Goal: Task Accomplishment & Management: Use online tool/utility

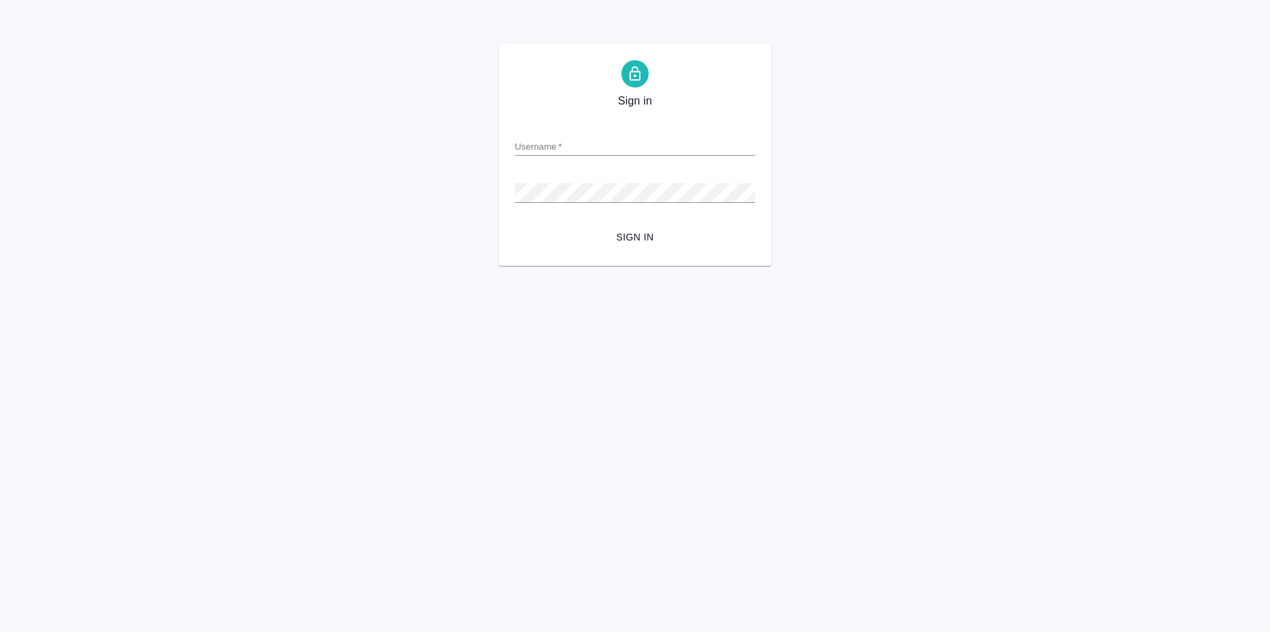
click at [556, 138] on input "Username   *" at bounding box center [635, 146] width 240 height 19
type input "v.zagorodnikh@awatera.com"
click at [642, 231] on span "Sign in" at bounding box center [635, 237] width 218 height 17
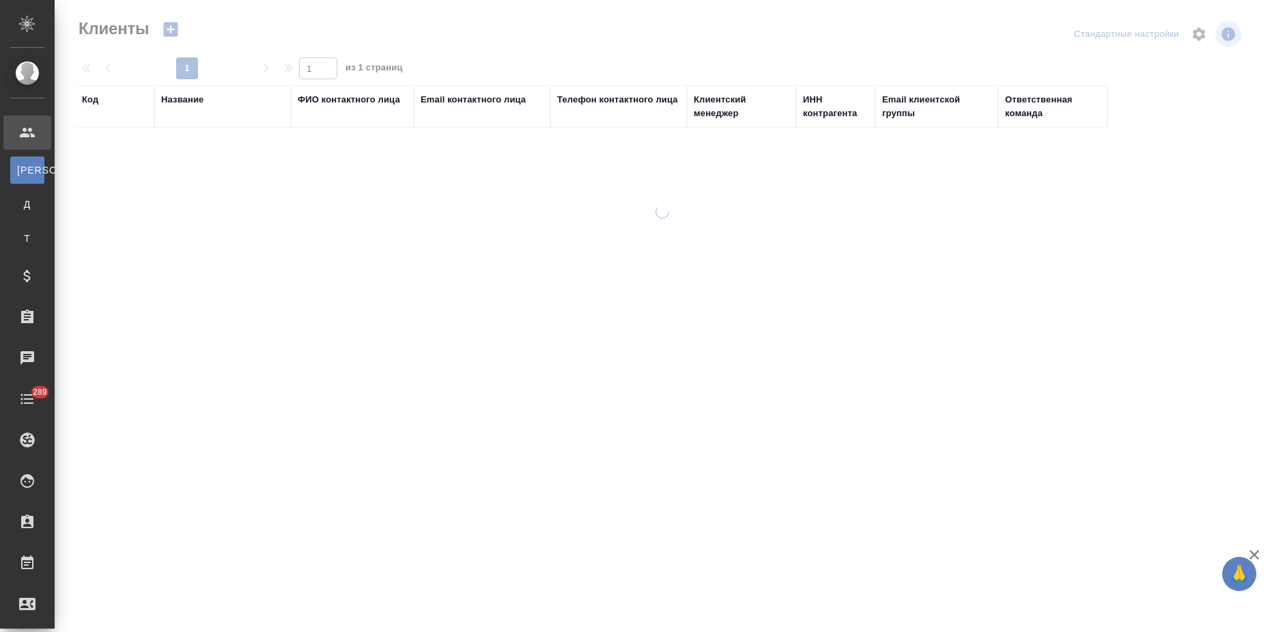
select select "RU"
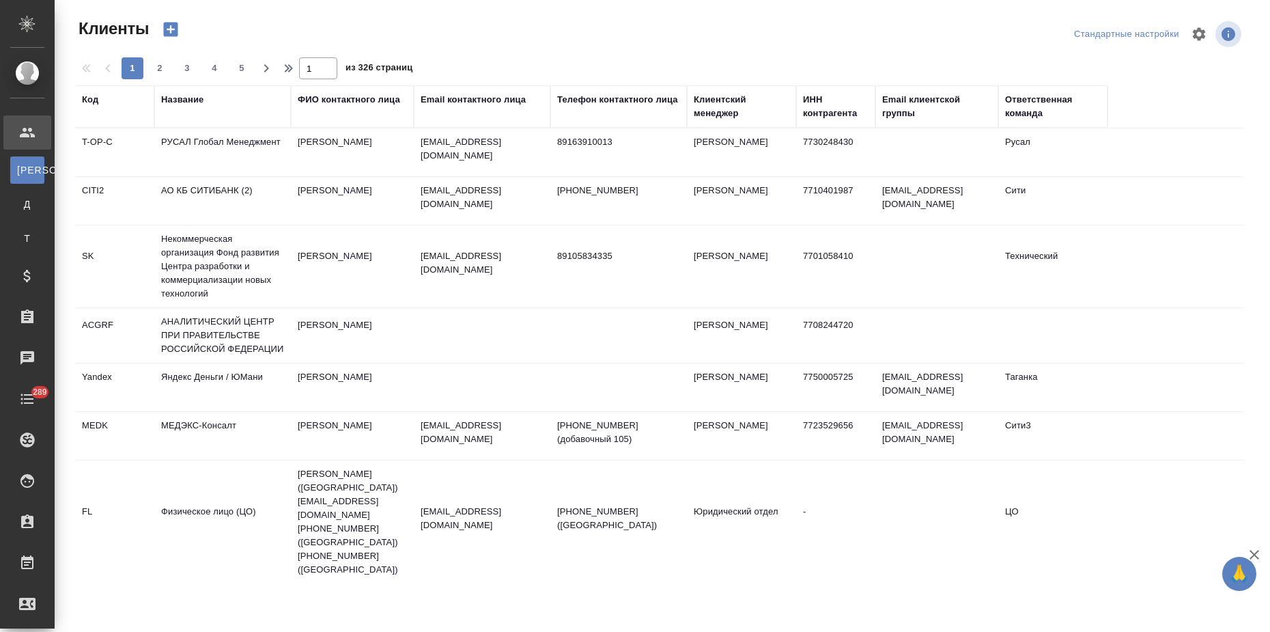
drag, startPoint x: 438, startPoint y: 102, endPoint x: 438, endPoint y: 111, distance: 8.9
click at [438, 101] on div "Email контактного лица" at bounding box center [473, 100] width 105 height 14
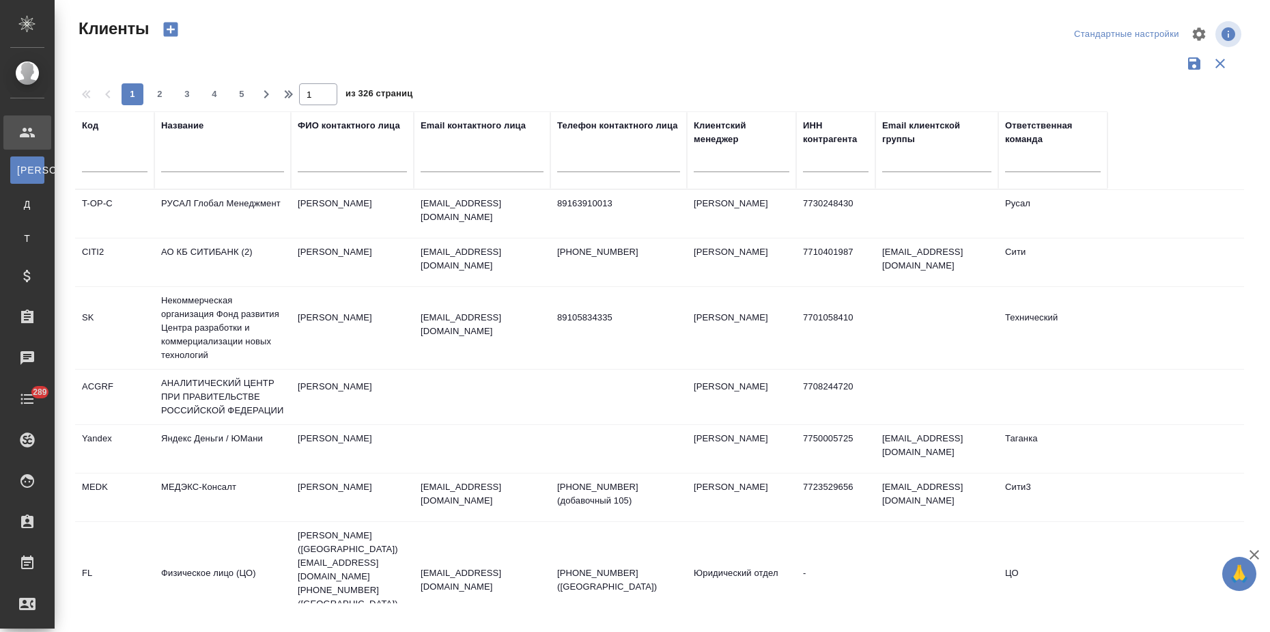
click at [440, 159] on input "text" at bounding box center [482, 163] width 123 height 17
paste input "a.georgieva@graph.company"
type input "a.georgieva@graph.company"
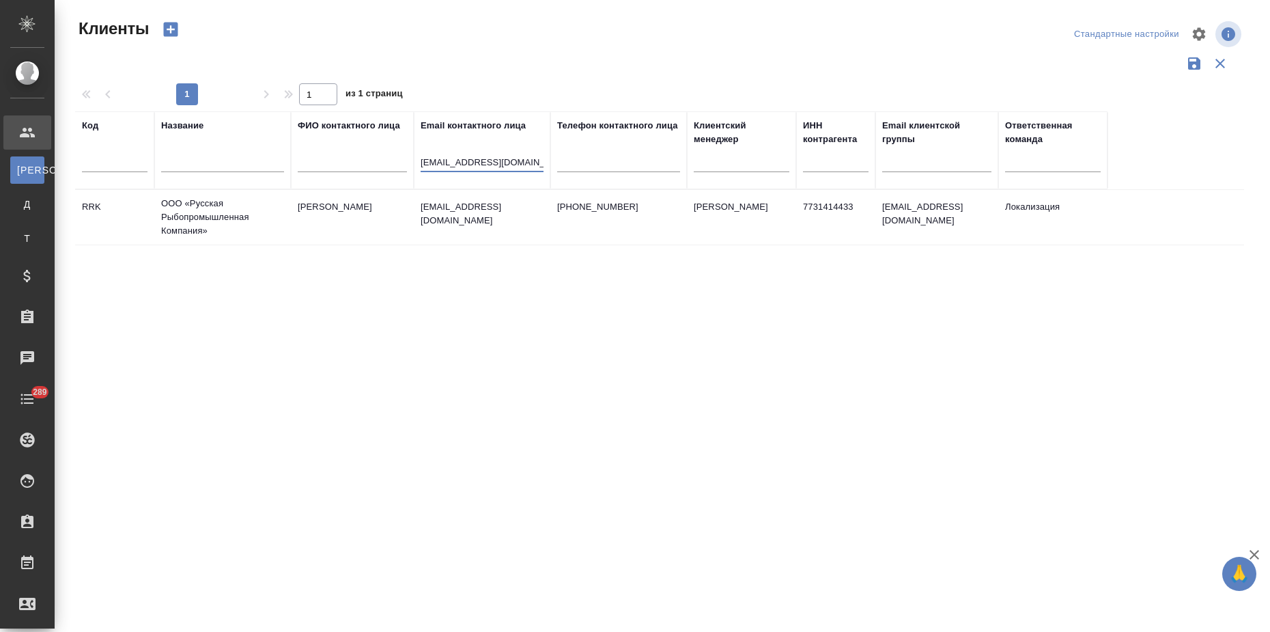
click at [262, 227] on td "ООО «Русская Рыбопромышленная Компания»" at bounding box center [222, 217] width 137 height 55
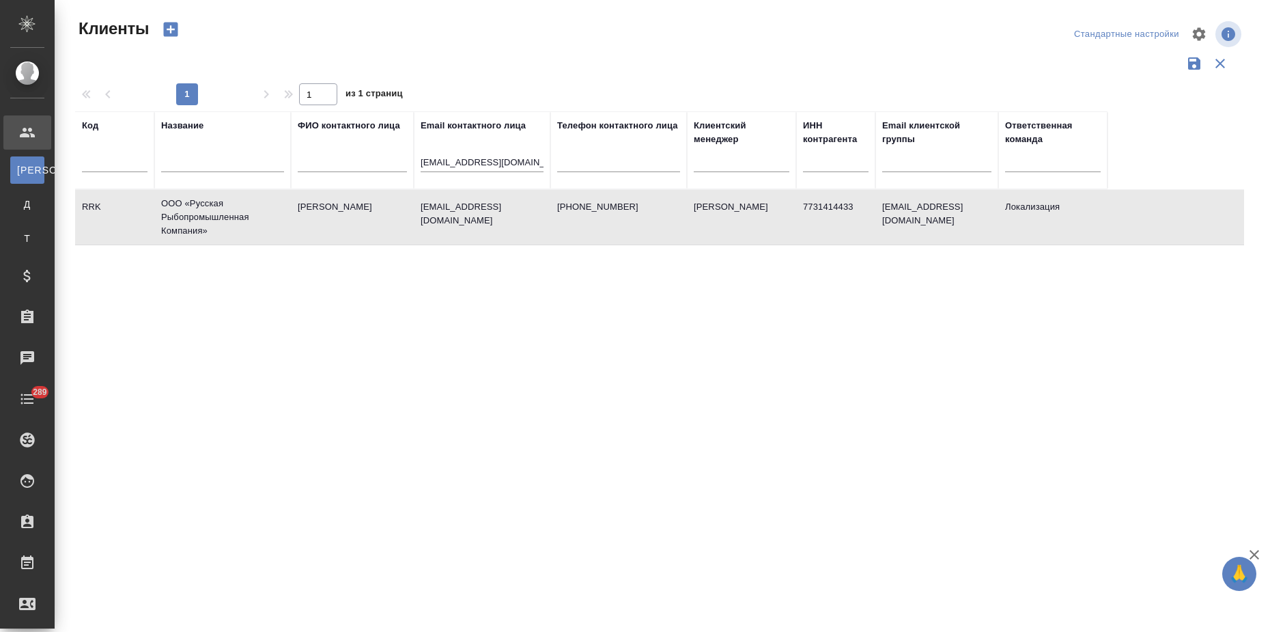
click at [262, 227] on td "ООО «Русская Рыбопромышленная Компания»" at bounding box center [222, 217] width 137 height 55
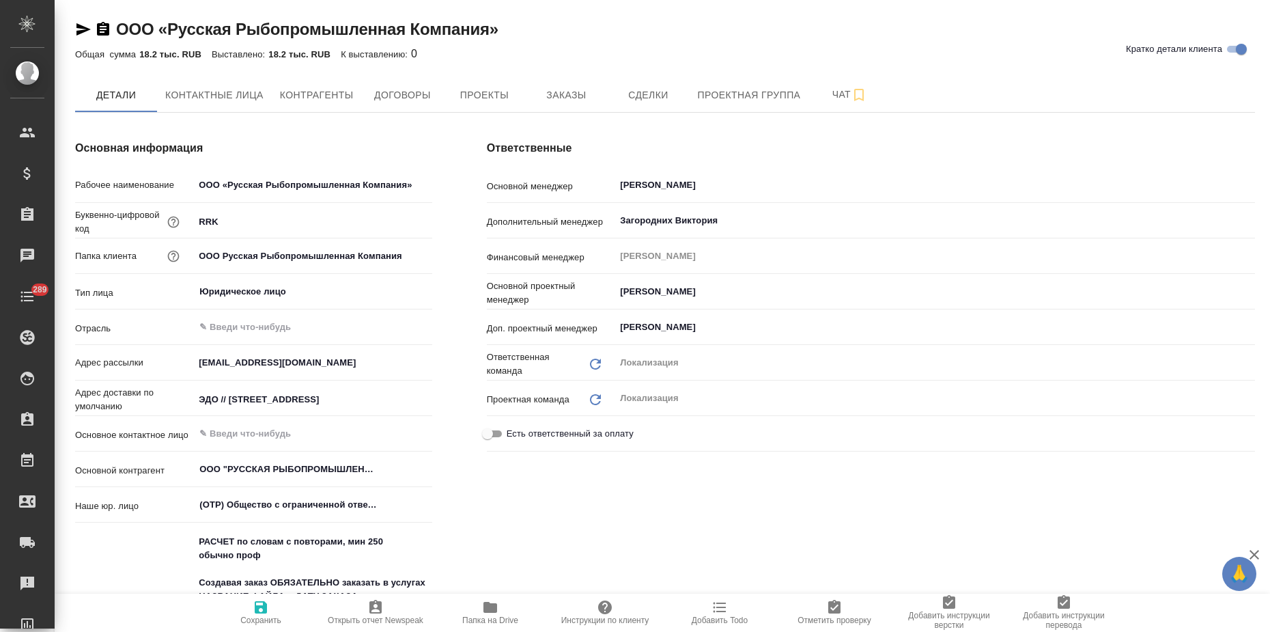
type textarea "x"
click at [556, 98] on span "Заказы" at bounding box center [566, 95] width 66 height 17
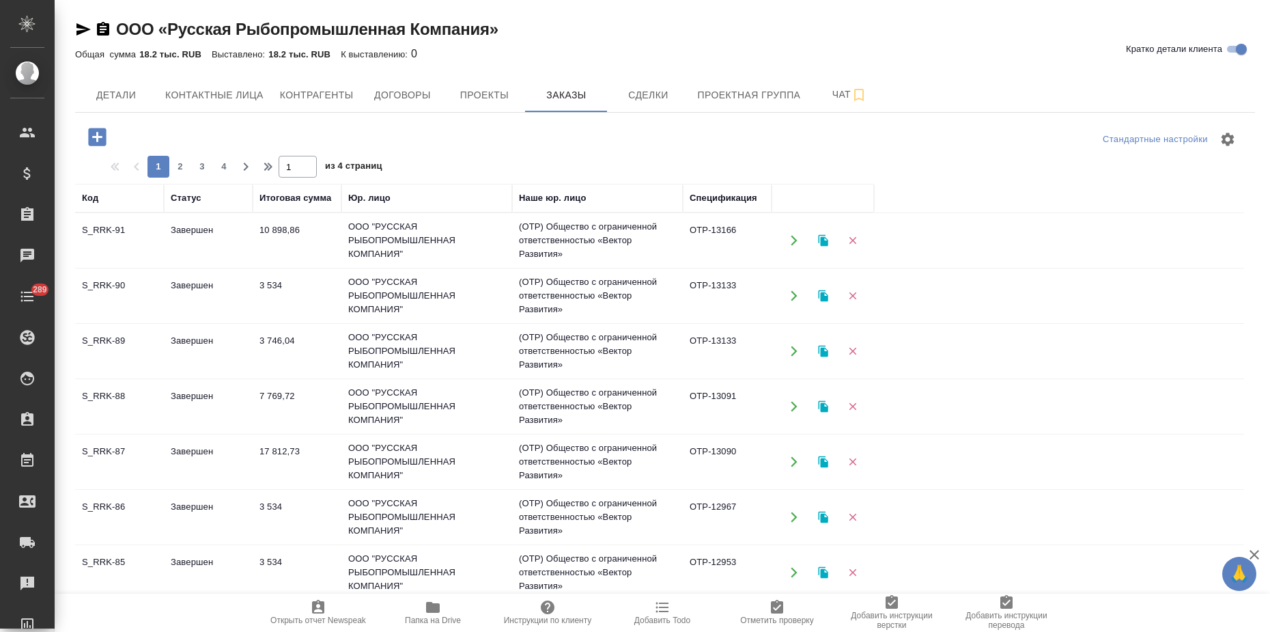
click at [413, 239] on td "ООО "РУССКАЯ РЫБОПРОМЫШЛЕННАЯ КОМПАНИЯ"" at bounding box center [426, 240] width 171 height 55
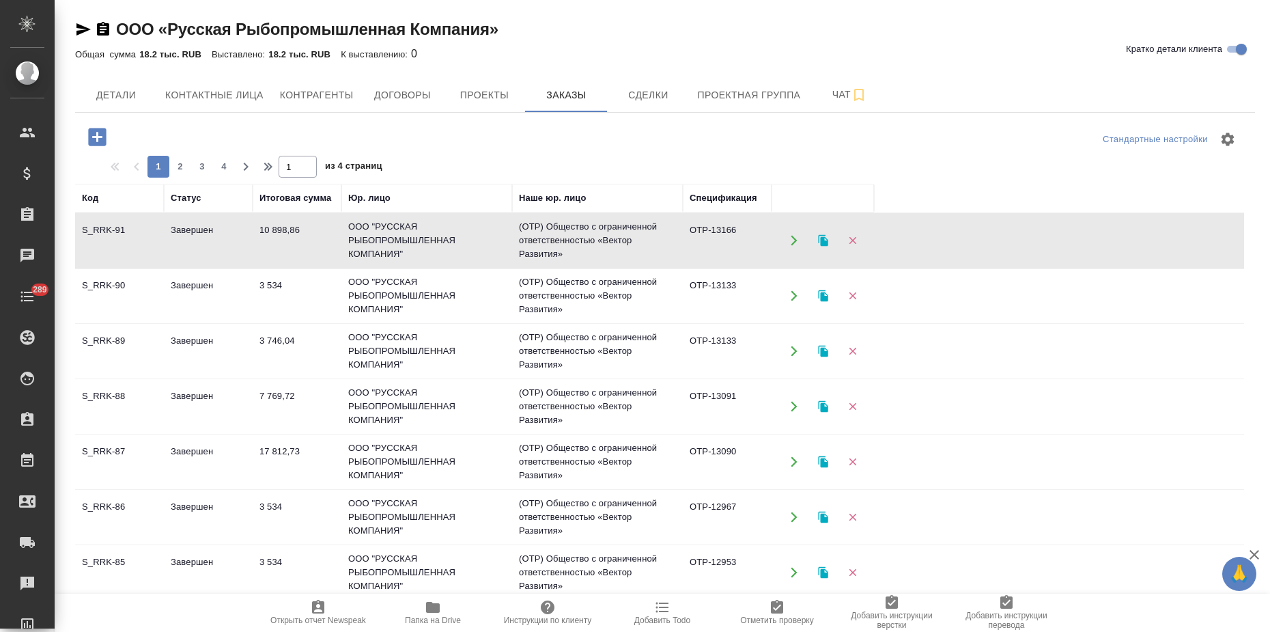
click at [823, 236] on icon "button" at bounding box center [823, 240] width 12 height 12
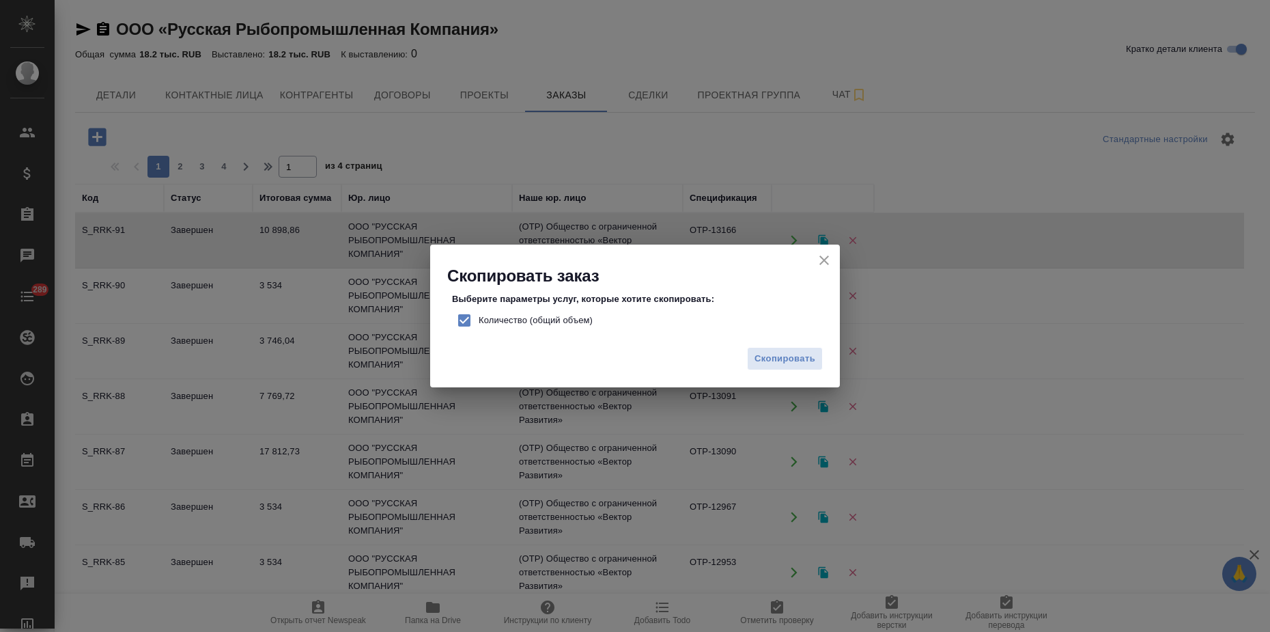
click at [472, 323] on input "Количество (общий объем)" at bounding box center [464, 320] width 29 height 29
checkbox input "false"
click at [785, 350] on button "Скопировать" at bounding box center [785, 359] width 76 height 24
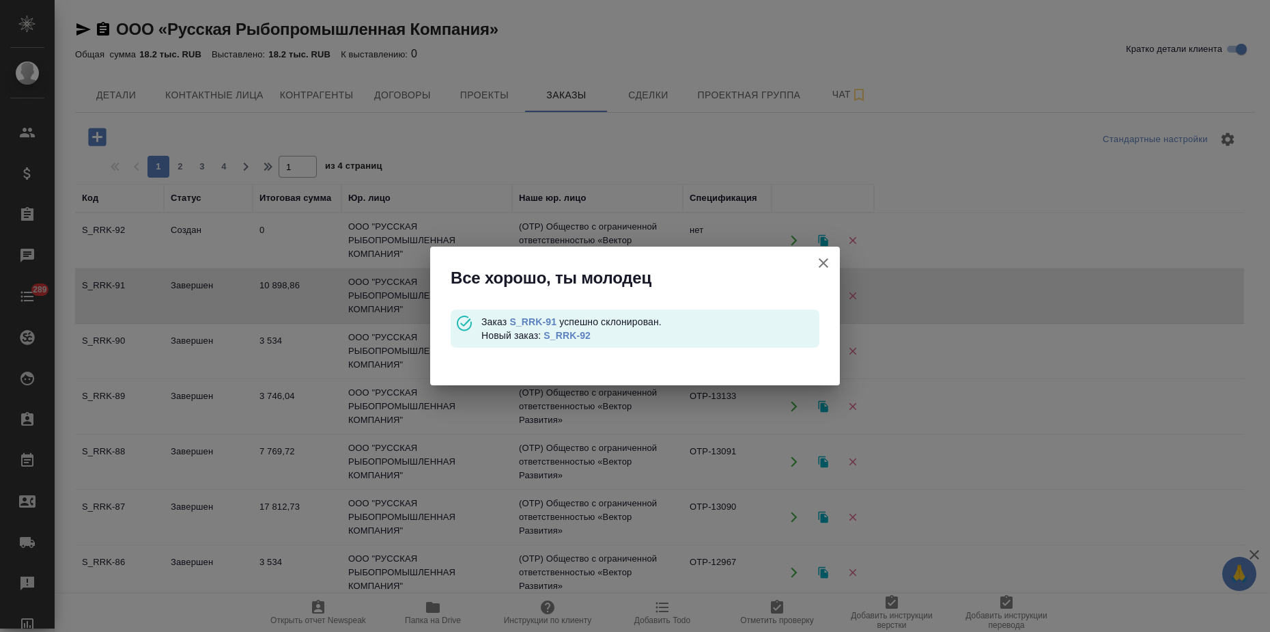
click at [582, 333] on link "S_RRK-92" at bounding box center [566, 335] width 47 height 11
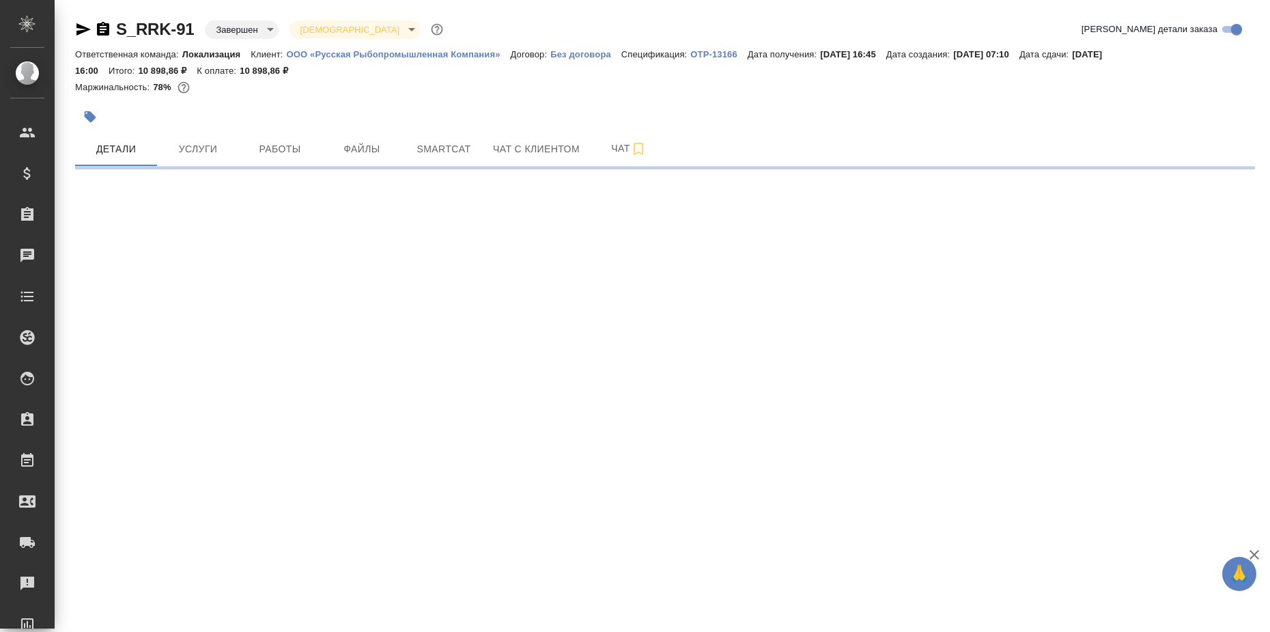
select select "RU"
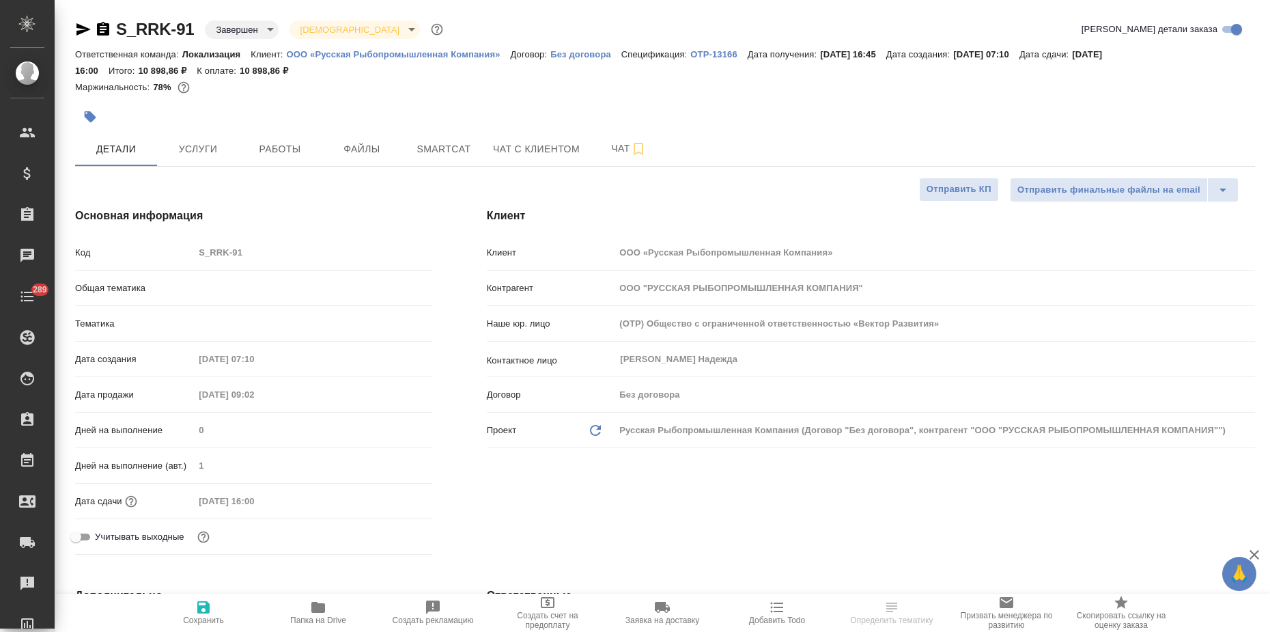
type textarea "x"
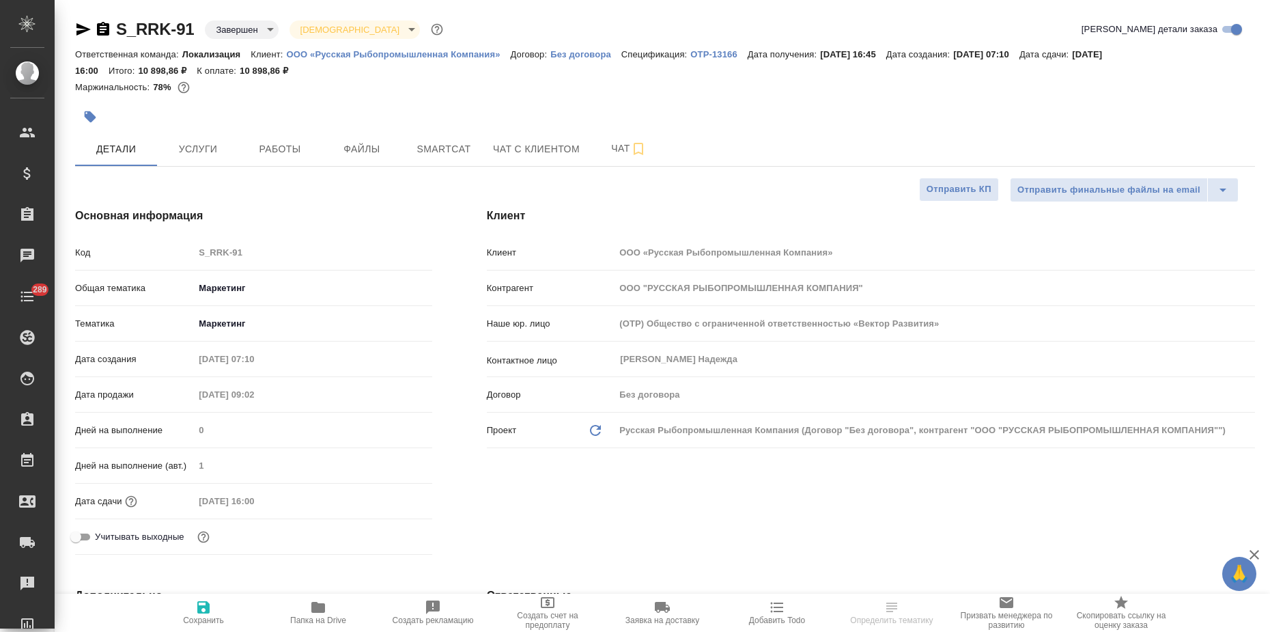
type textarea "x"
click at [206, 149] on span "Услуги" at bounding box center [198, 149] width 66 height 17
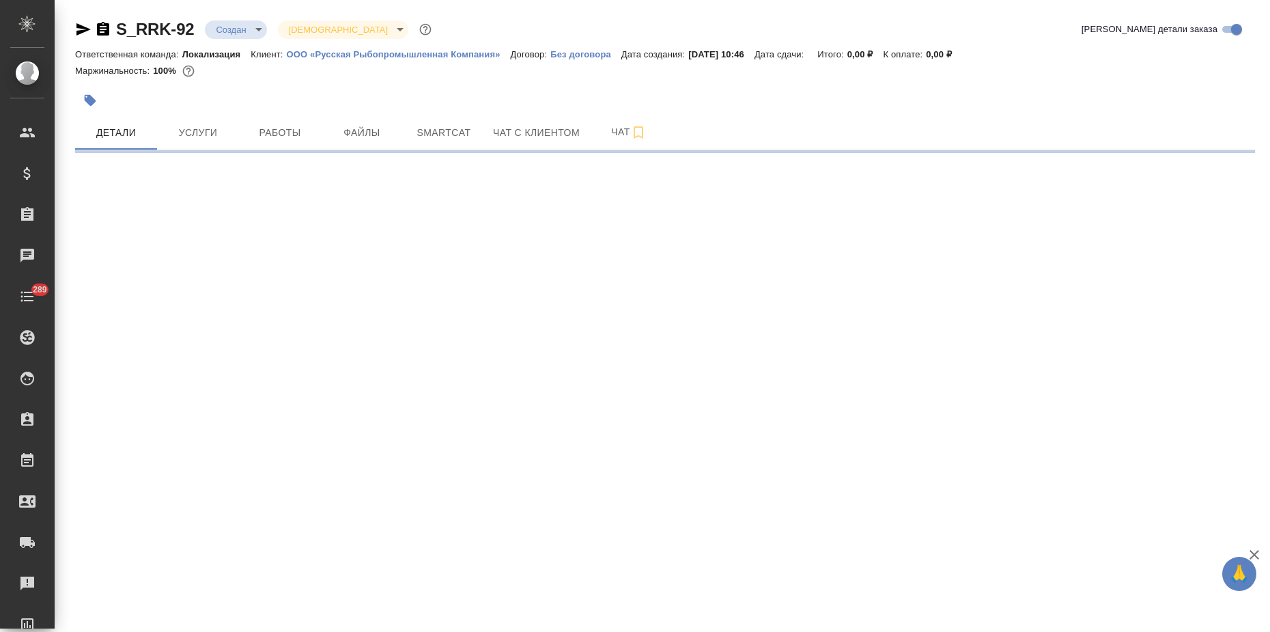
select select "RU"
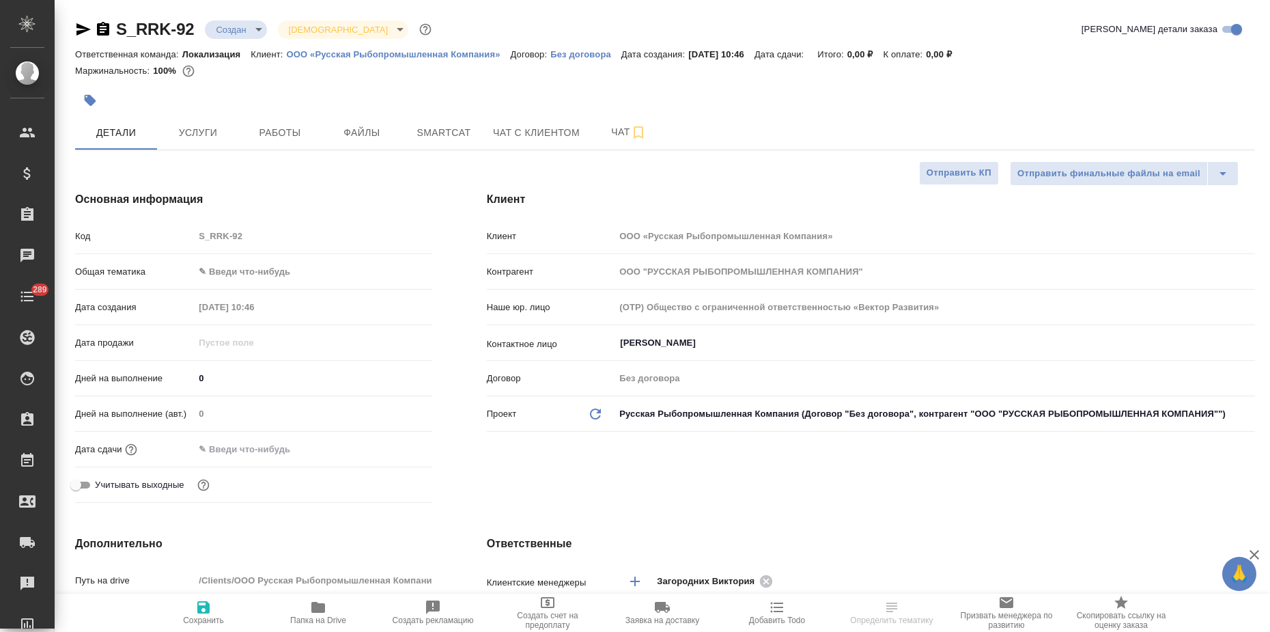
type textarea "x"
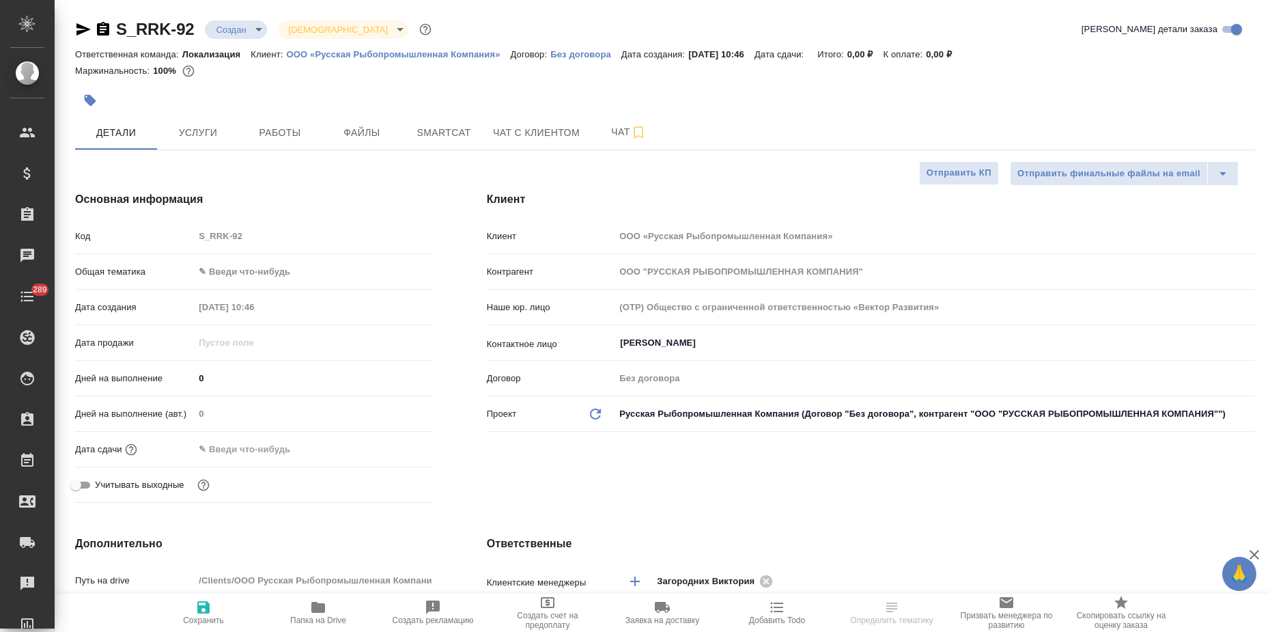
type textarea "x"
click at [694, 347] on input "Жидкова Надежда" at bounding box center [912, 343] width 586 height 16
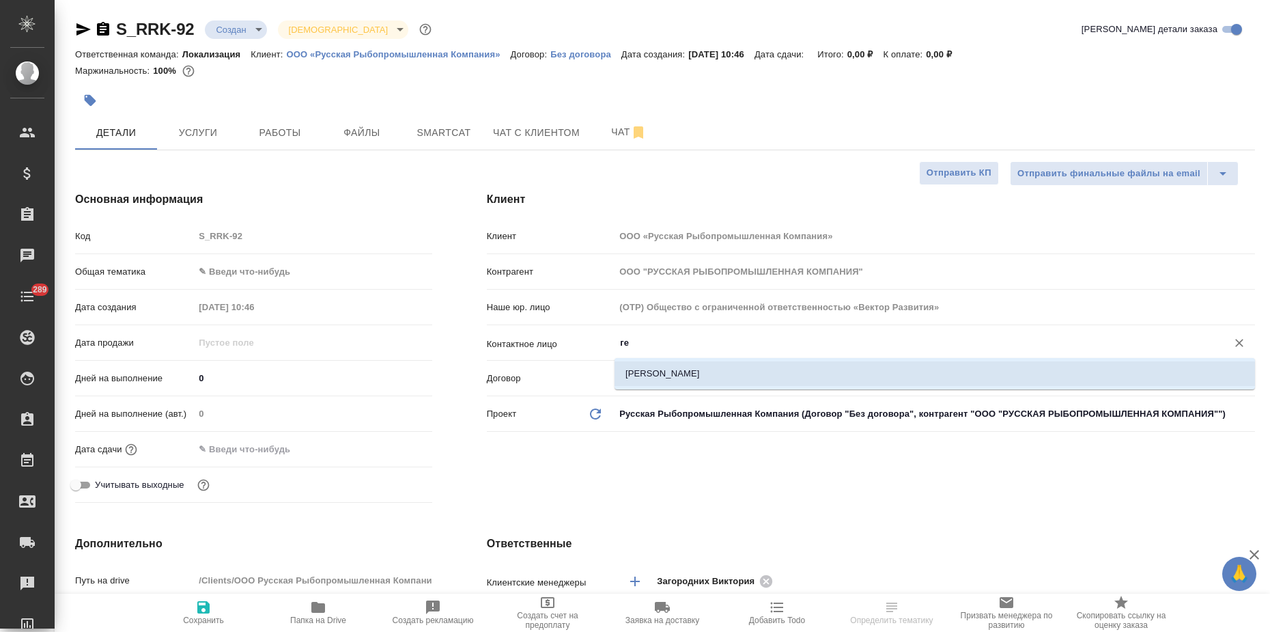
click at [687, 378] on li "Георгиева Алена" at bounding box center [934, 373] width 640 height 25
type input "Георгиева Алена"
type textarea "x"
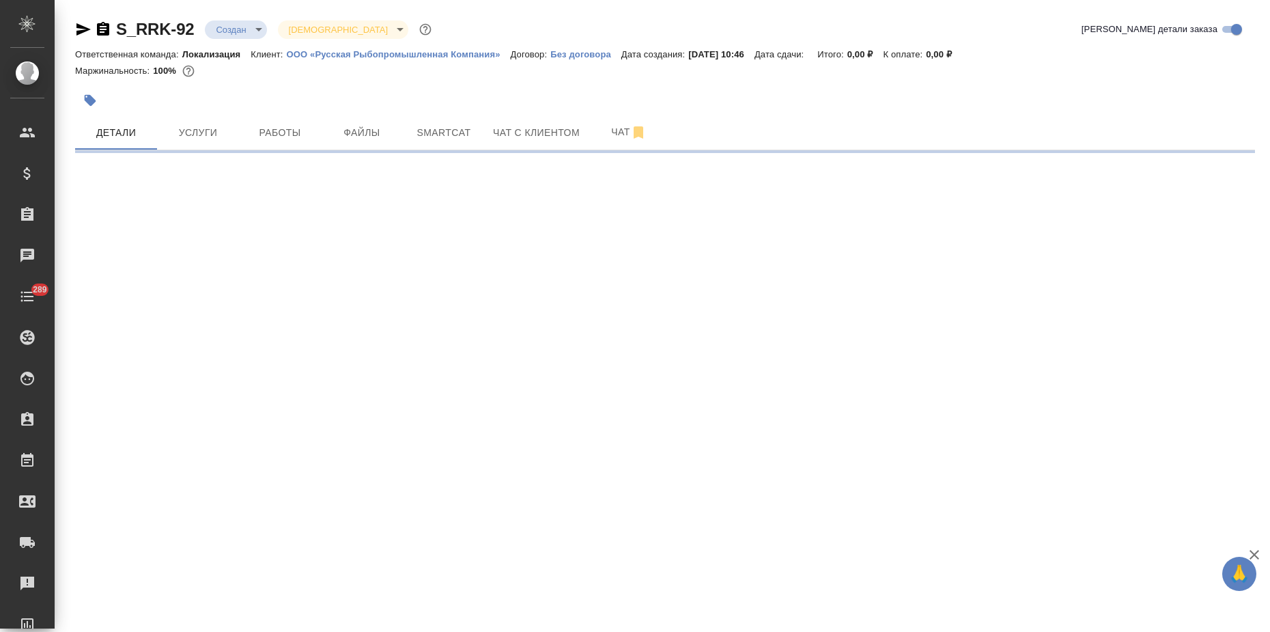
select select "RU"
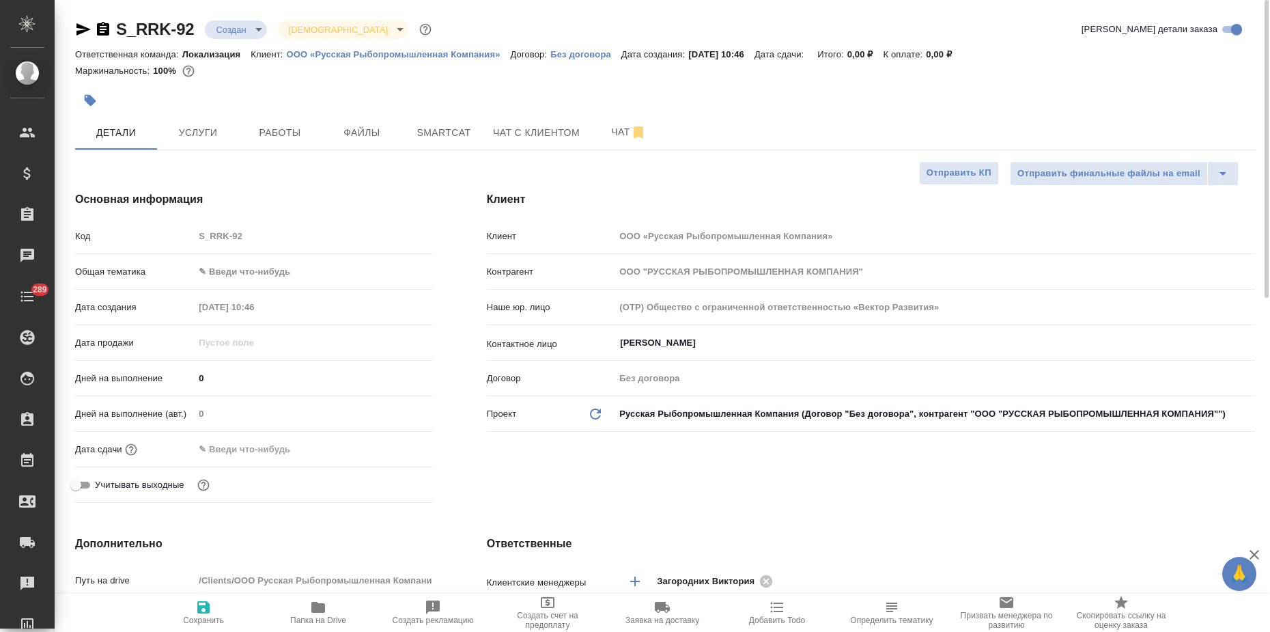
type textarea "x"
click at [646, 347] on input "Жидкова Надежда" at bounding box center [912, 343] width 586 height 16
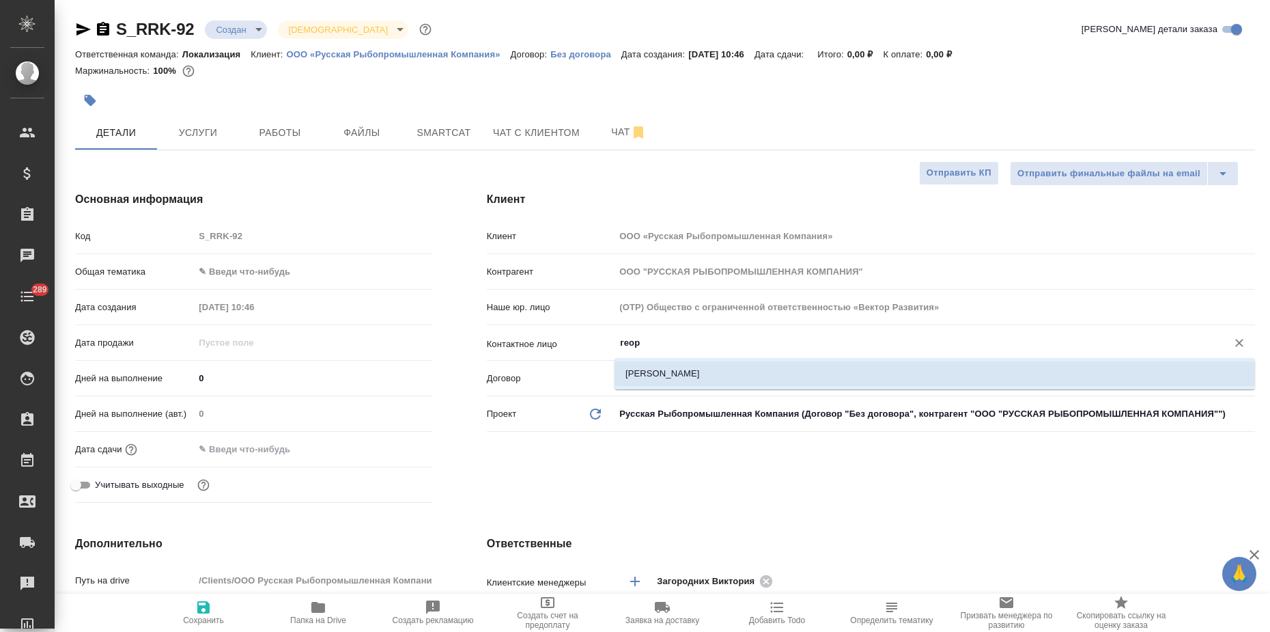
click at [655, 376] on li "Георгиева Алена" at bounding box center [934, 373] width 640 height 25
type input "Георгиева Алена"
type textarea "x"
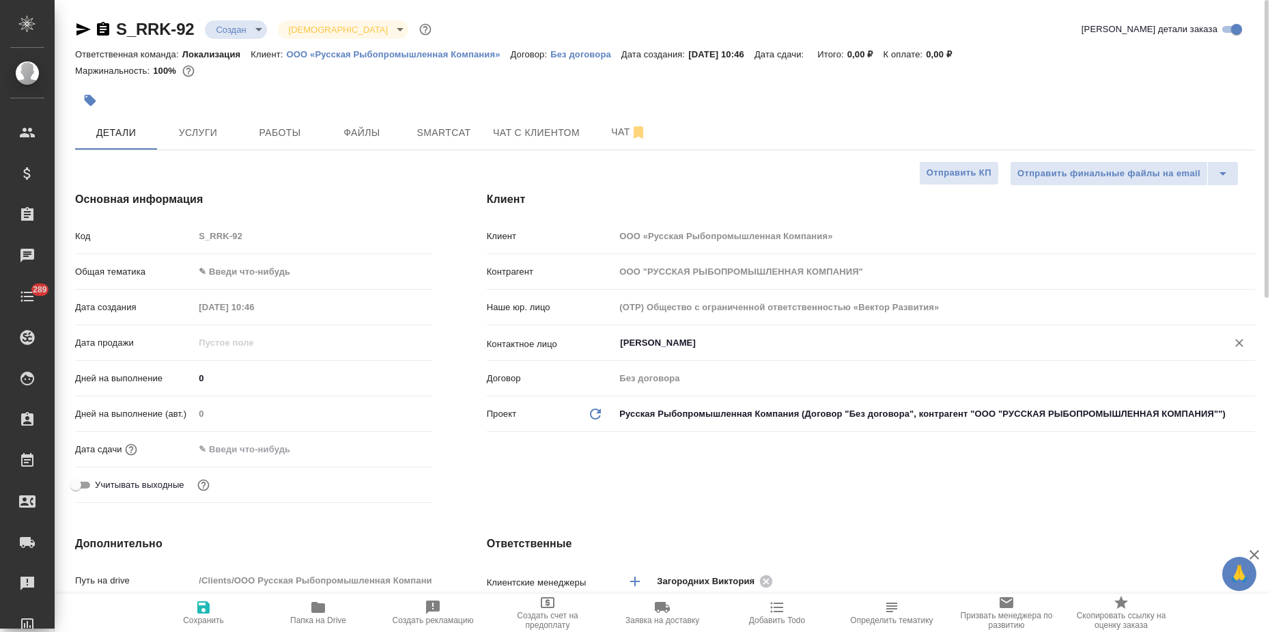
type input "Георгиева Алена"
click at [208, 604] on icon "button" at bounding box center [203, 607] width 12 height 12
type textarea "x"
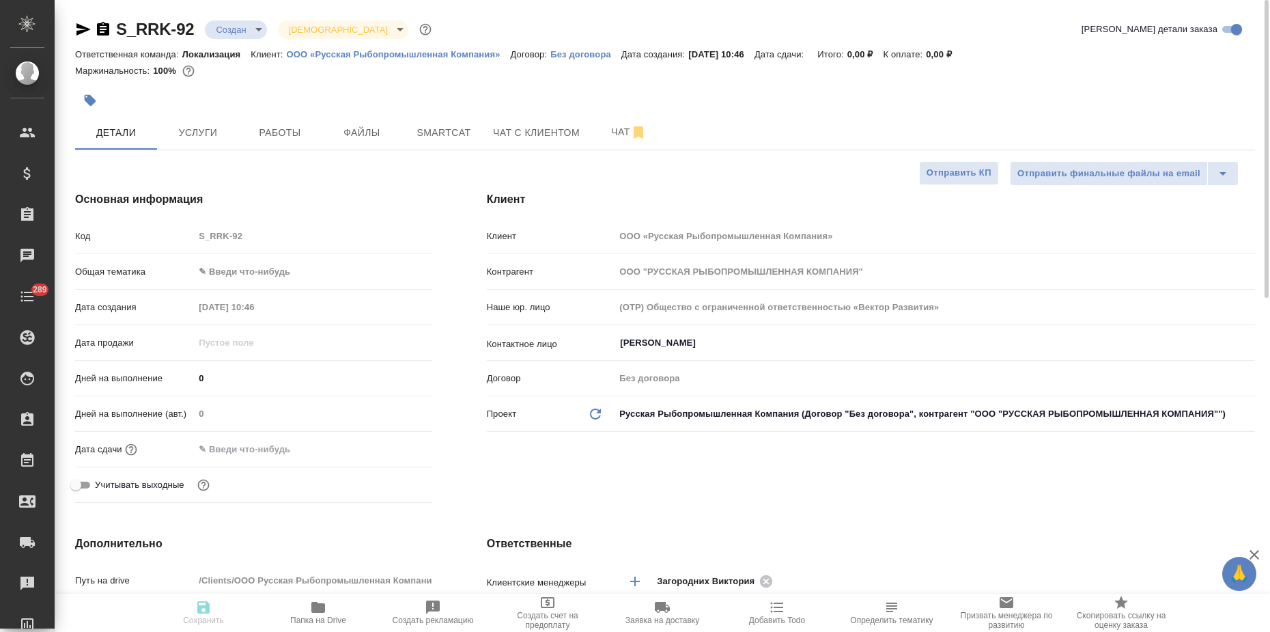
type textarea "x"
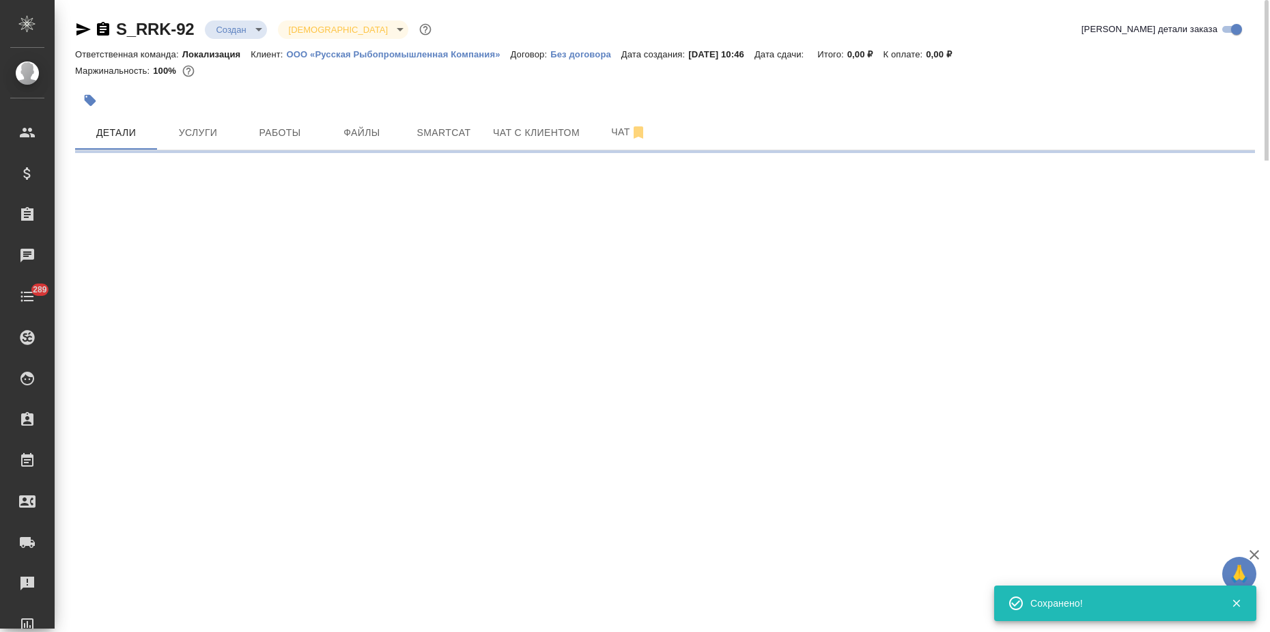
select select "RU"
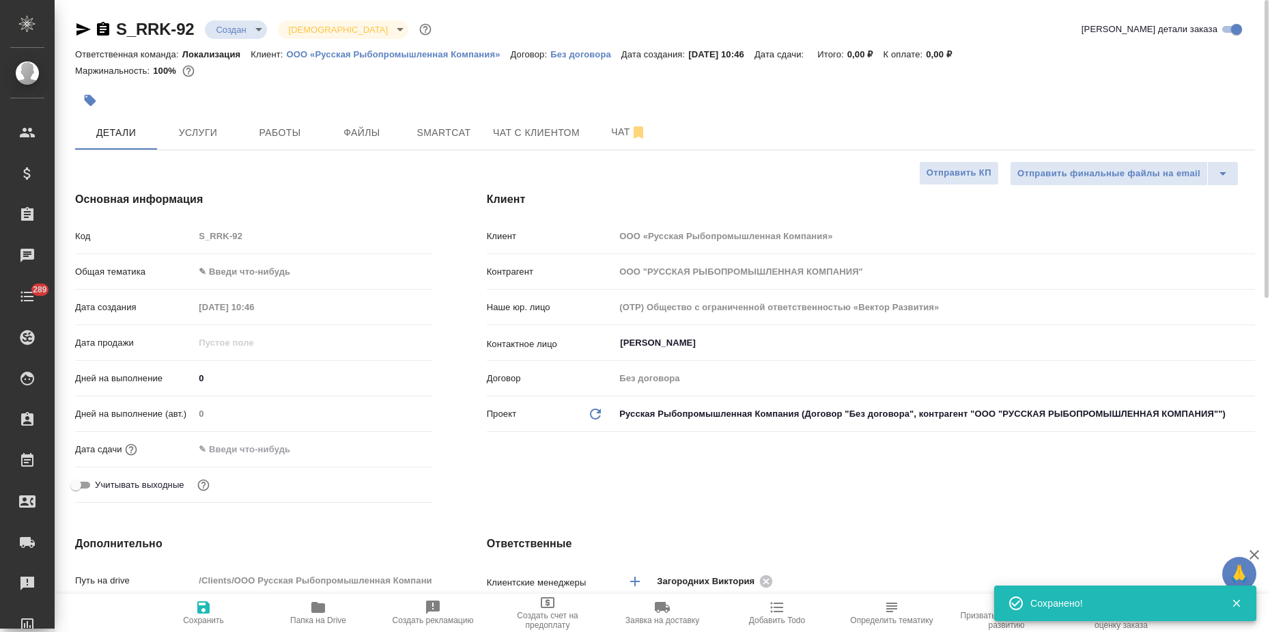
type textarea "x"
click at [225, 269] on body "🙏 .cls-1 fill:#fff; AWATERA Zagorodnikh Viktoria Клиенты Спецификации Заказы 0 …" at bounding box center [635, 316] width 1270 height 632
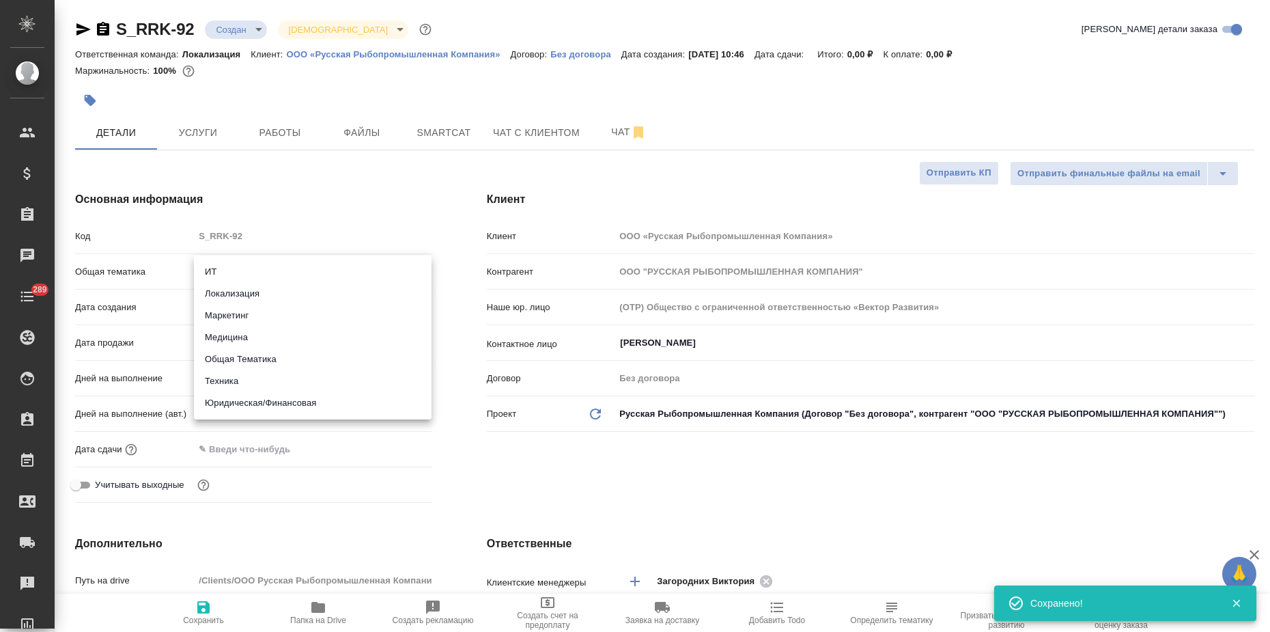
click at [225, 309] on li "Маркетинг" at bounding box center [313, 315] width 238 height 22
type input "marketing"
type textarea "x"
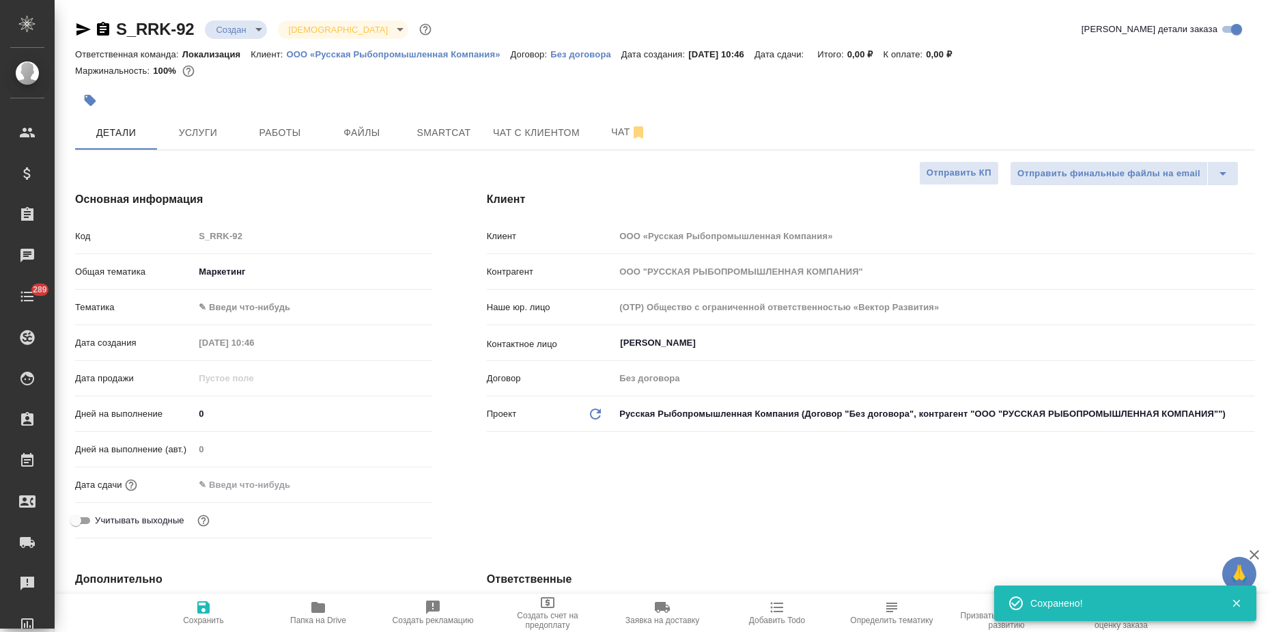
click at [225, 309] on body "🙏 .cls-1 fill:#fff; AWATERA Zagorodnikh Viktoria Клиенты Спецификации Заказы 0 …" at bounding box center [635, 316] width 1270 height 632
click at [225, 328] on li "Маркетинг" at bounding box center [313, 329] width 238 height 22
type textarea "x"
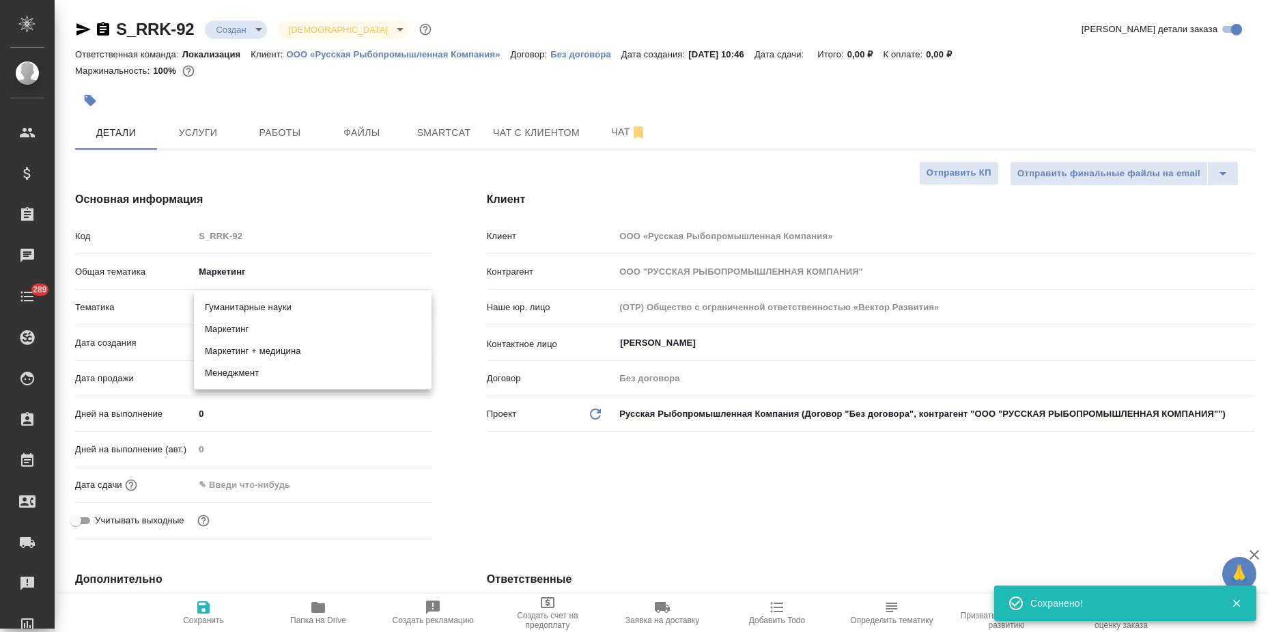
type input "5a8b8b956a9677013d343d63"
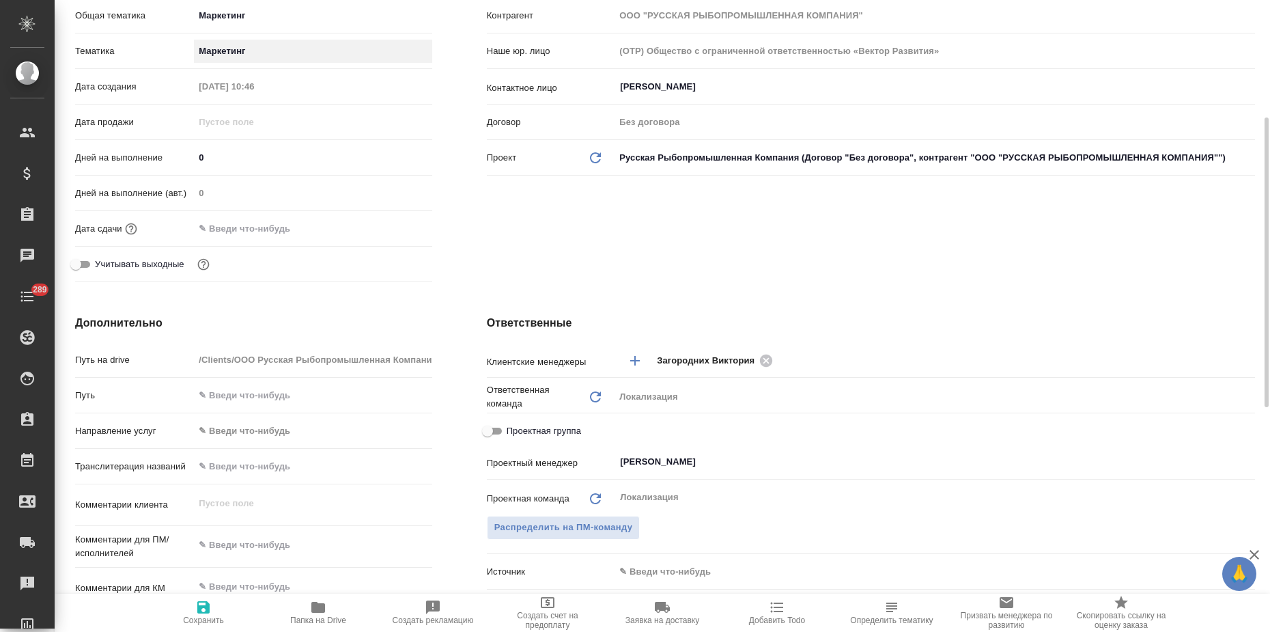
scroll to position [341, 0]
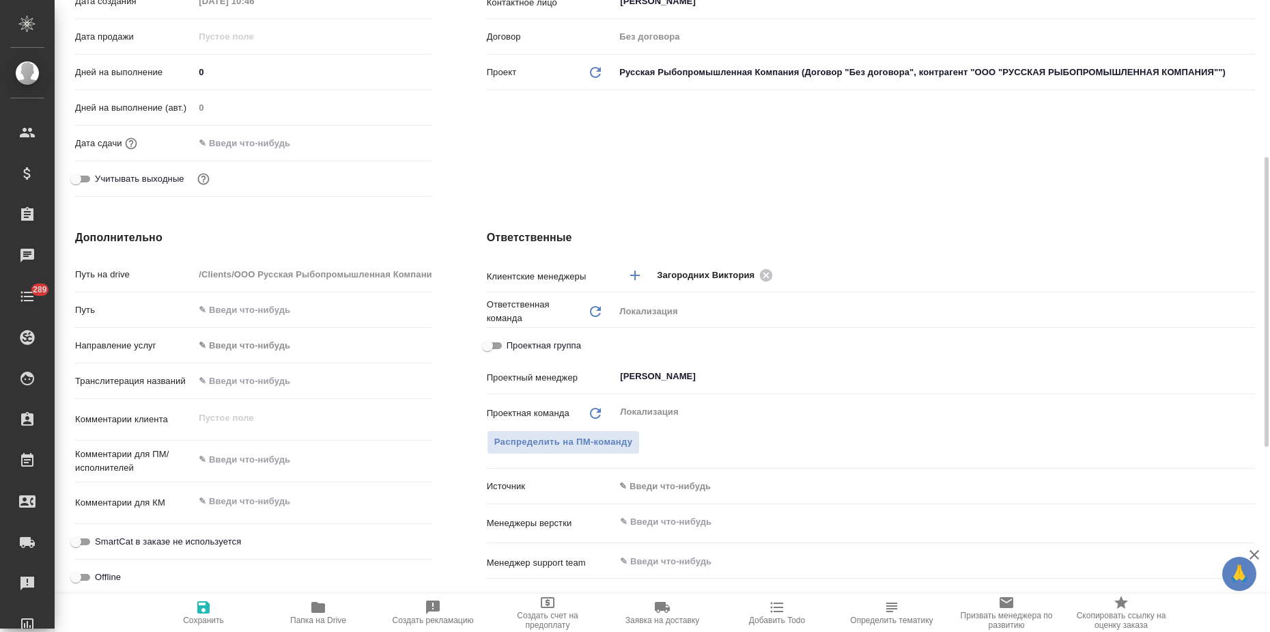
click at [223, 474] on div "x" at bounding box center [313, 461] width 238 height 30
type textarea "x"
paste textarea "a.georgieva@graph.company"
type textarea "x"
type textarea "a.georgieva@graph.company"
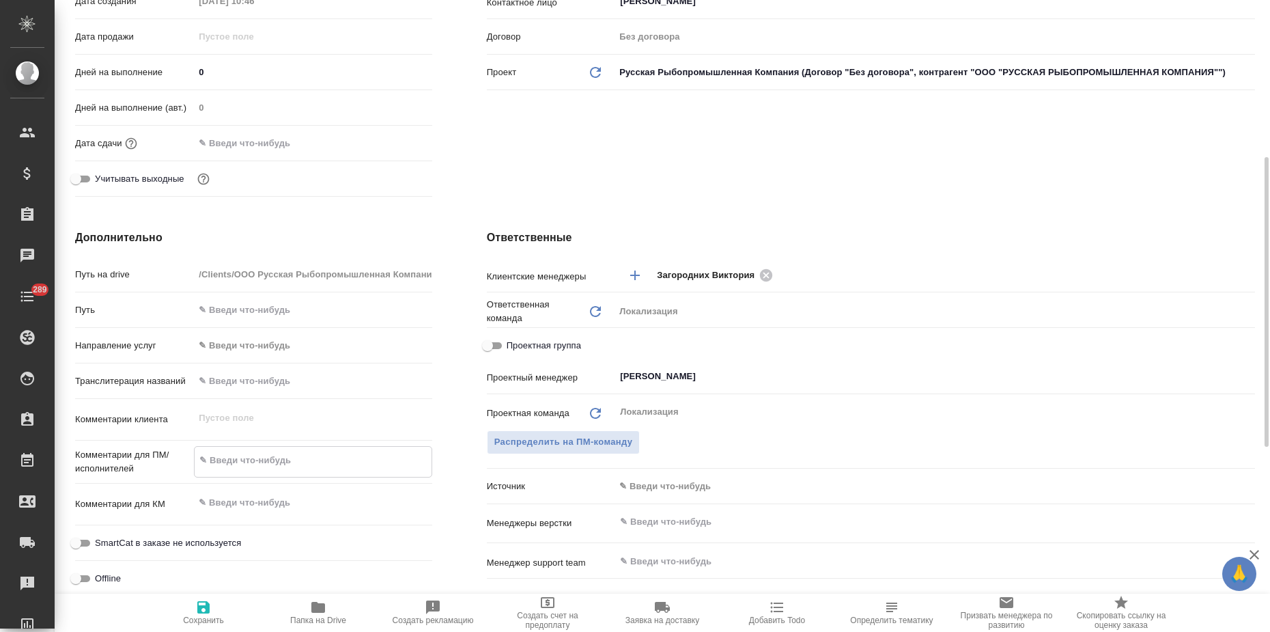
type textarea "x"
type textarea "a.georgieva@graph.company"
type textarea "x"
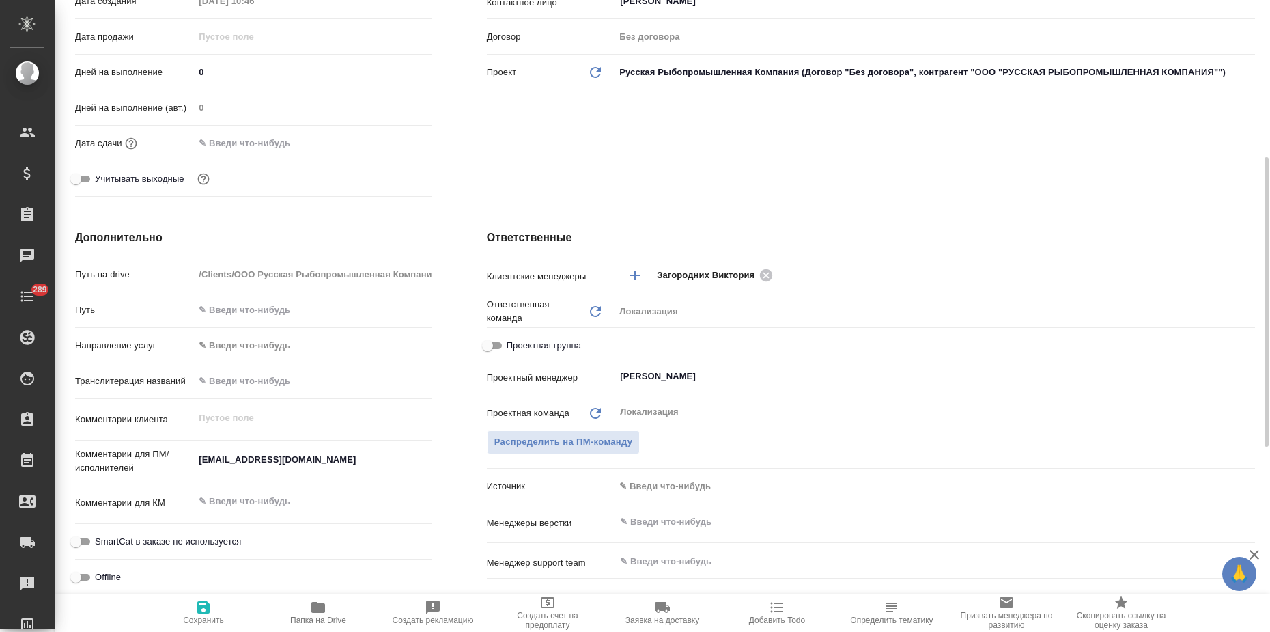
type textarea "x"
drag, startPoint x: 331, startPoint y: 459, endPoint x: 98, endPoint y: 450, distance: 233.0
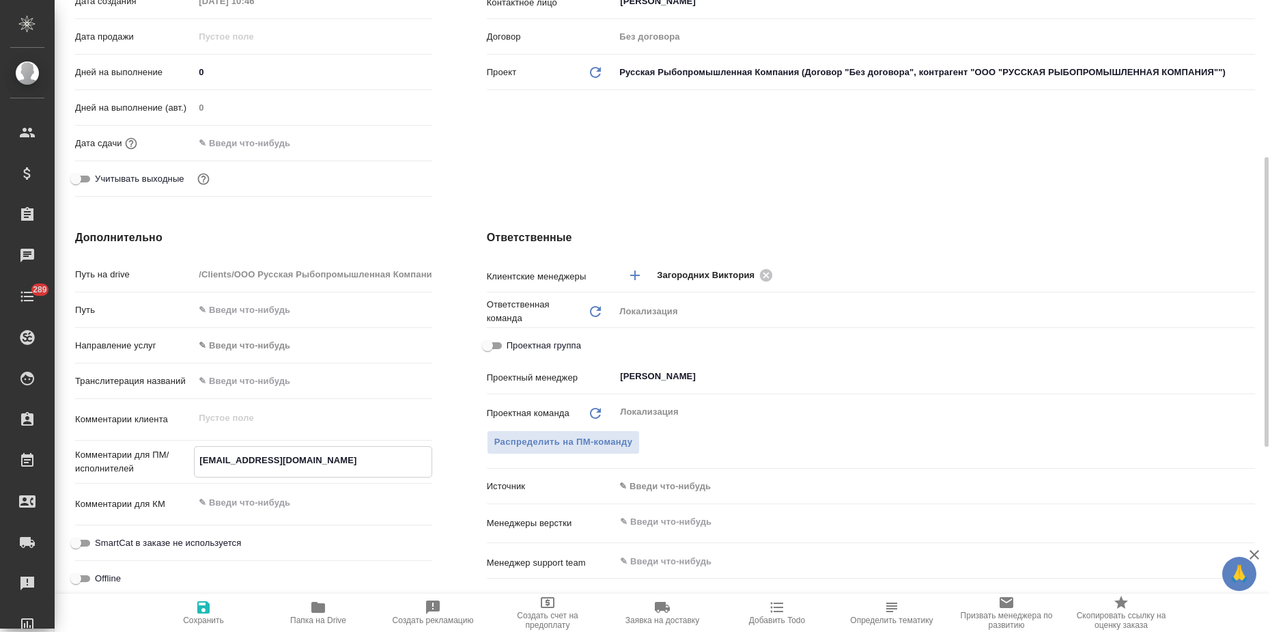
click at [98, 450] on div "Комментарии для ПМ/исполнителей a.georgieva@graph.company x" at bounding box center [253, 461] width 357 height 31
paste textarea "просим перевести пресс-релиз на англ и кит (как всегда без подвала - информации…"
type textarea "просим перевести пресс-релиз на англ и кит (как всегда без подвала - информации…"
type textarea "x"
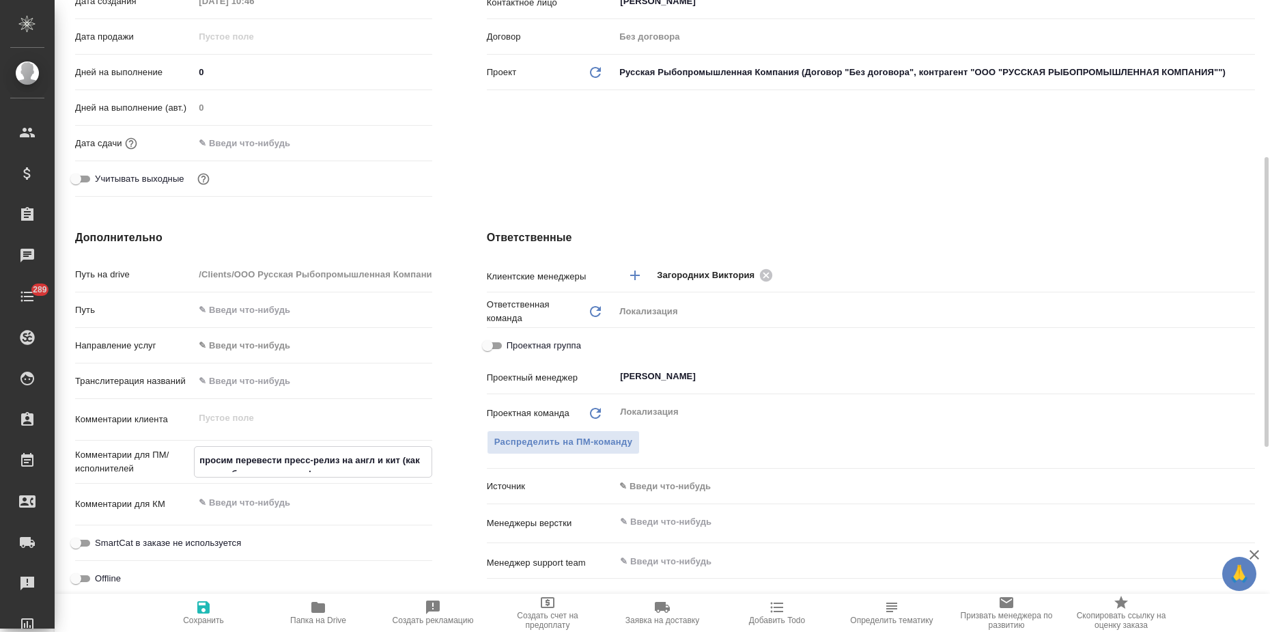
type textarea "x"
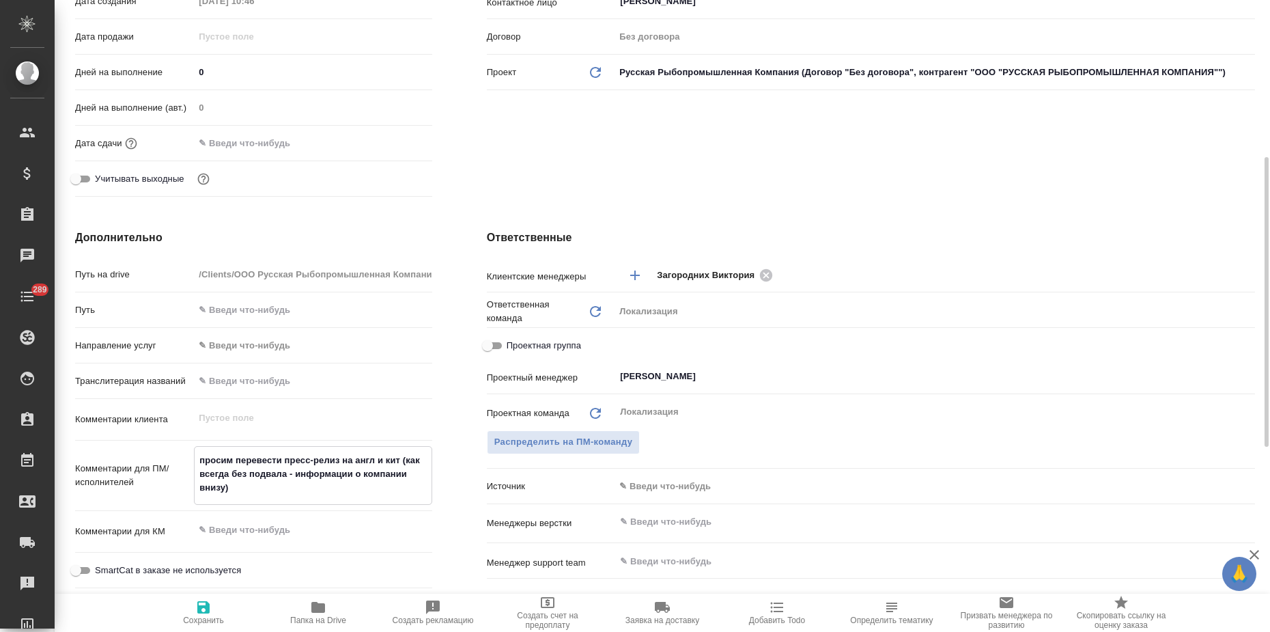
click at [203, 462] on textarea "просим перевести пресс-релиз на англ и кит (как всегда без подвала - информации…" at bounding box center [313, 474] width 236 height 51
type textarea "Просим перевести пресс-релиз на англ и кит (как всегда без подвала - информации…"
type textarea "x"
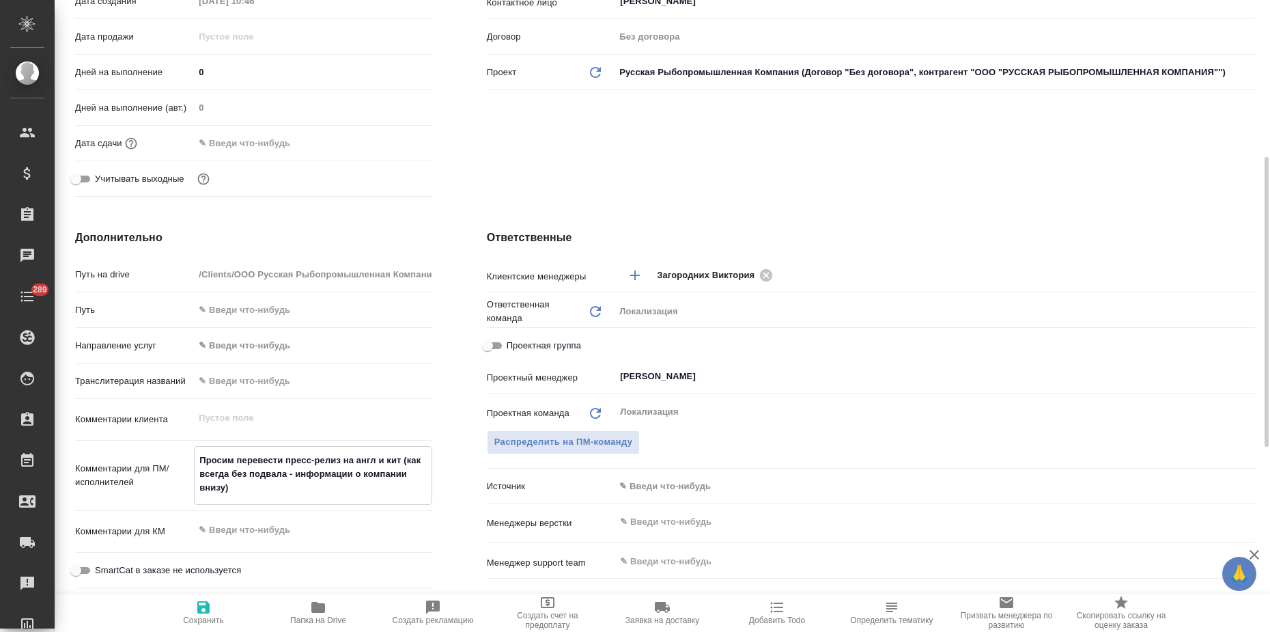
click at [227, 474] on textarea "Просим перевести пресс-релиз на англ и кит (как всегда без подвала - информации…" at bounding box center [313, 474] width 236 height 51
click at [0, 0] on lt-span "как всегда ," at bounding box center [0, 0] width 0 height 0
type textarea "x"
type textarea "Просим перевести пресс-релиз на англ и кит (как всегда, без подвала - информаци…"
type textarea "x"
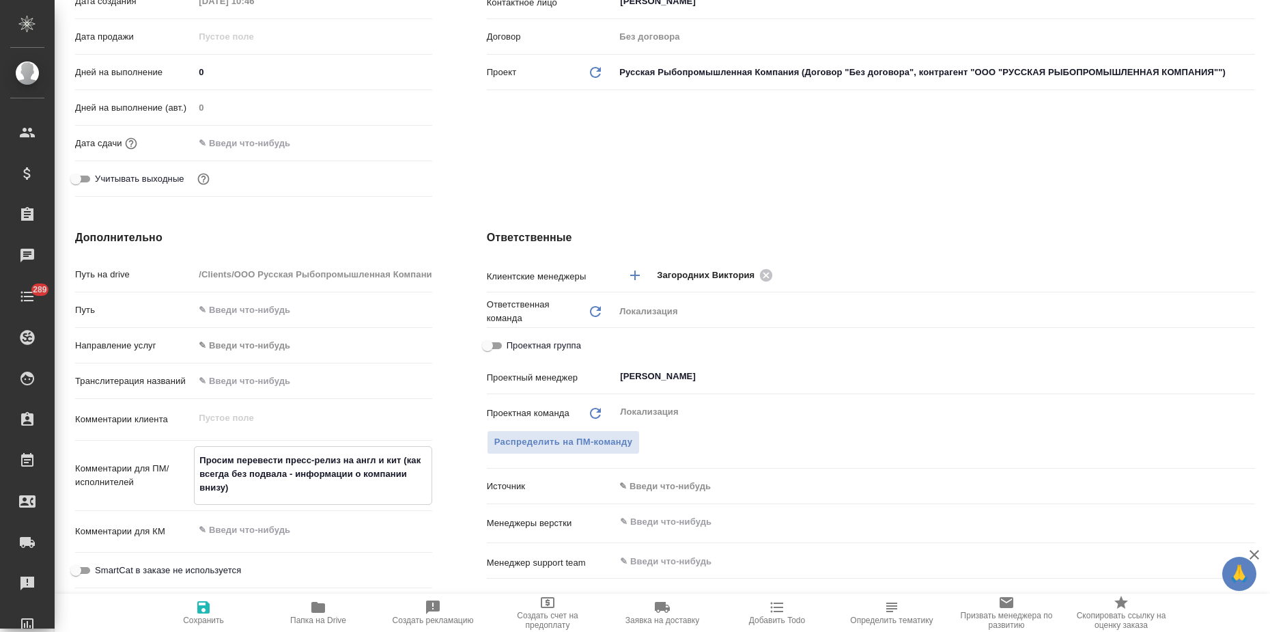
type textarea "x"
type textarea "Просим перевести пресс-релиз на англ и кит (как всегда, без подвала - информаци…"
type textarea "x"
click at [208, 606] on icon "button" at bounding box center [203, 607] width 12 height 12
type textarea "x"
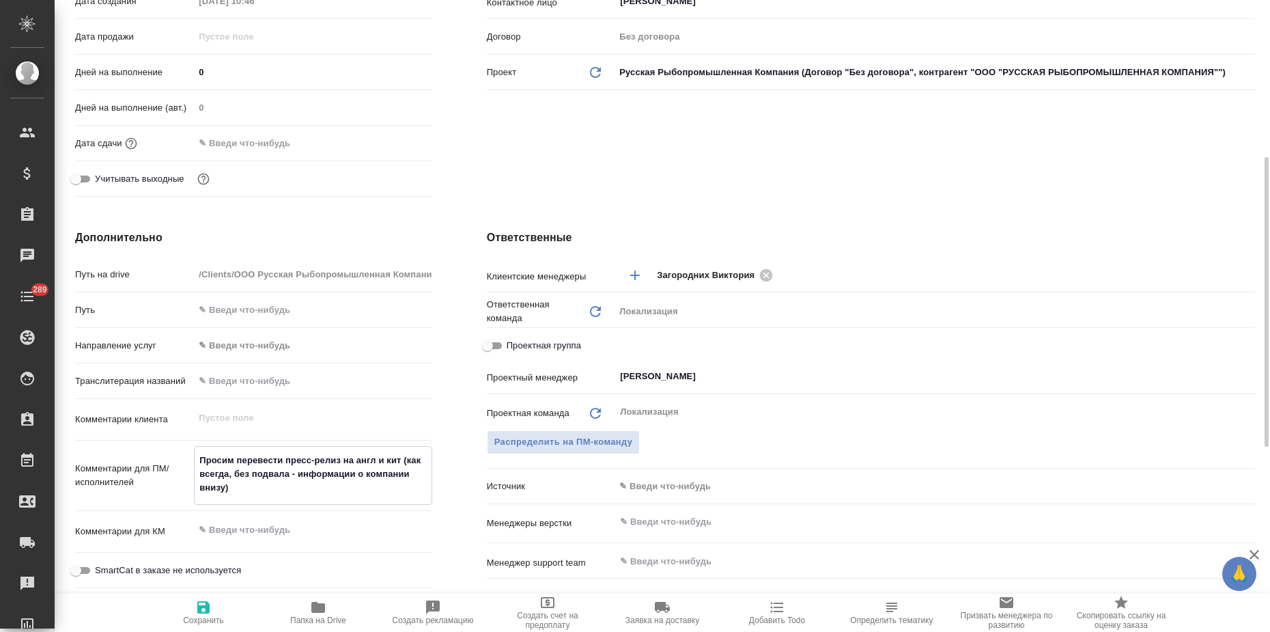
type textarea "x"
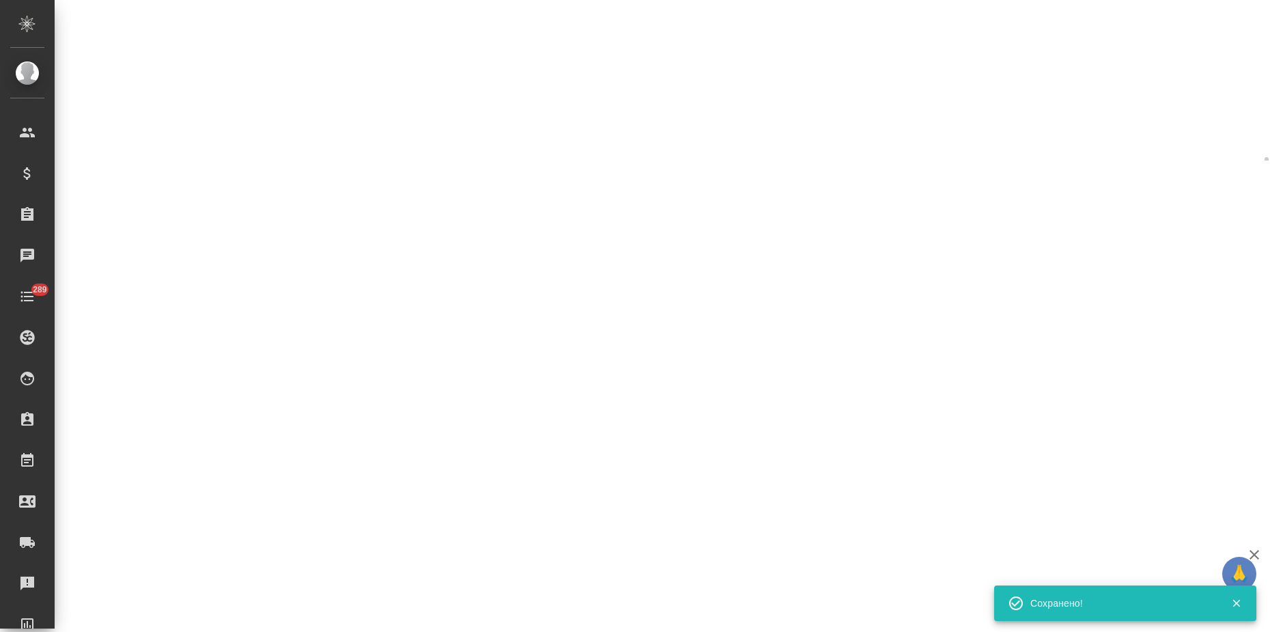
select select "RU"
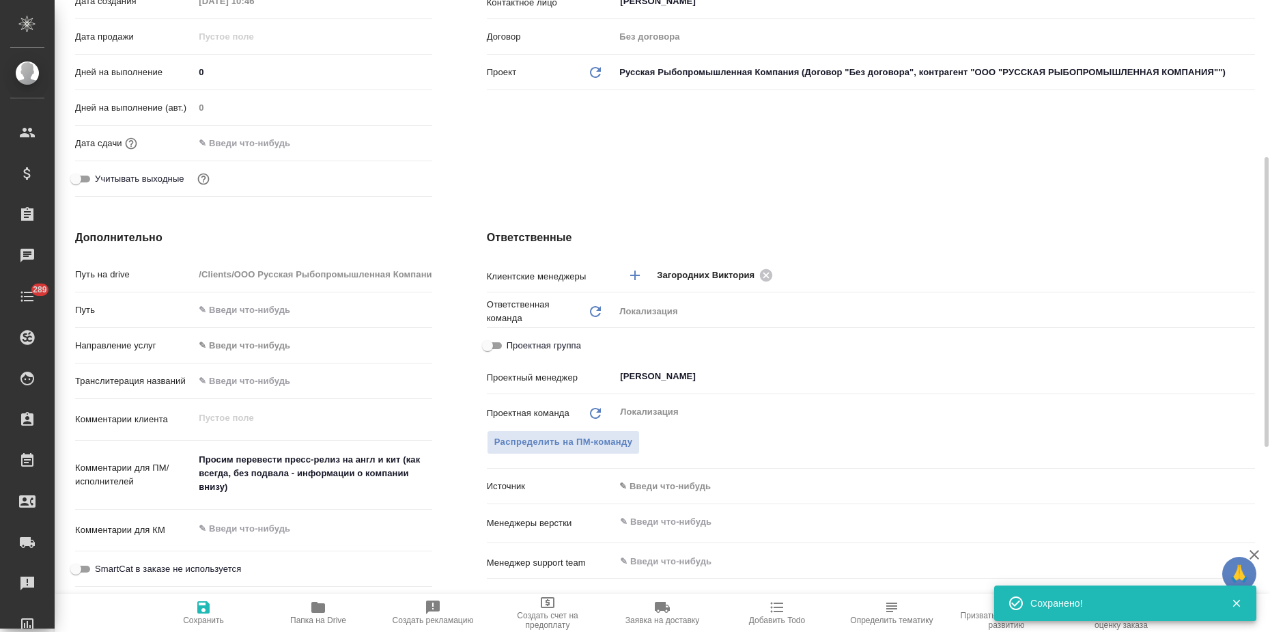
type textarea "x"
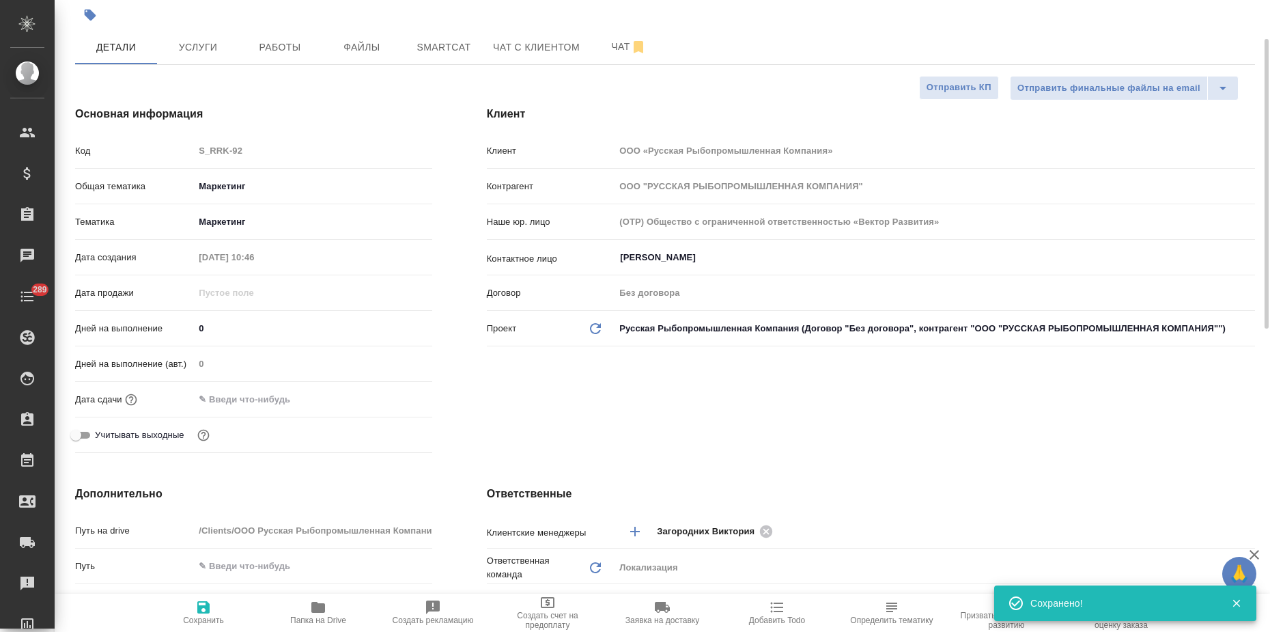
scroll to position [0, 0]
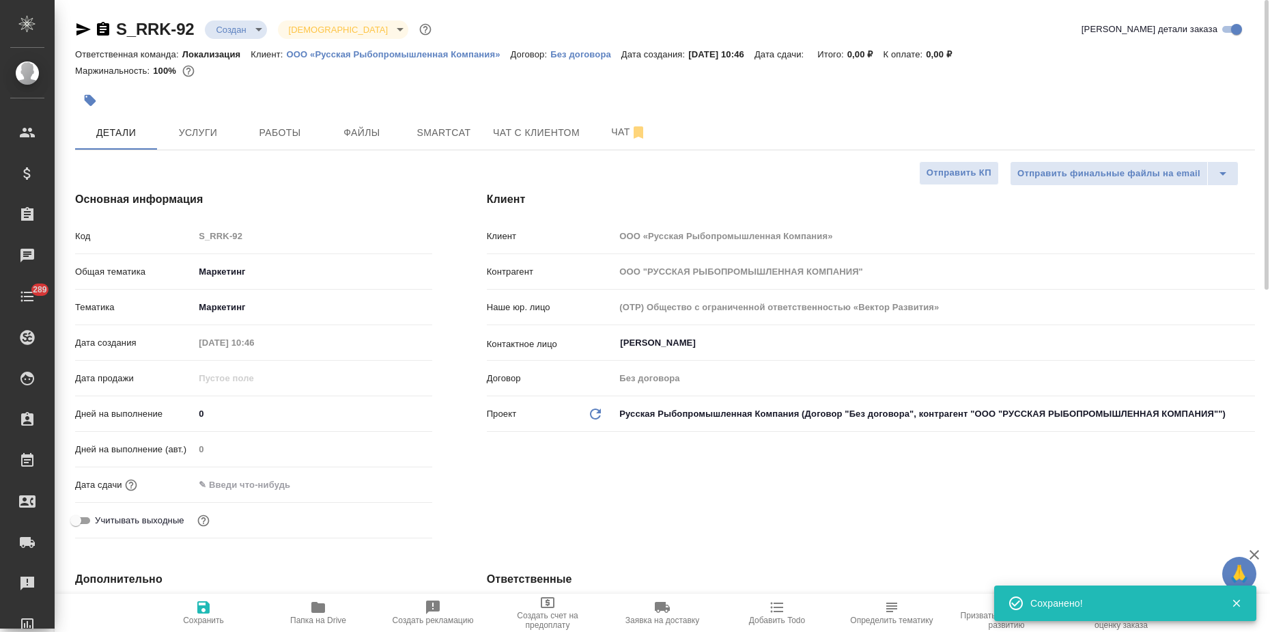
type textarea "x"
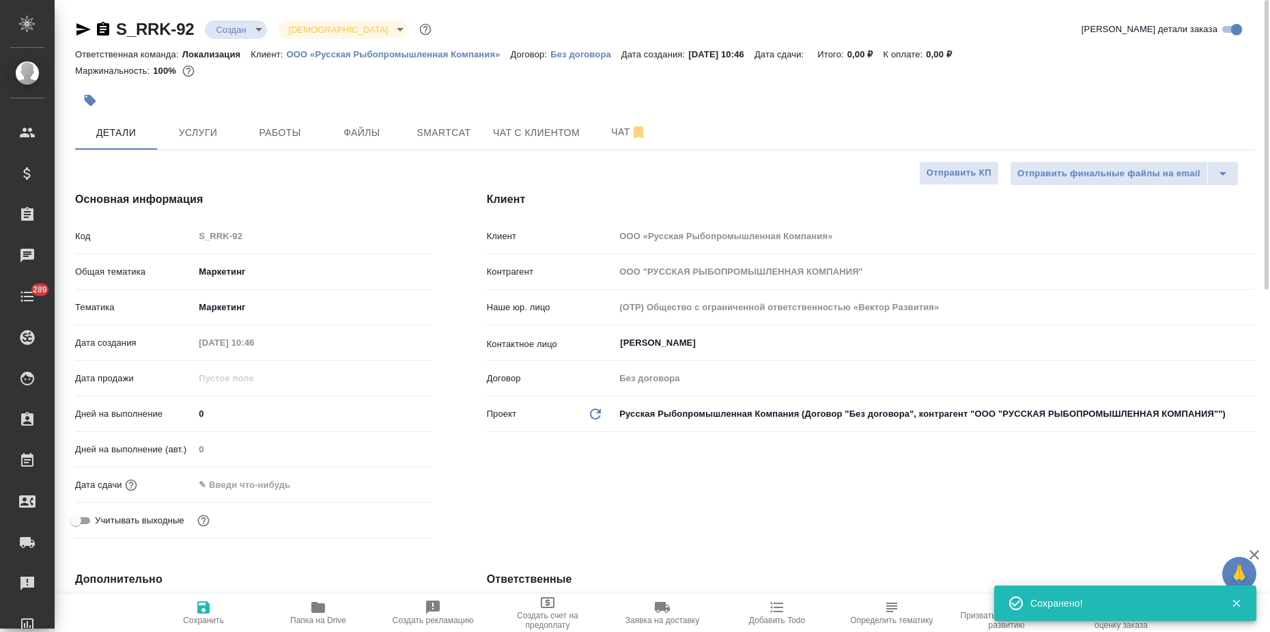
type textarea "x"
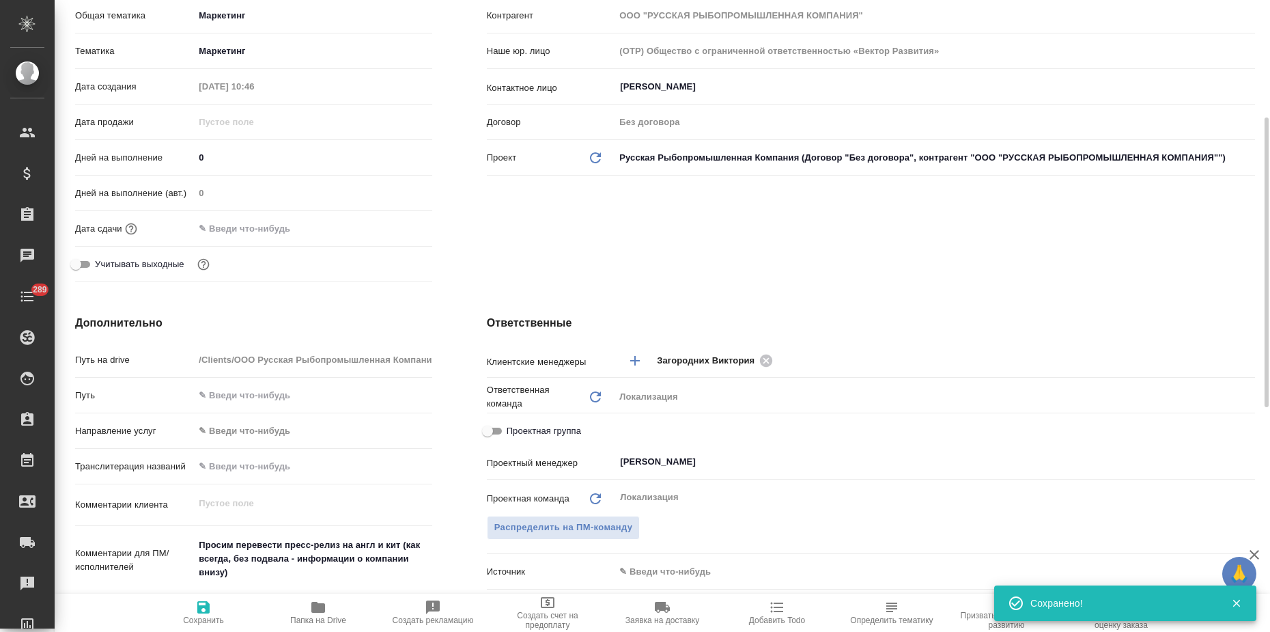
scroll to position [427, 0]
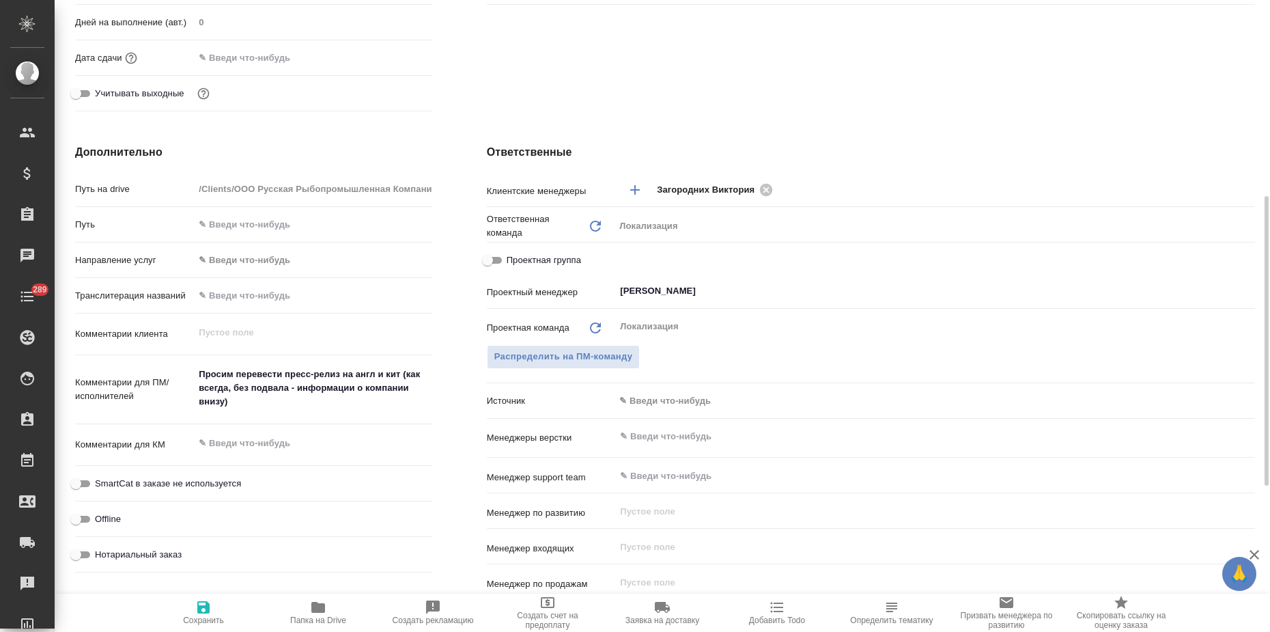
type textarea "x"
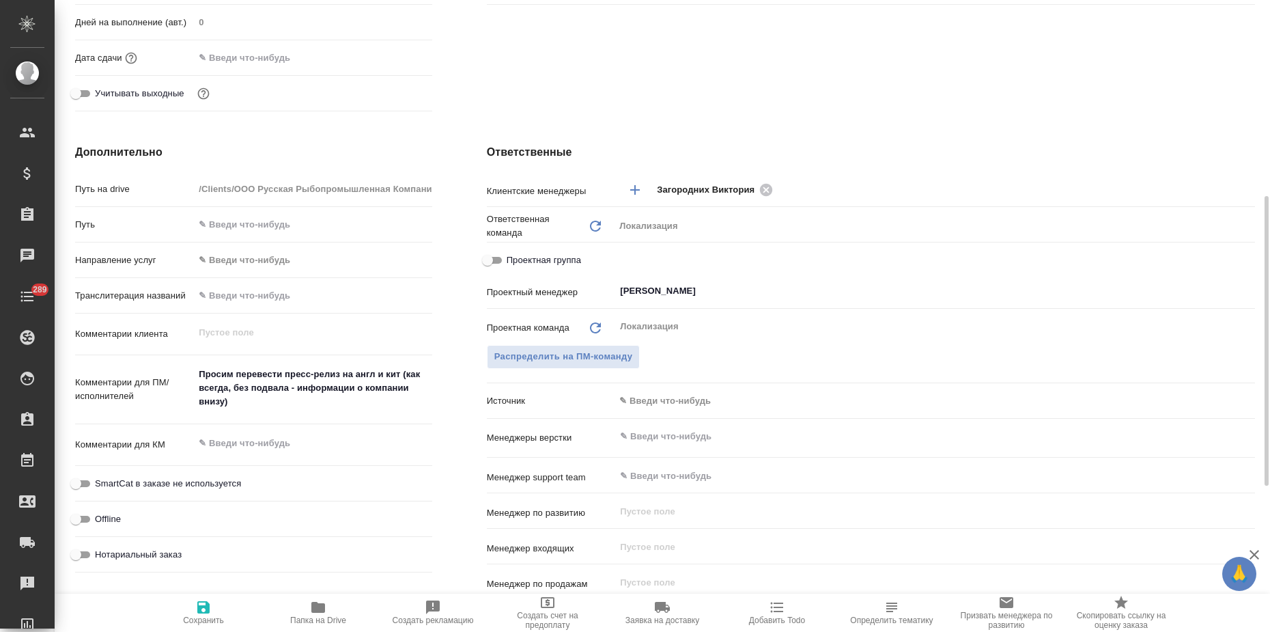
type textarea "x"
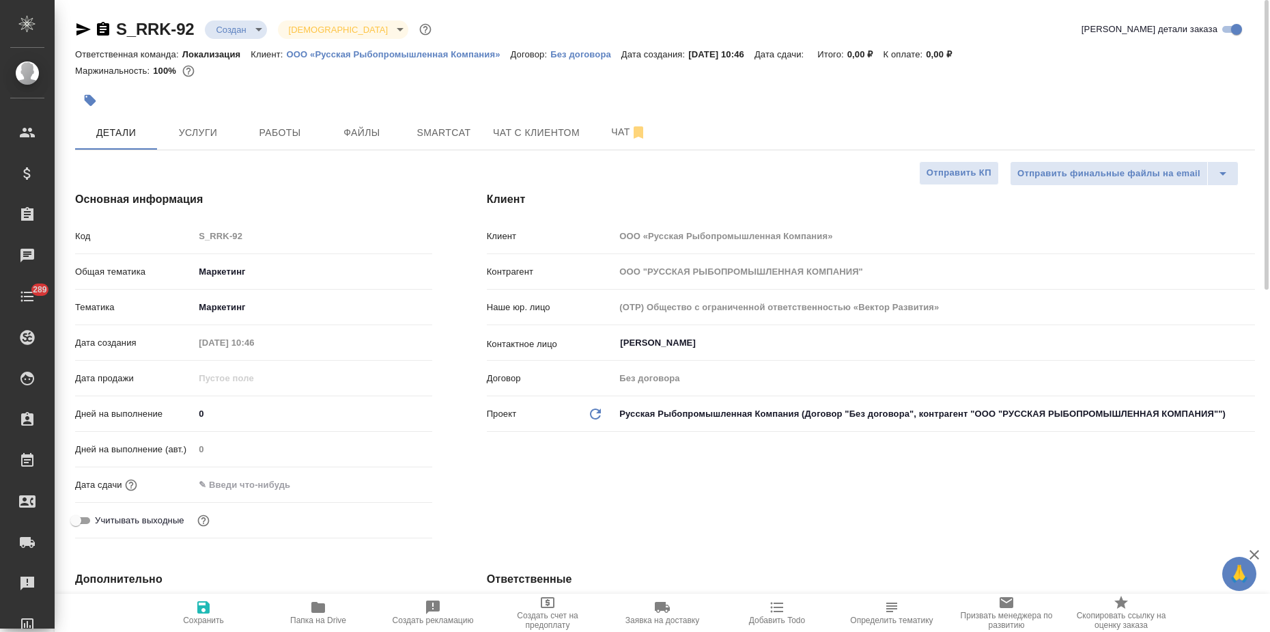
click at [96, 98] on icon "button" at bounding box center [90, 101] width 14 height 14
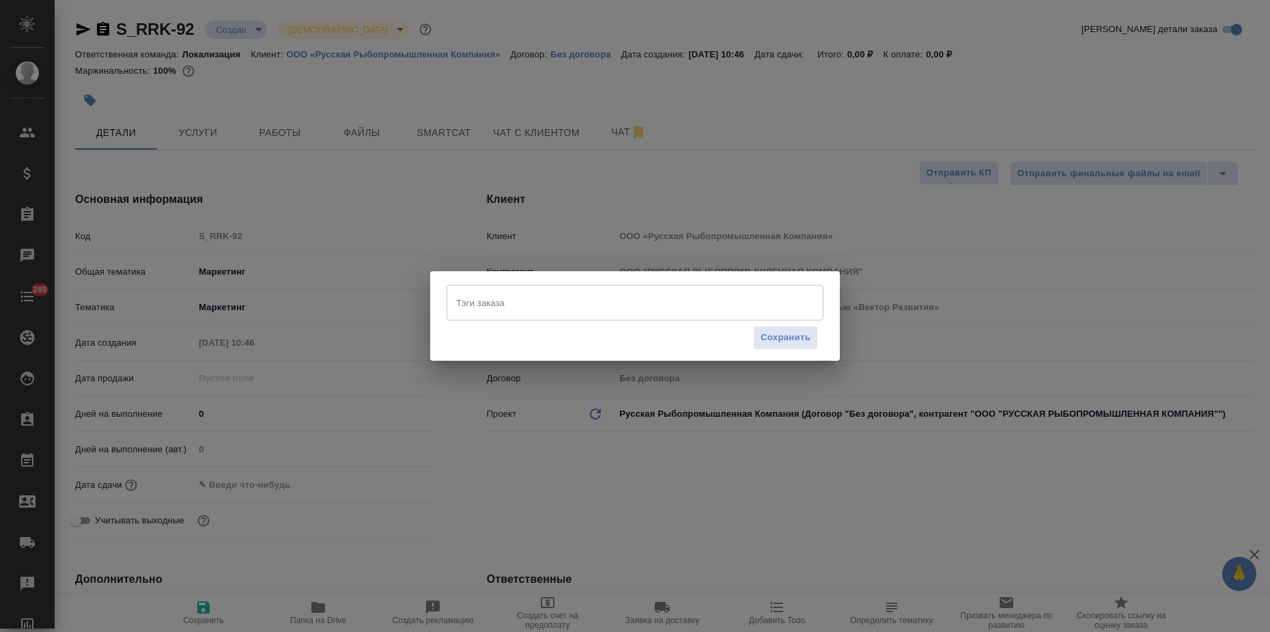
click at [483, 291] on input "Тэги заказа" at bounding box center [622, 302] width 339 height 23
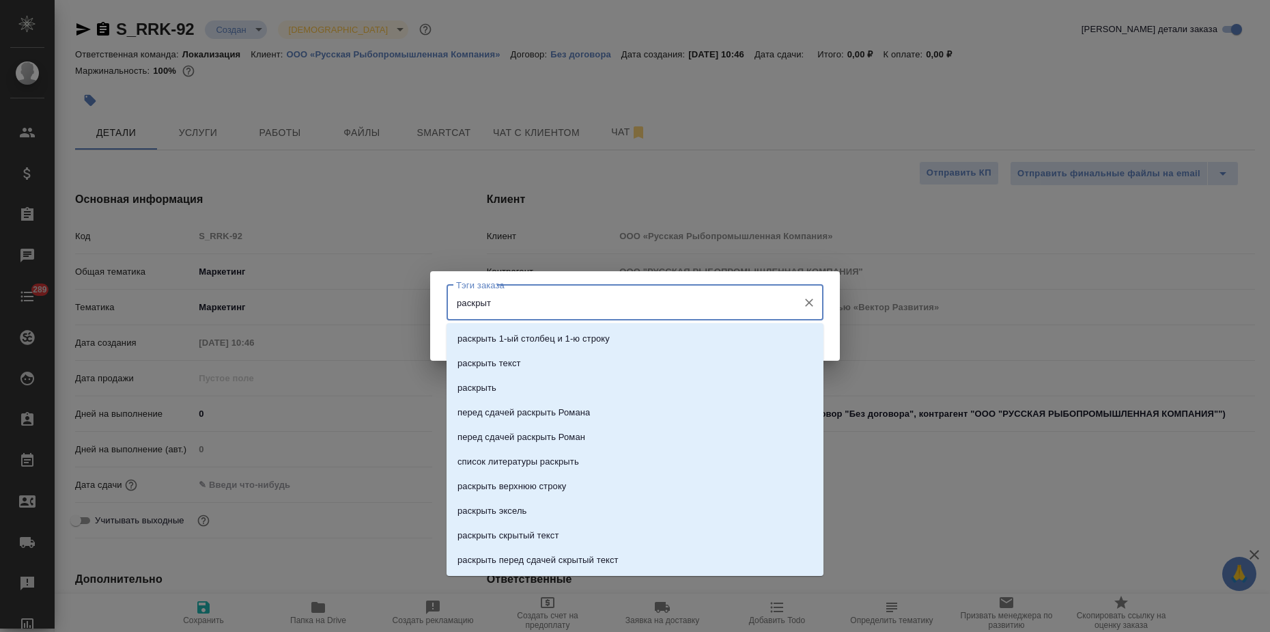
type input "раскрыть"
click at [481, 388] on p "раскрыть" at bounding box center [476, 388] width 39 height 14
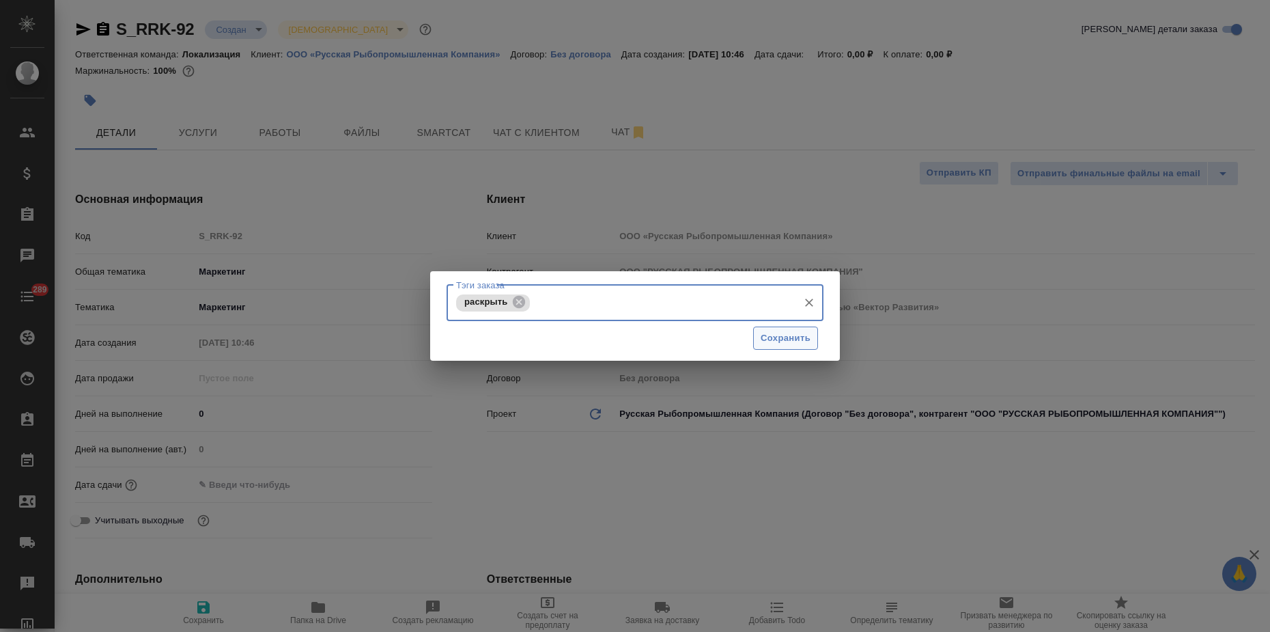
click at [758, 347] on button "Сохранить" at bounding box center [785, 338] width 65 height 24
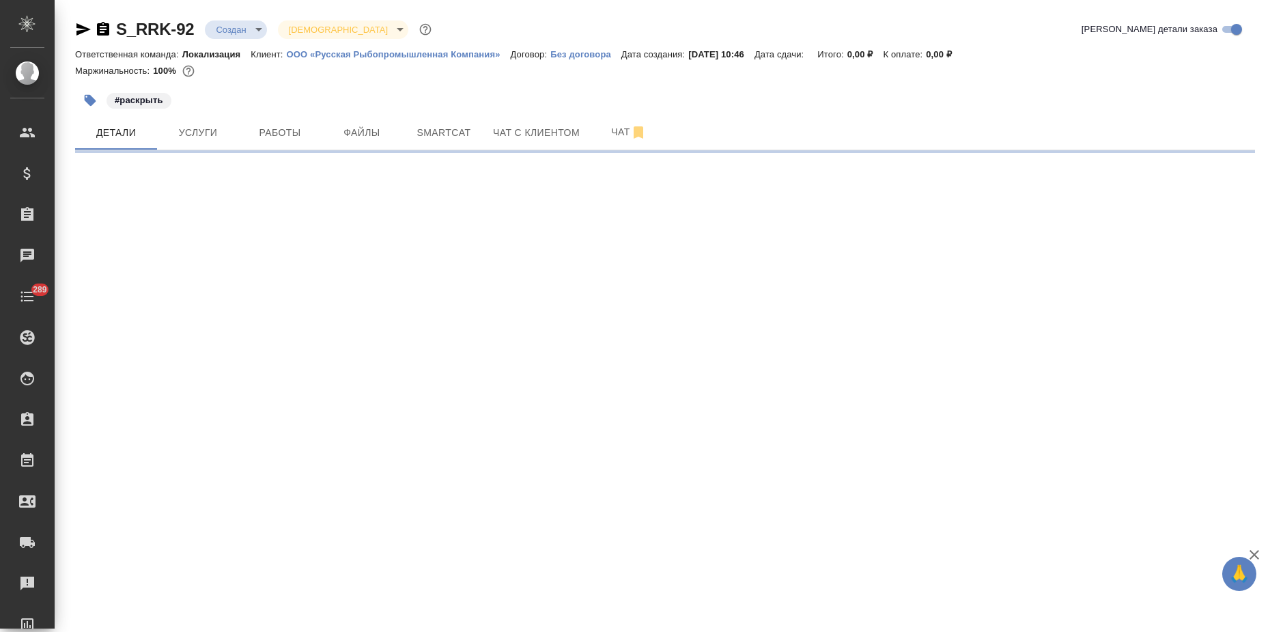
select select "RU"
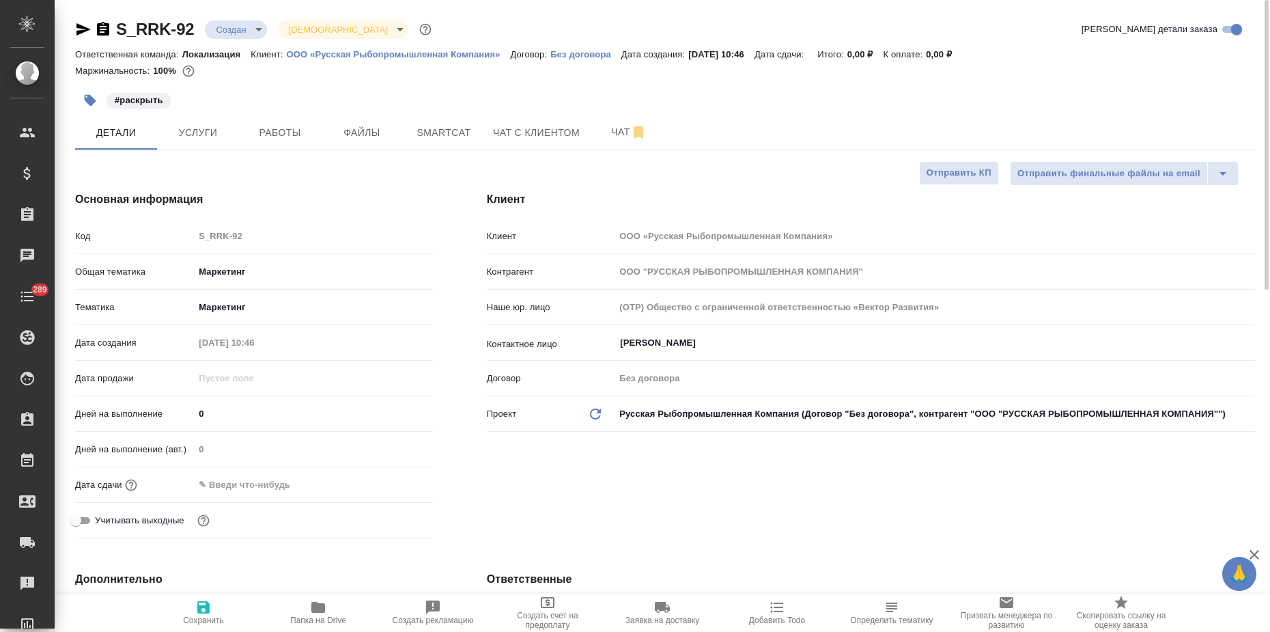
type textarea "x"
click at [195, 123] on button "Услуги" at bounding box center [198, 132] width 82 height 34
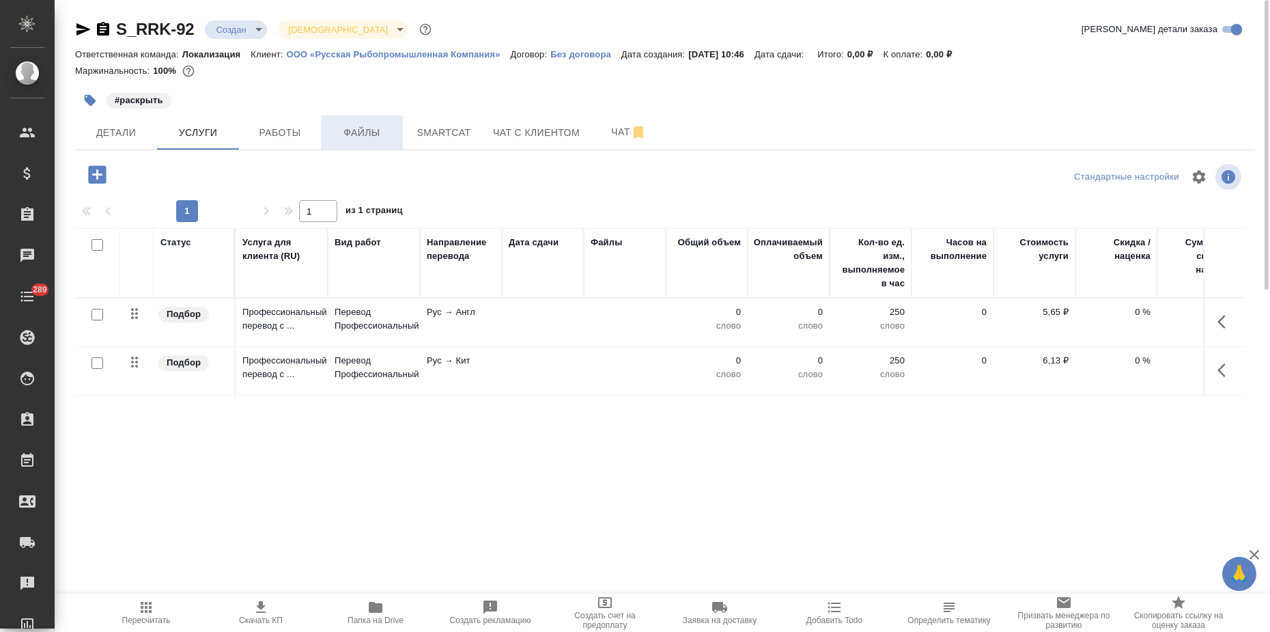
click at [385, 131] on span "Файлы" at bounding box center [362, 132] width 66 height 17
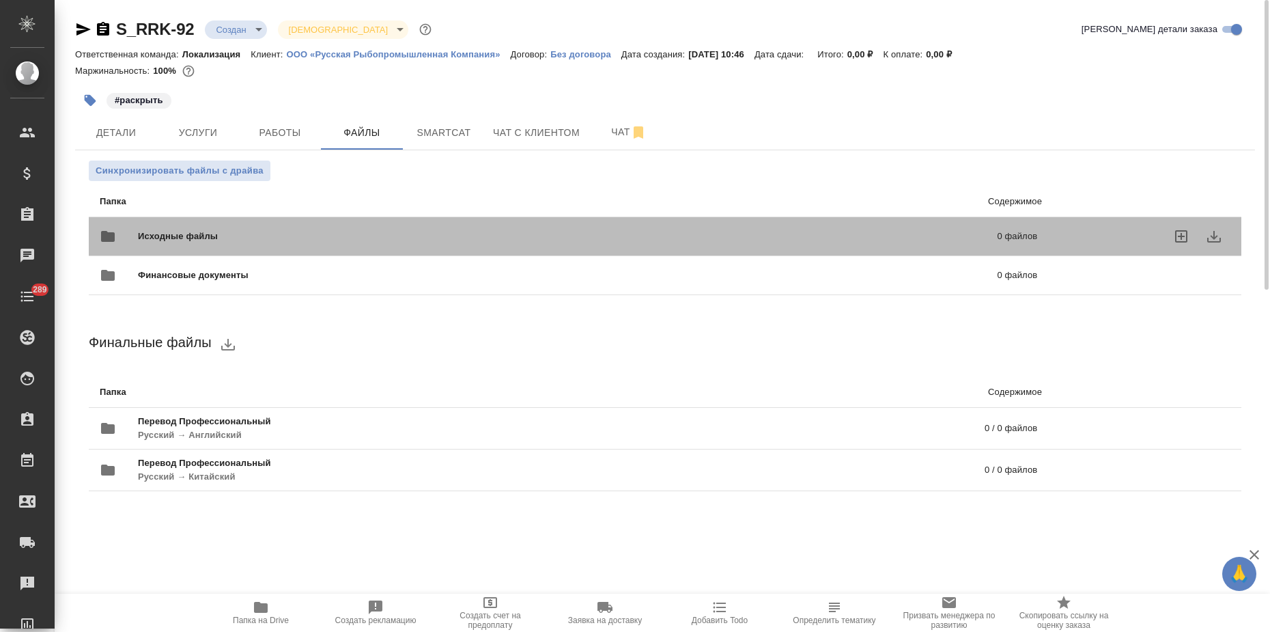
click at [203, 231] on span "Исходные файлы" at bounding box center [373, 236] width 470 height 14
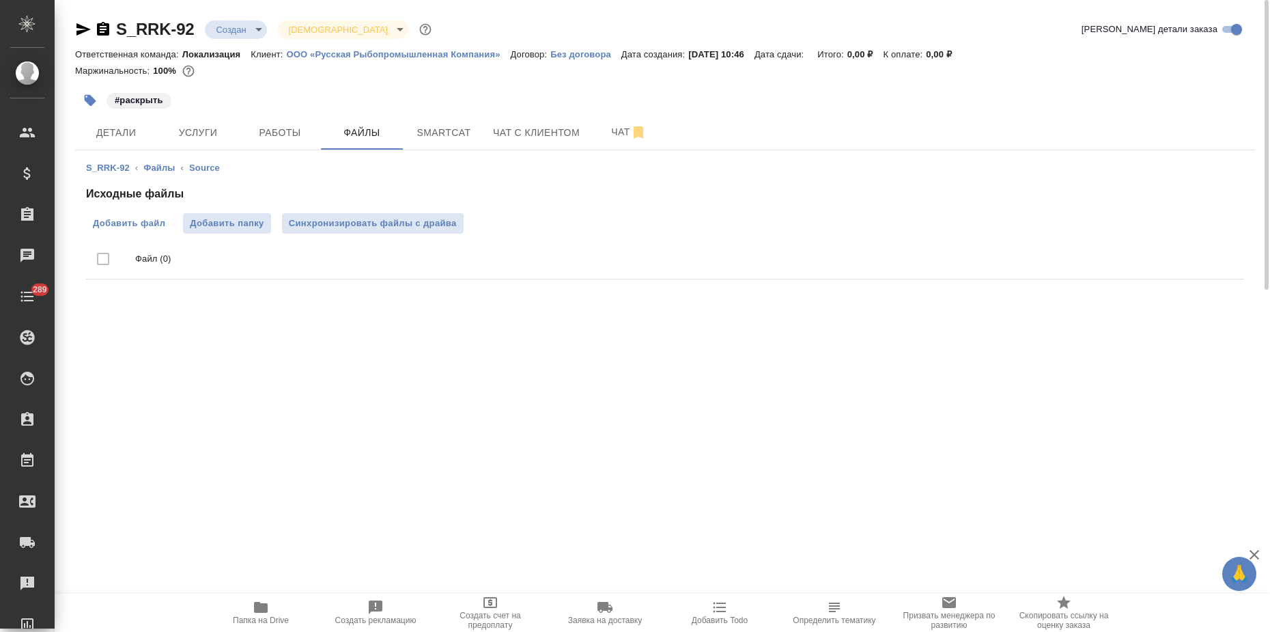
click at [138, 216] on span "Добавить файл" at bounding box center [129, 223] width 72 height 14
click at [0, 0] on input "Добавить файл" at bounding box center [0, 0] width 0 height 0
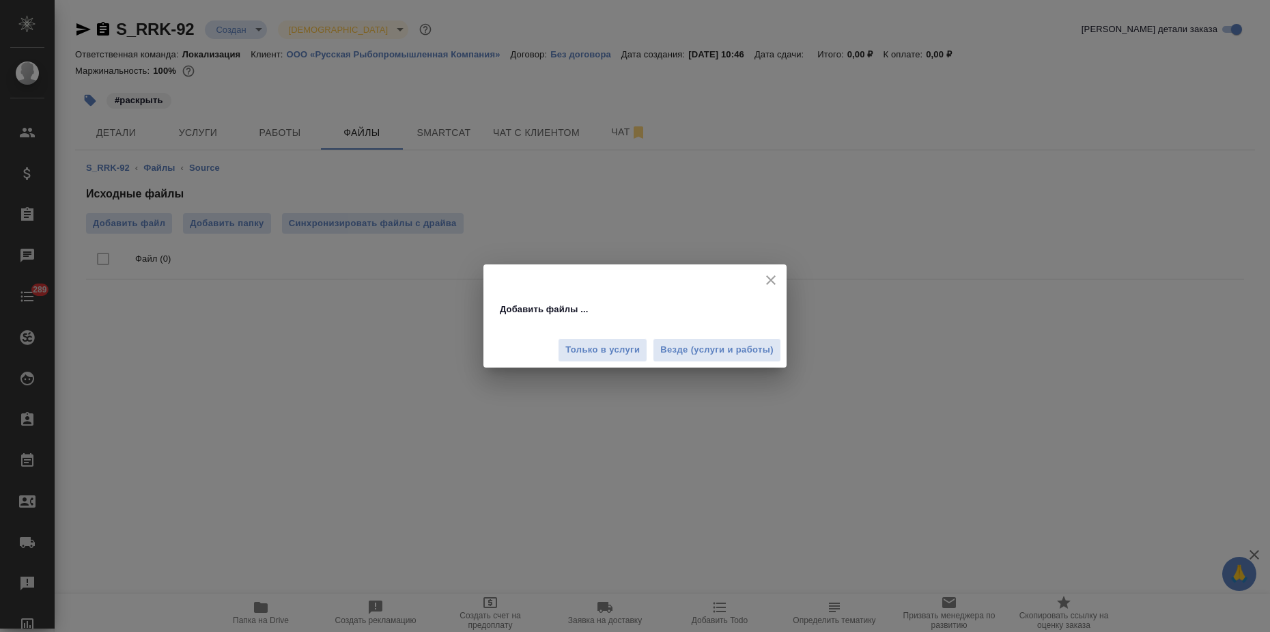
click at [711, 356] on span "Везде (услуги и работы)" at bounding box center [716, 350] width 113 height 16
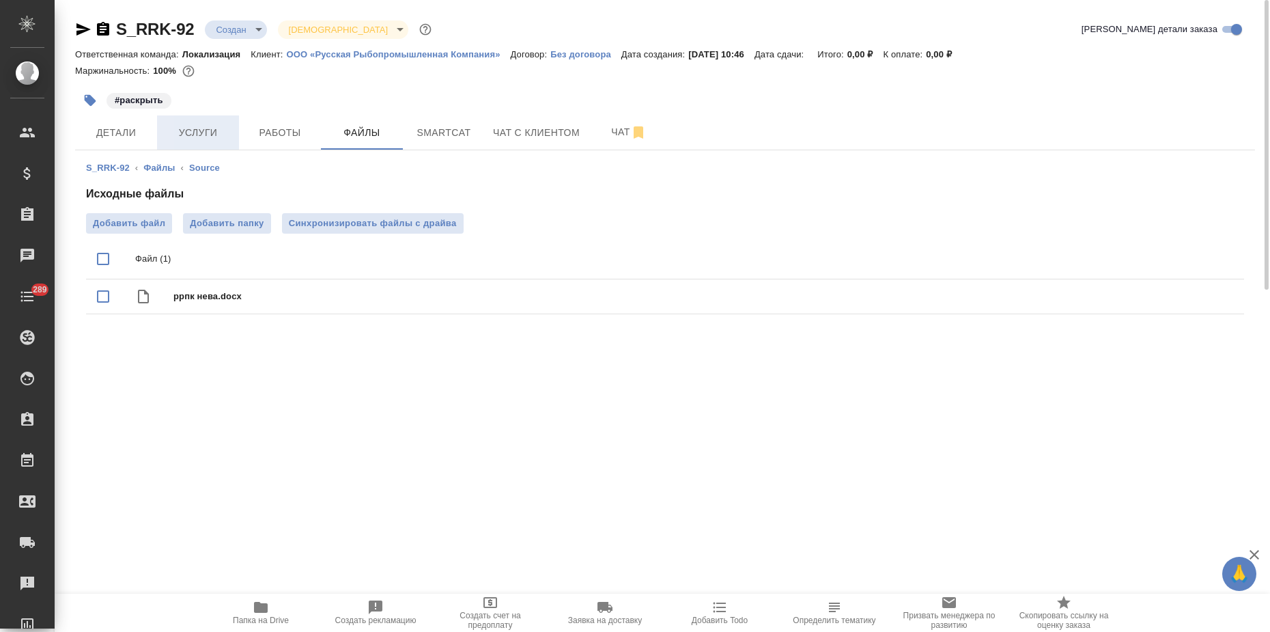
click at [207, 137] on span "Услуги" at bounding box center [198, 132] width 66 height 17
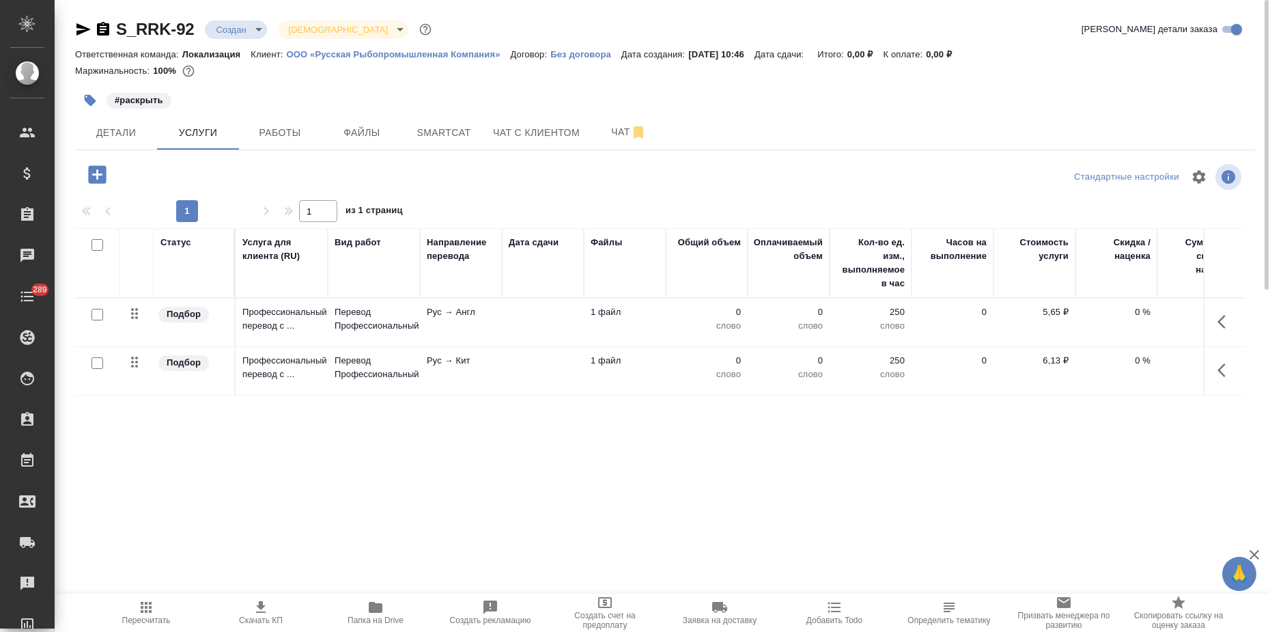
click at [91, 250] on input "checkbox" at bounding box center [97, 245] width 12 height 12
checkbox input "true"
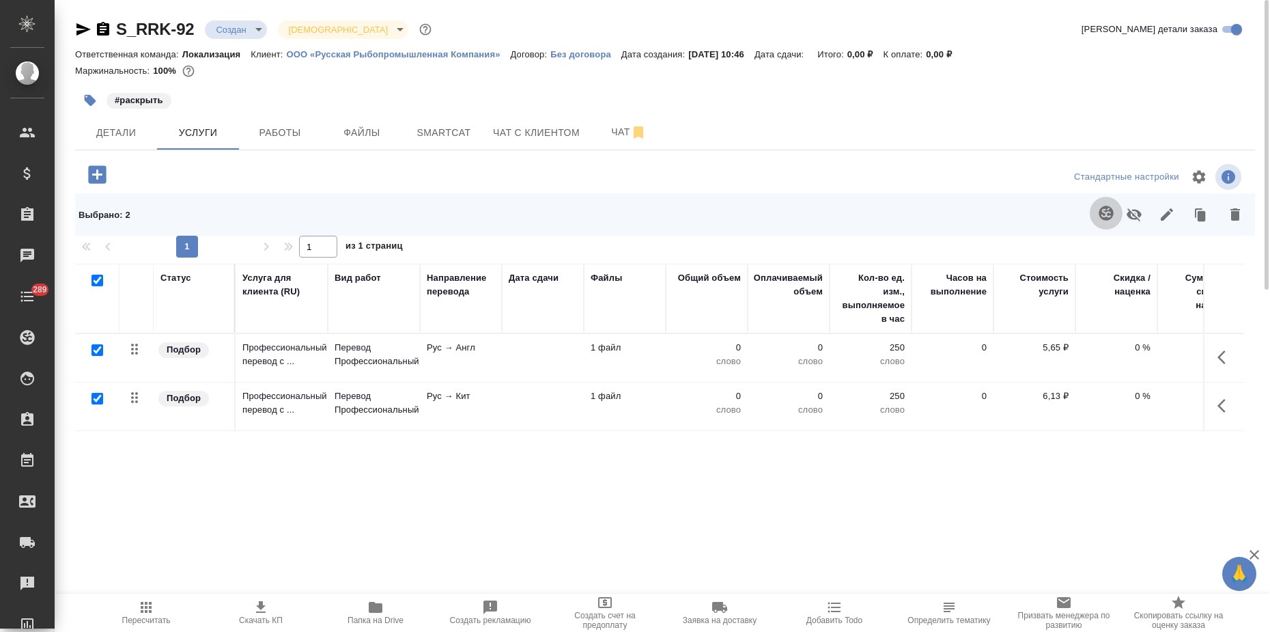
click at [1111, 209] on icon "button" at bounding box center [1105, 212] width 14 height 14
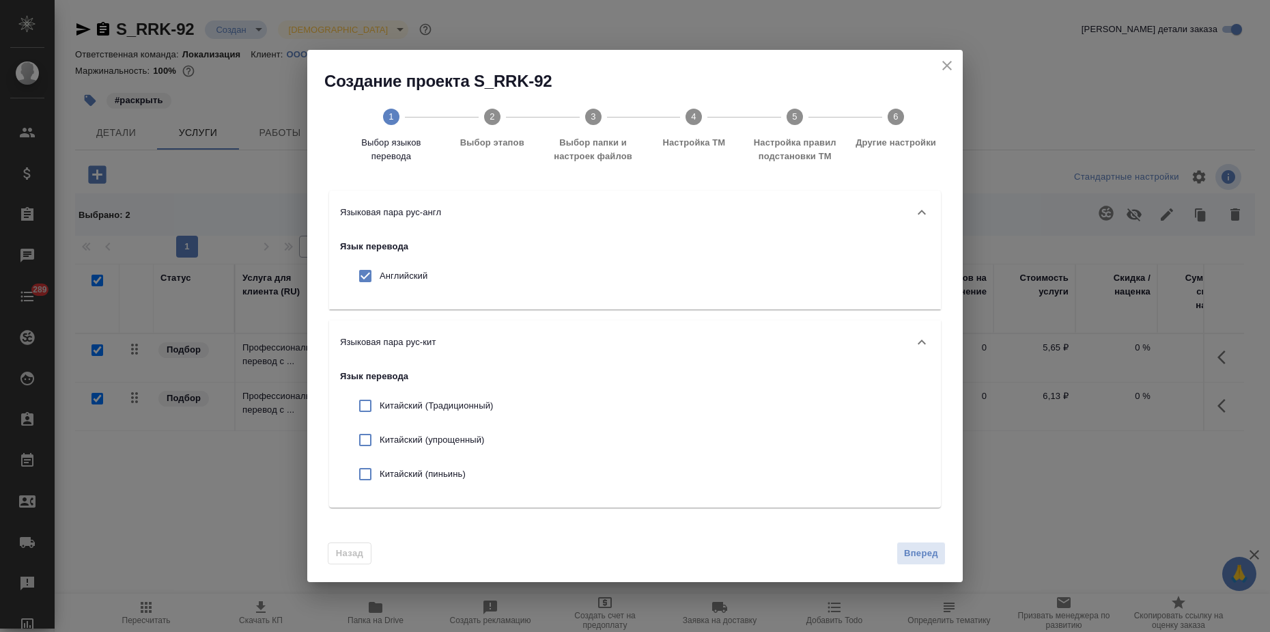
click at [397, 449] on div "Китайский (упрощенный)" at bounding box center [422, 440] width 164 height 34
checkbox input "true"
click at [922, 548] on span "Вперед" at bounding box center [921, 553] width 34 height 16
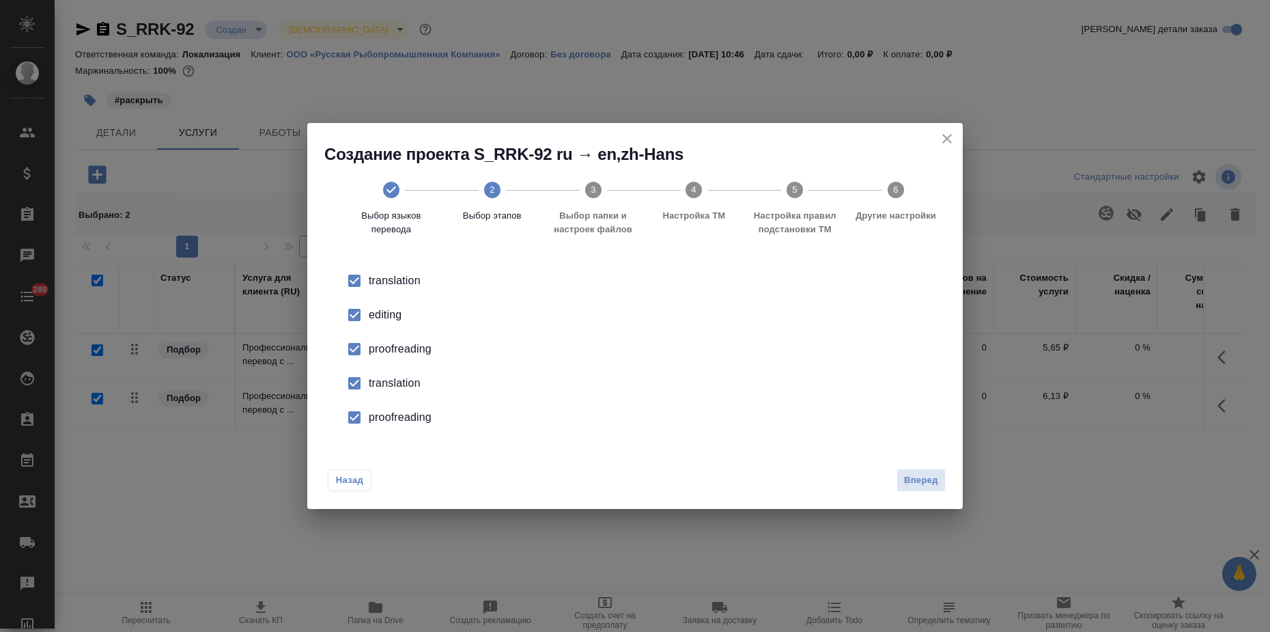
click at [399, 343] on div "proofreading" at bounding box center [649, 349] width 561 height 16
click at [390, 324] on li "editing" at bounding box center [635, 315] width 612 height 34
click at [393, 399] on li "translation" at bounding box center [635, 383] width 612 height 34
click at [390, 418] on div "proofreading" at bounding box center [649, 417] width 561 height 16
click at [926, 483] on span "Вперед" at bounding box center [921, 480] width 34 height 16
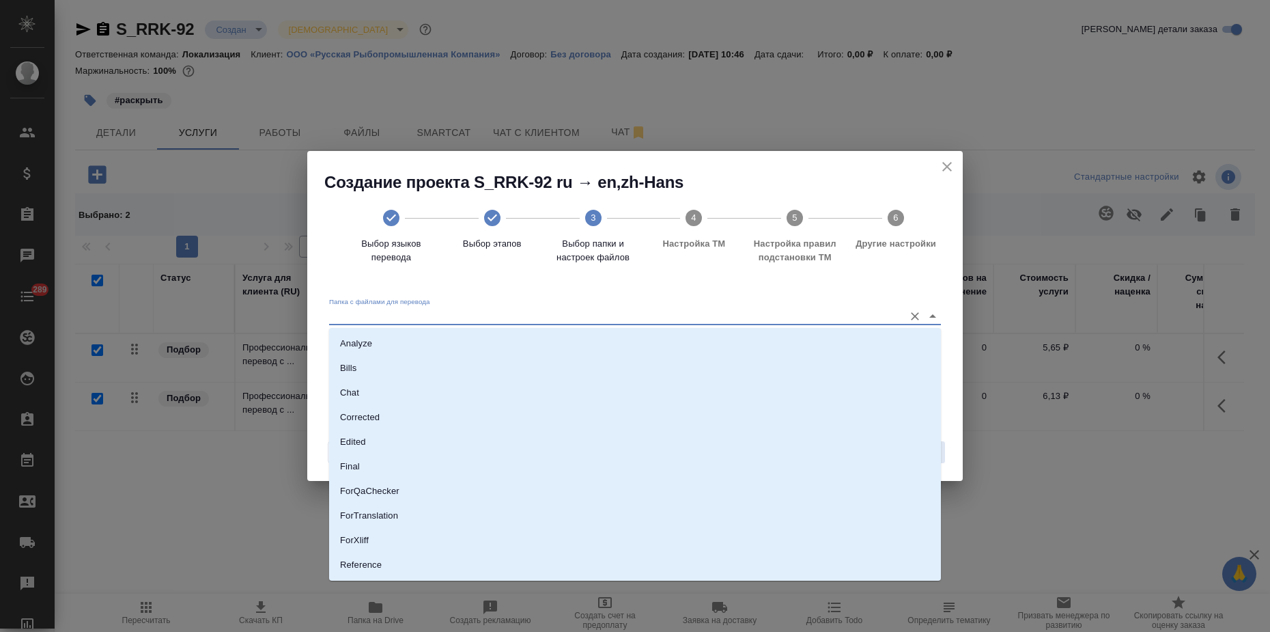
click at [687, 315] on input "Папка с файлами для перевода" at bounding box center [613, 316] width 568 height 16
click at [369, 513] on li "Source" at bounding box center [635, 518] width 612 height 25
type input "Source"
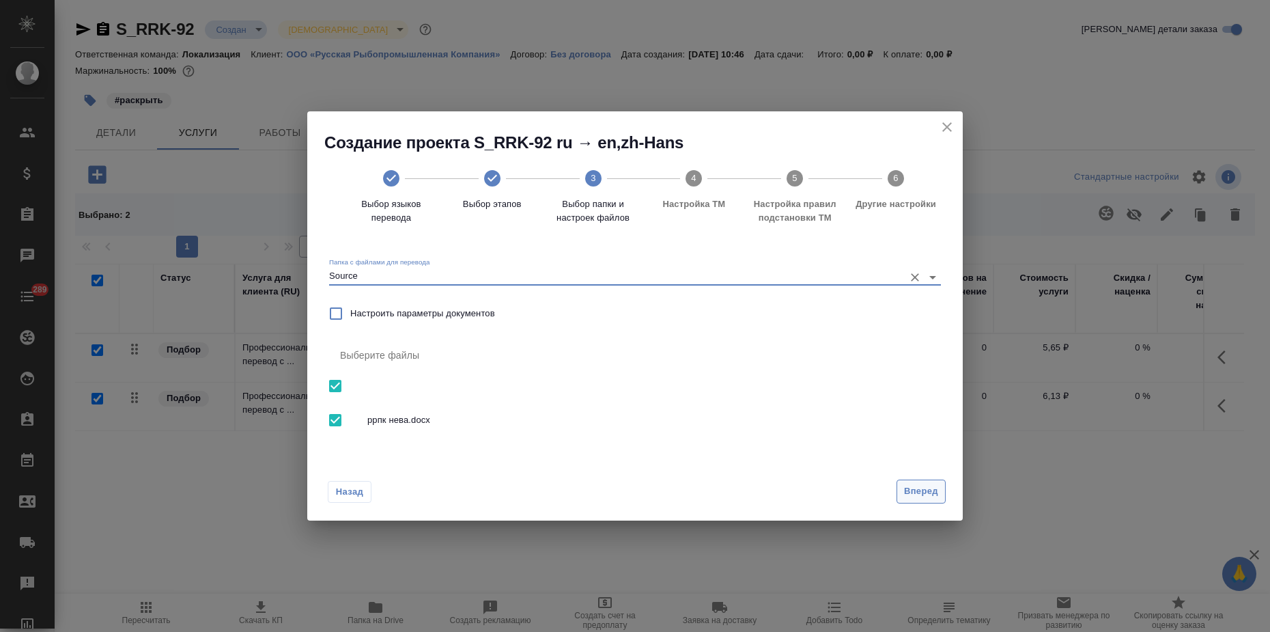
click at [909, 491] on span "Вперед" at bounding box center [921, 491] width 34 height 16
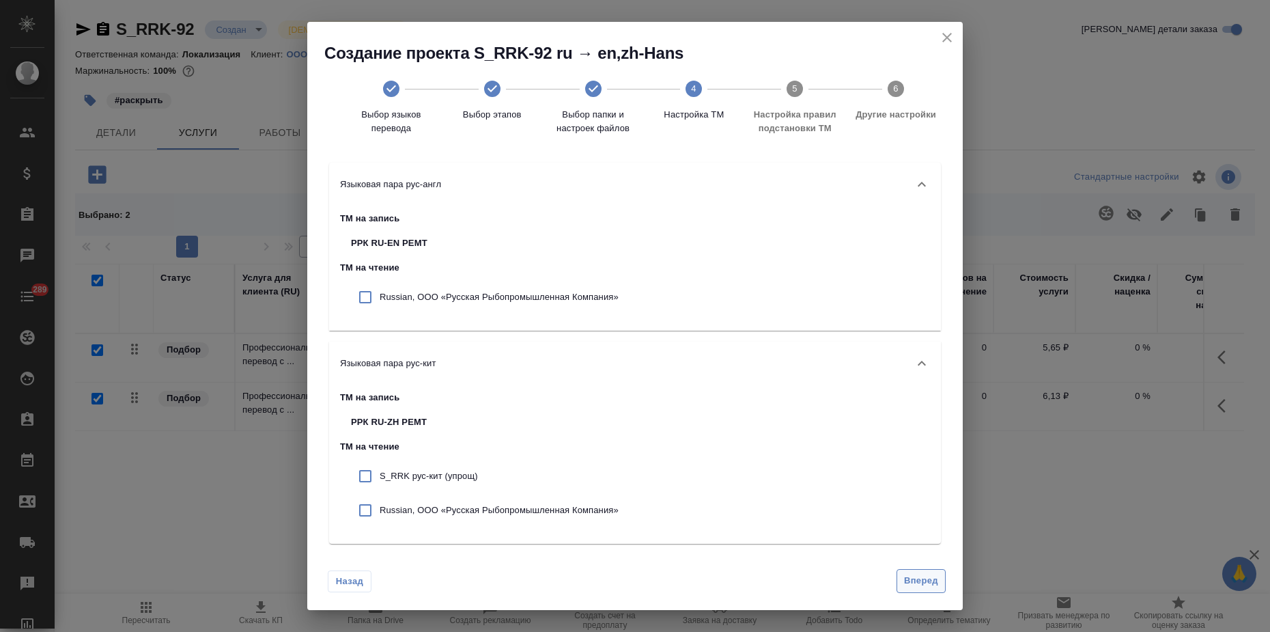
click at [923, 580] on span "Вперед" at bounding box center [921, 581] width 34 height 16
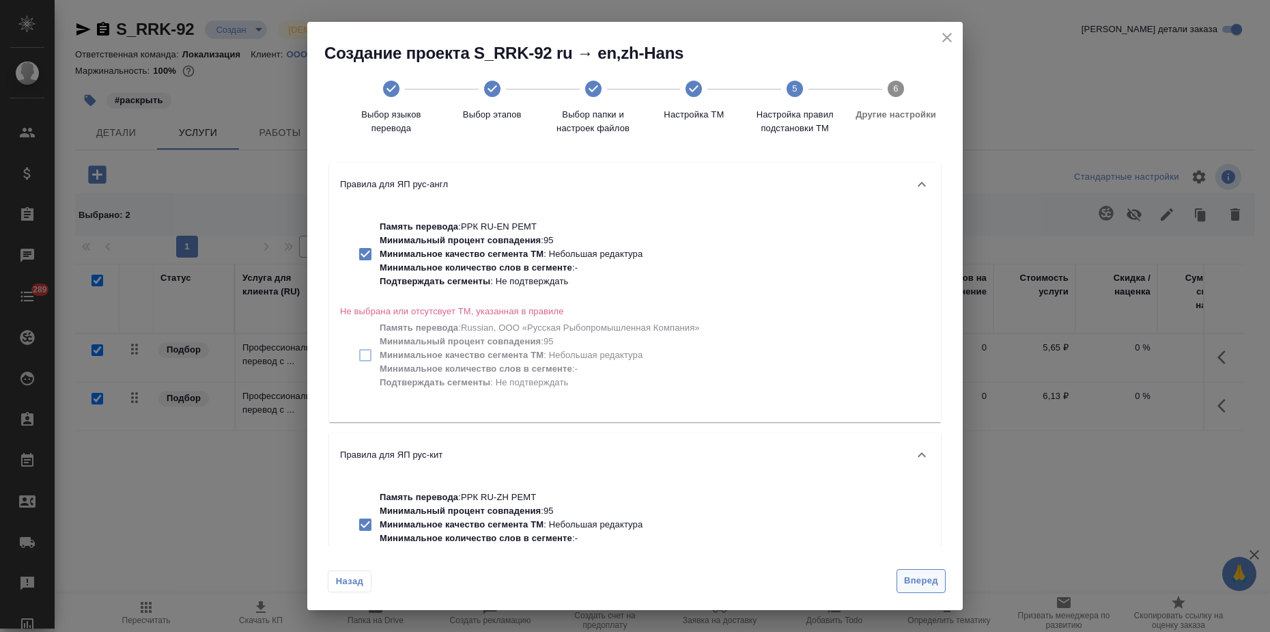
click at [913, 580] on span "Вперед" at bounding box center [921, 581] width 34 height 16
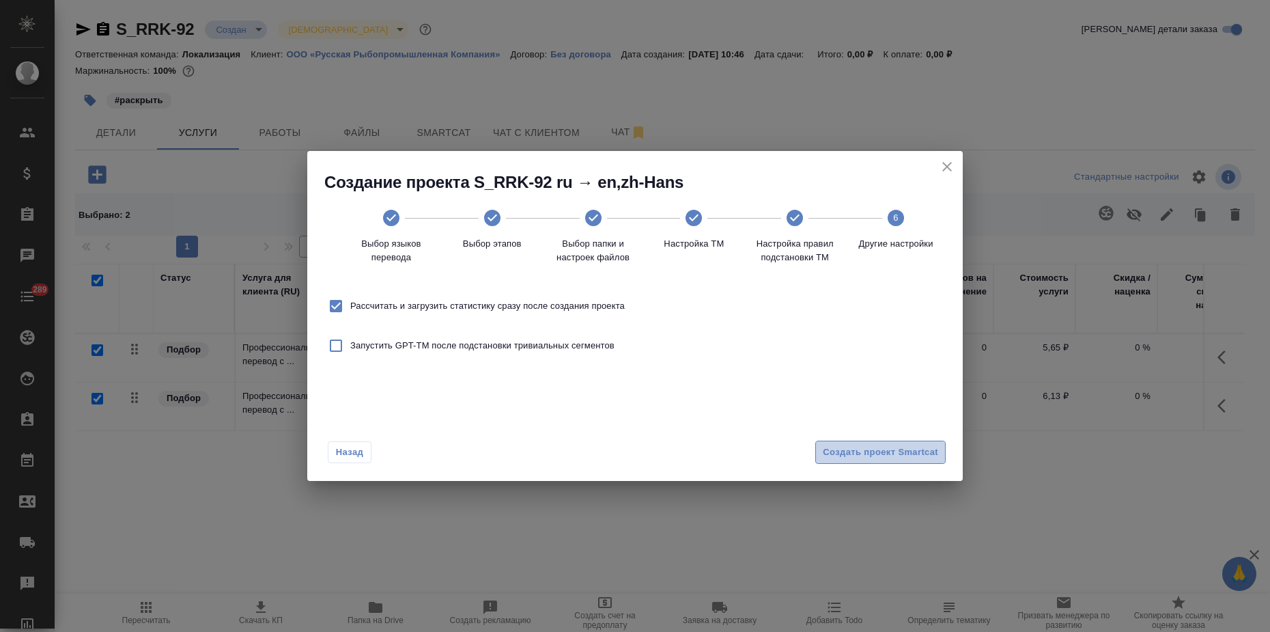
click at [889, 457] on span "Создать проект Smartcat" at bounding box center [880, 452] width 115 height 16
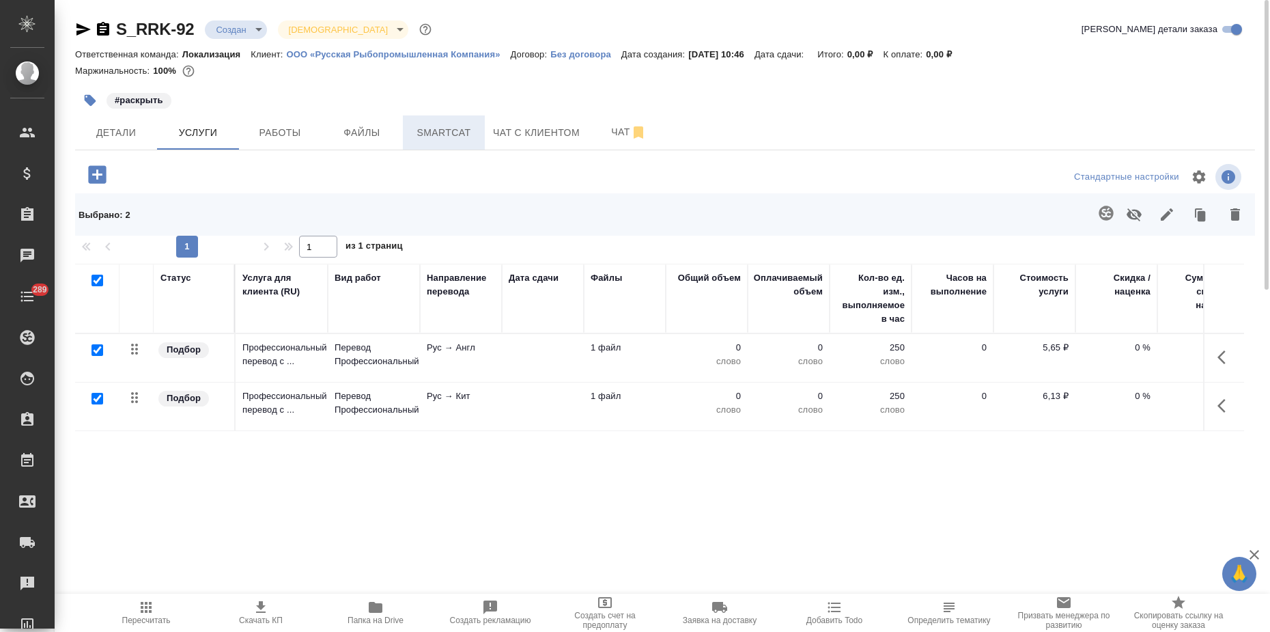
click at [422, 137] on span "Smartcat" at bounding box center [444, 132] width 66 height 17
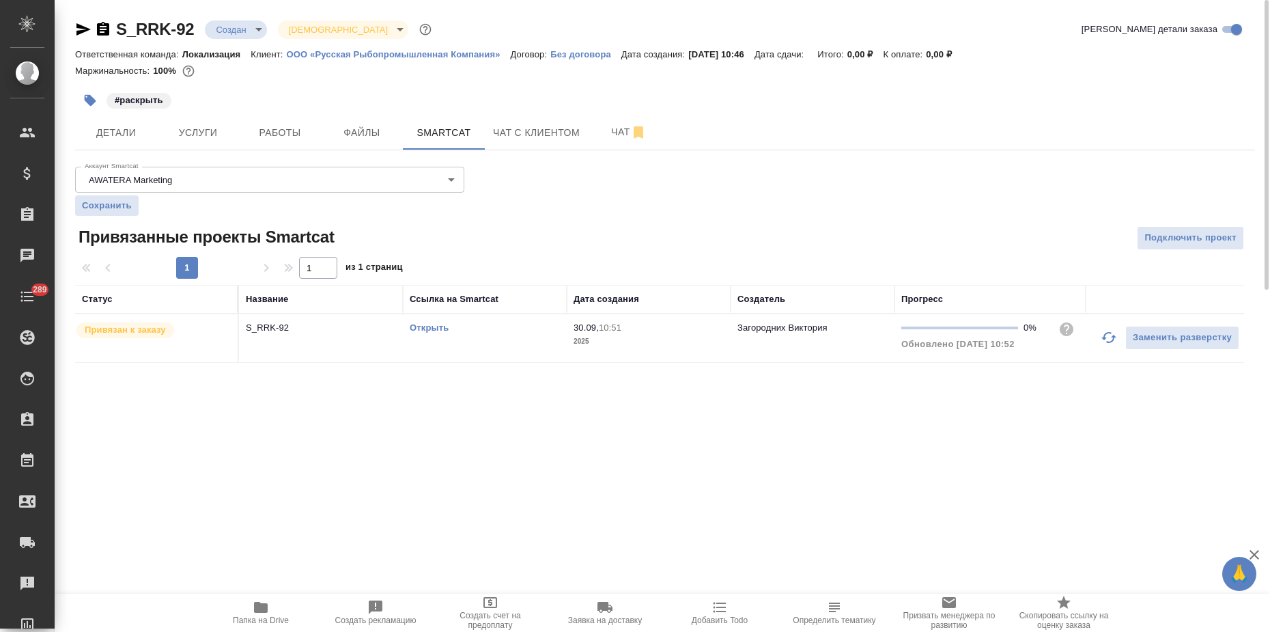
click at [483, 334] on div "Открыть" at bounding box center [485, 328] width 150 height 14
click at [193, 141] on span "Услуги" at bounding box center [198, 132] width 66 height 17
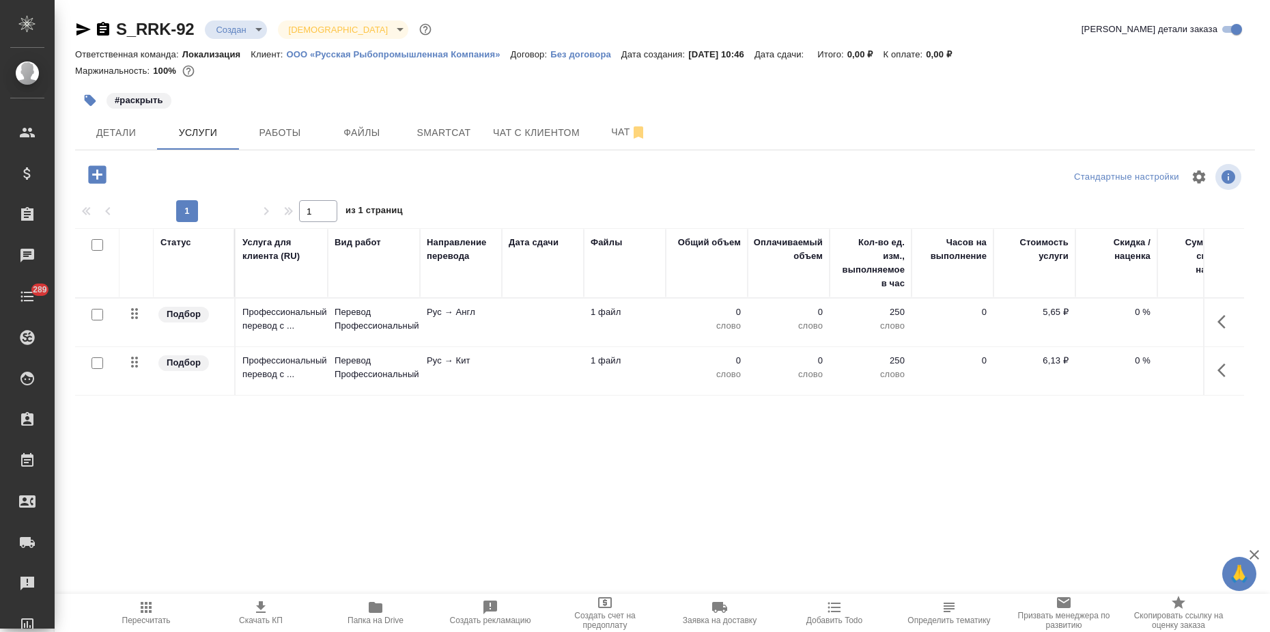
click at [419, 324] on td "Перевод Профессиональный" at bounding box center [374, 322] width 92 height 48
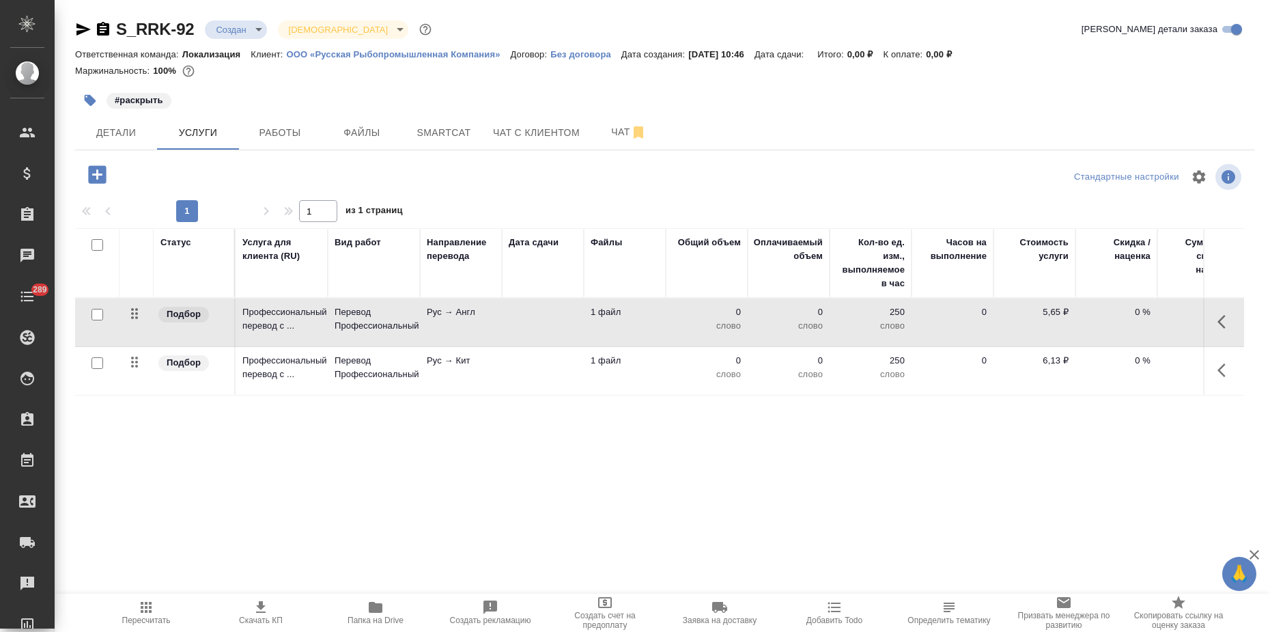
click at [419, 324] on td "Перевод Профессиональный" at bounding box center [374, 322] width 92 height 48
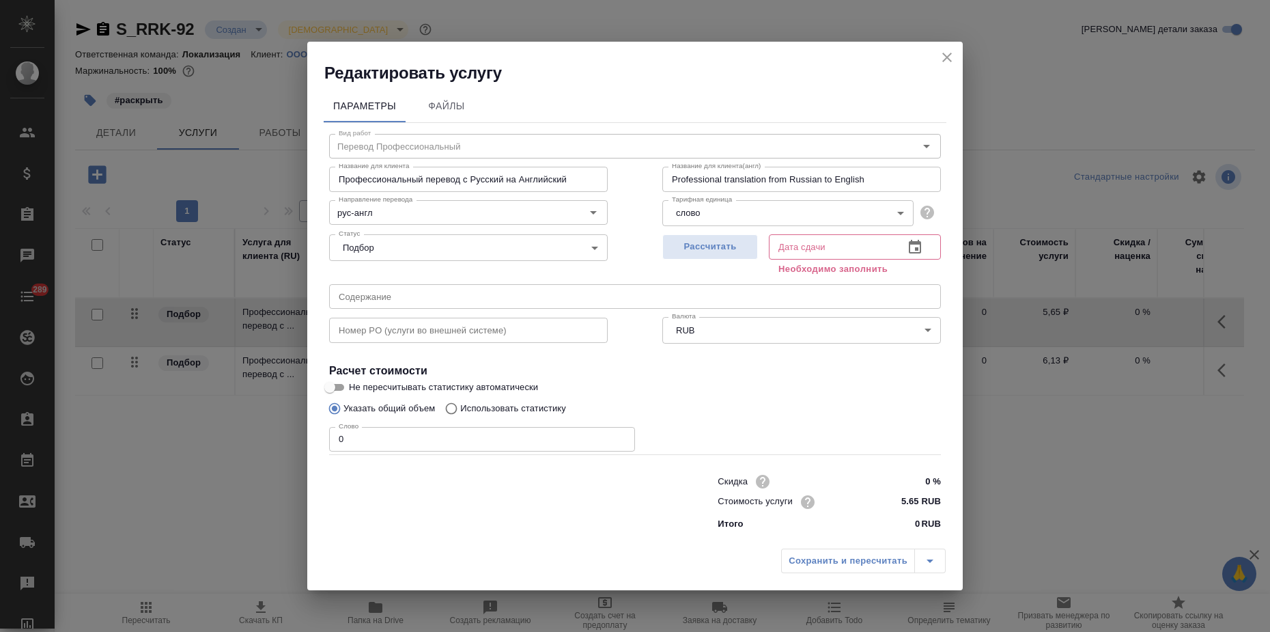
click at [509, 408] on p "Использовать статистику" at bounding box center [513, 408] width 106 height 14
click at [460, 408] on input "Использовать статистику" at bounding box center [449, 408] width 22 height 26
radio input "true"
radio input "false"
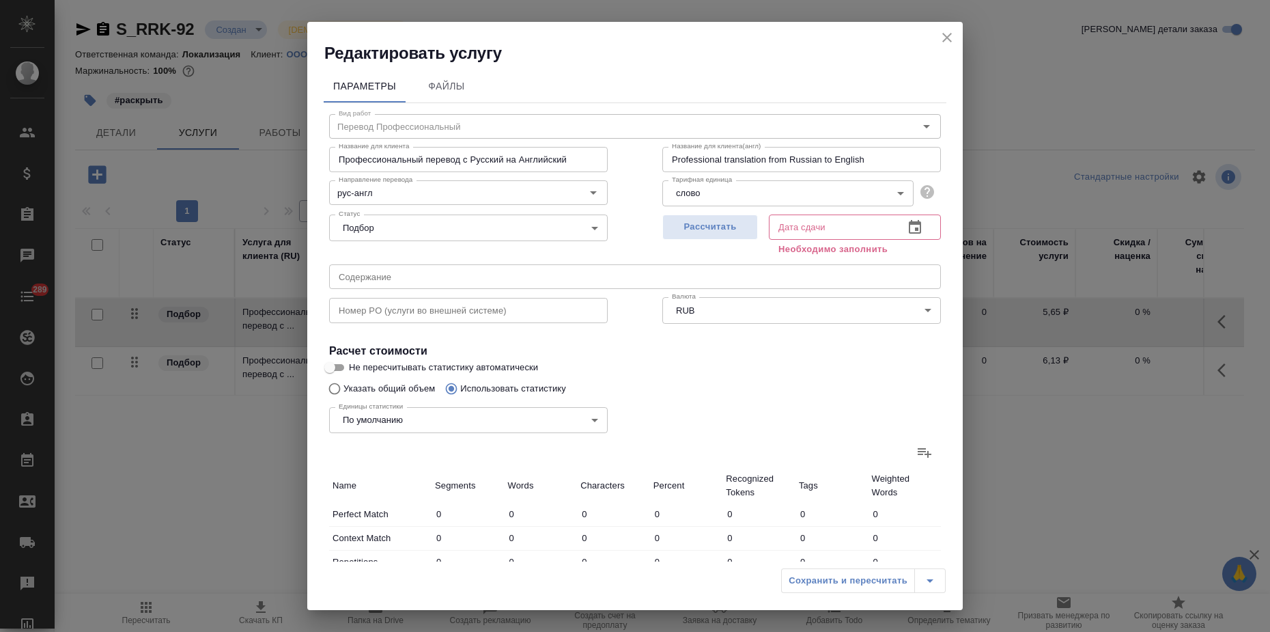
click at [341, 364] on input "Не пересчитывать статистику автоматически" at bounding box center [329, 367] width 49 height 16
checkbox input "true"
click at [918, 455] on icon at bounding box center [925, 453] width 14 height 10
click at [0, 0] on input "file" at bounding box center [0, 0] width 0 height 0
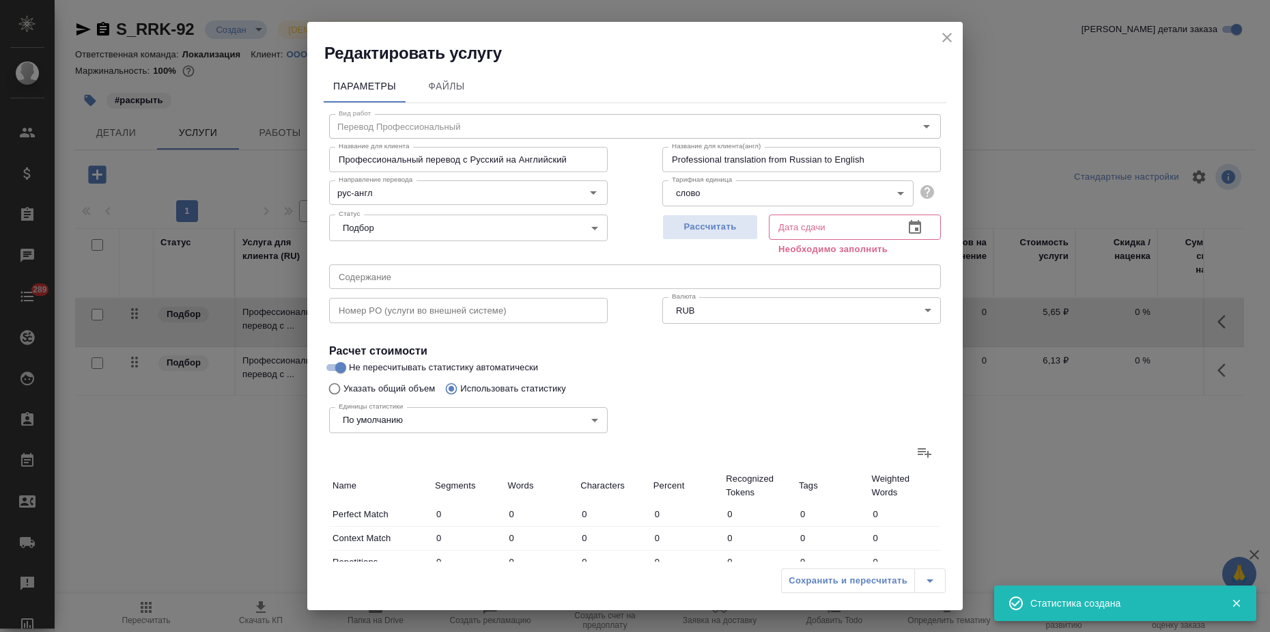
type input "3"
type input "9"
type input "109"
type input "13"
type input "244"
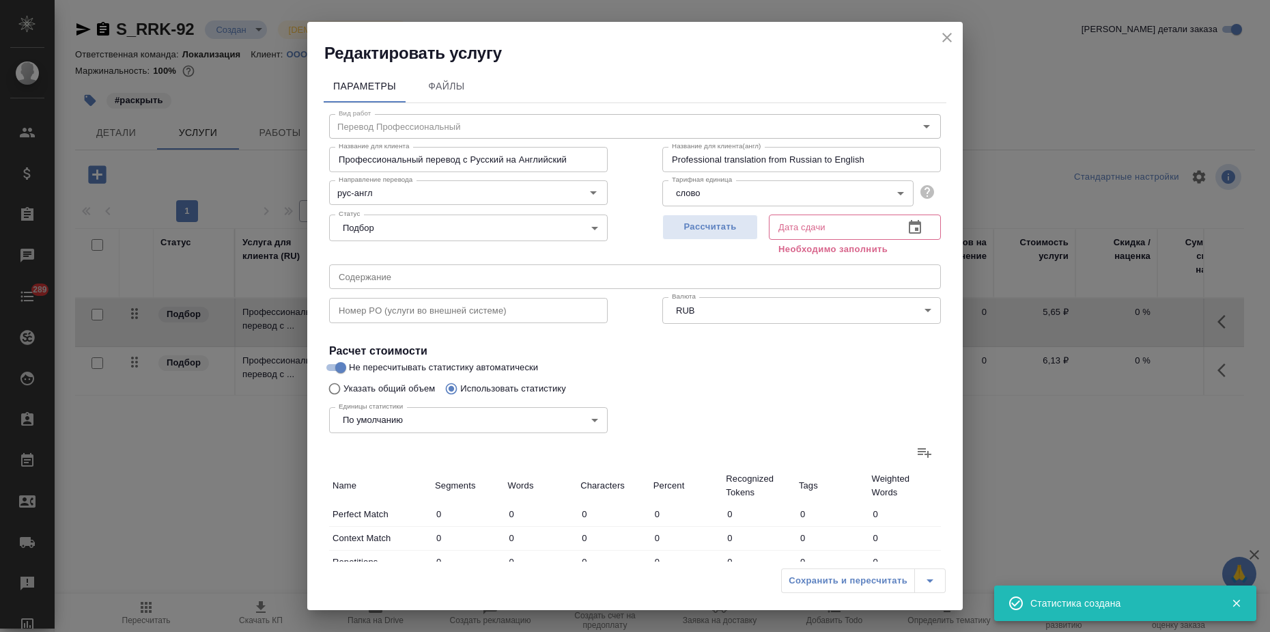
type input "1988"
type input "16"
type input "253"
type input "2097"
type input "16"
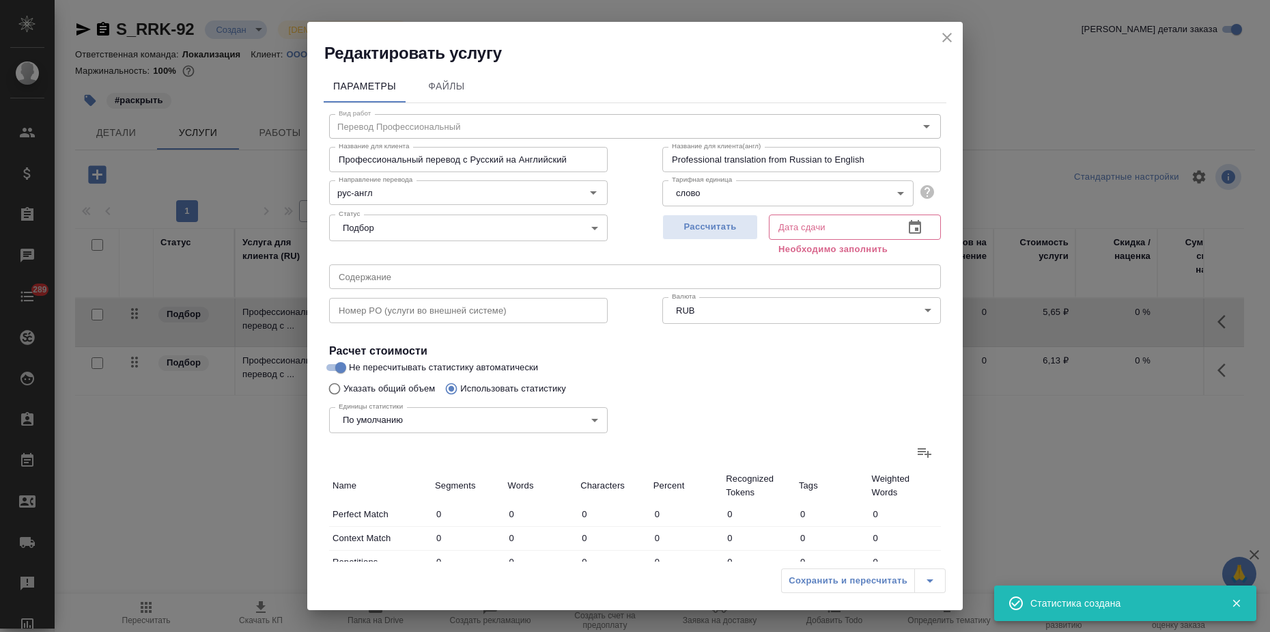
type input "253"
type input "2097"
click at [717, 213] on div "Рассчитать" at bounding box center [710, 233] width 96 height 49
click at [715, 218] on button "Рассчитать" at bounding box center [710, 226] width 96 height 25
type input "30.09.2025 10:54"
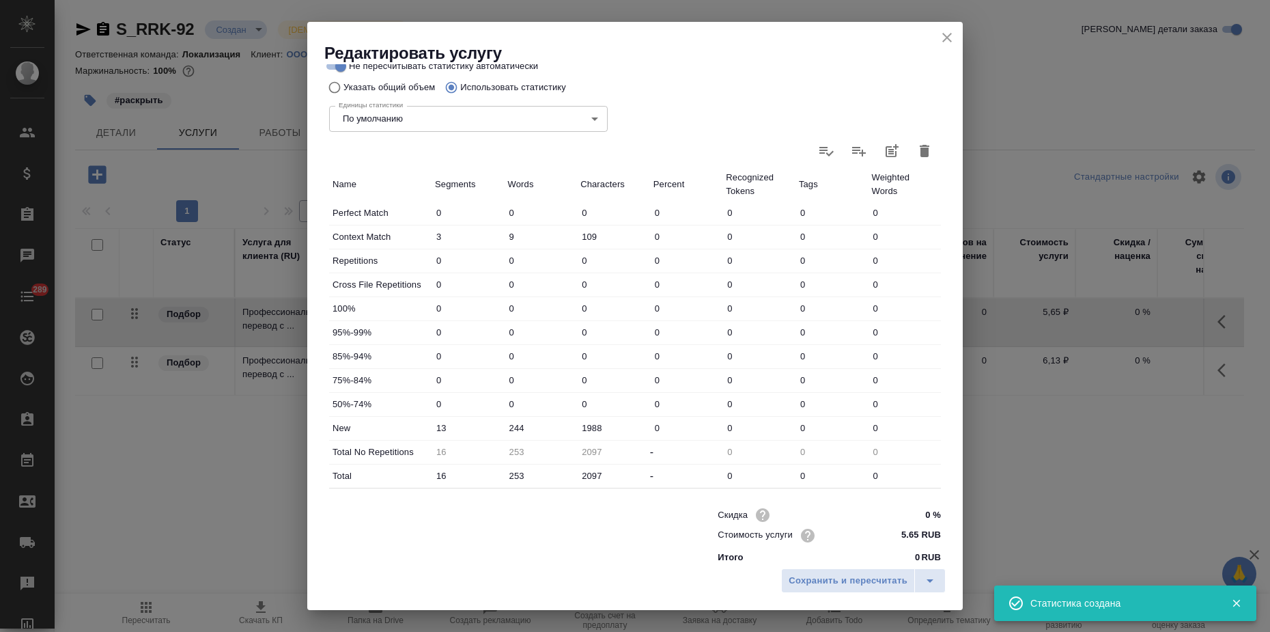
scroll to position [300, 0]
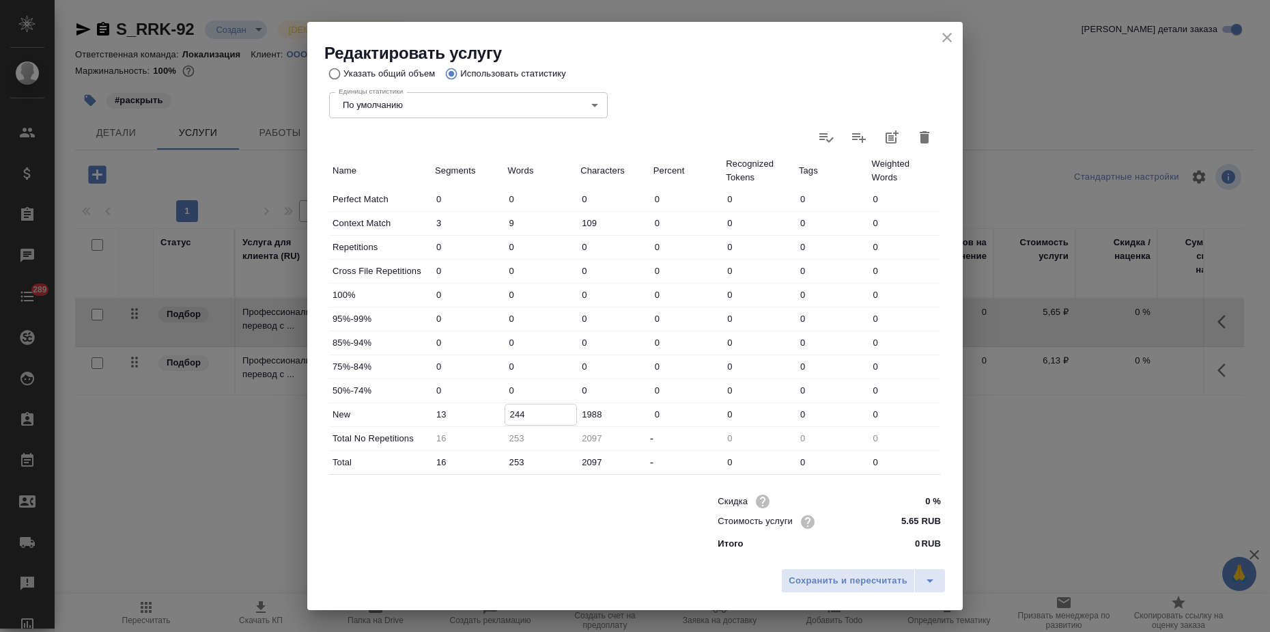
drag, startPoint x: 513, startPoint y: 411, endPoint x: 523, endPoint y: 412, distance: 10.3
click at [523, 412] on input "244" at bounding box center [541, 414] width 72 height 20
type input "250"
click at [814, 577] on span "Сохранить и пересчитать" at bounding box center [848, 581] width 119 height 16
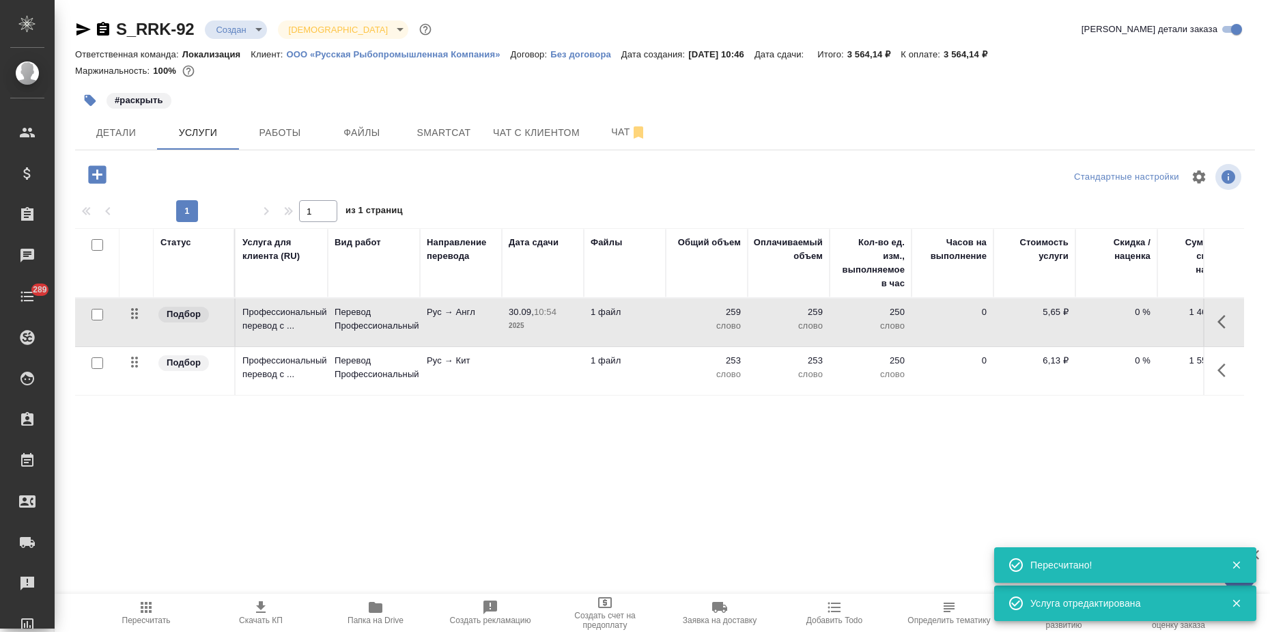
click at [502, 371] on td at bounding box center [543, 371] width 82 height 48
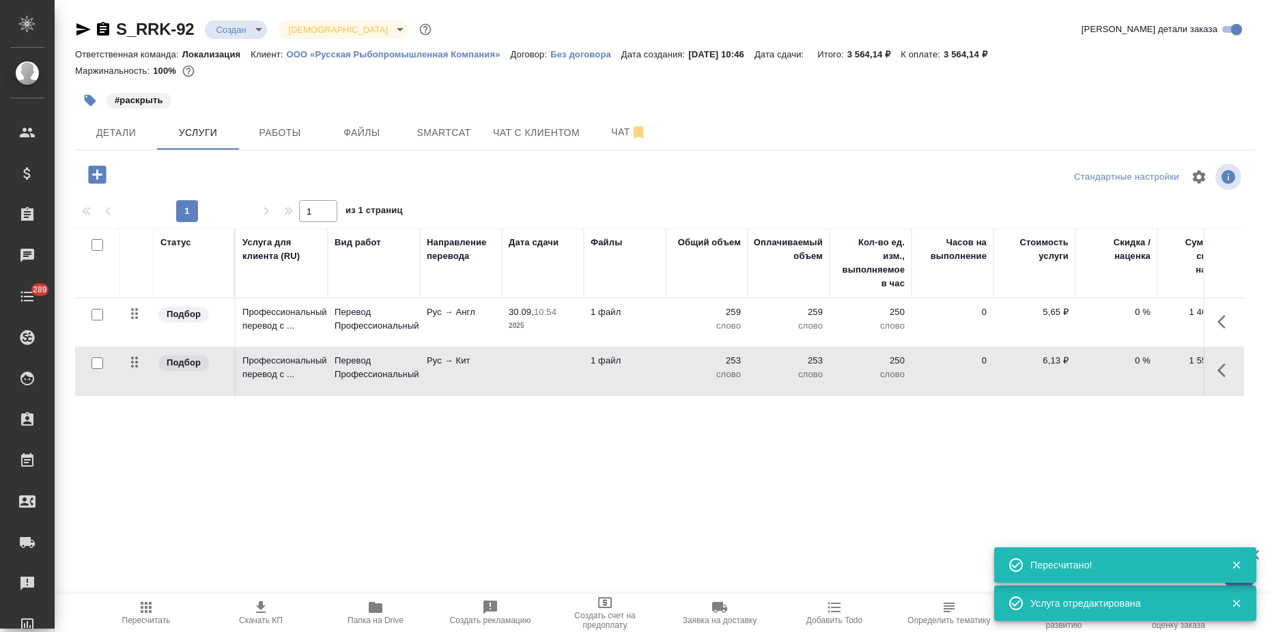
click at [502, 371] on td at bounding box center [543, 371] width 82 height 48
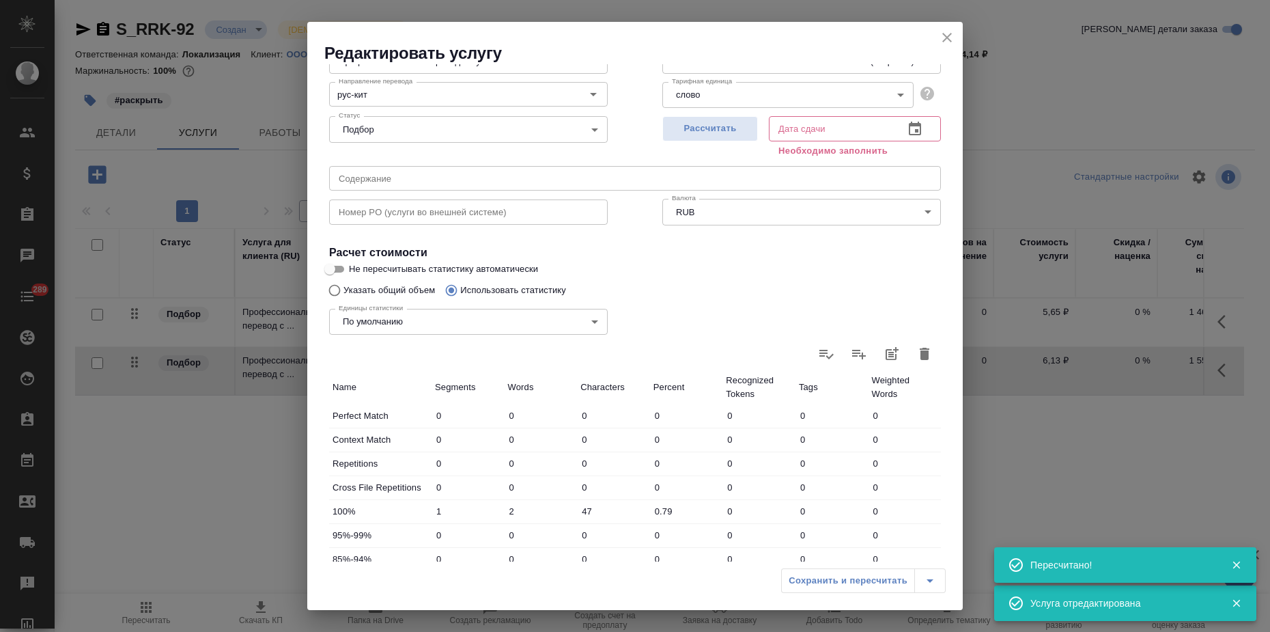
scroll to position [315, 0]
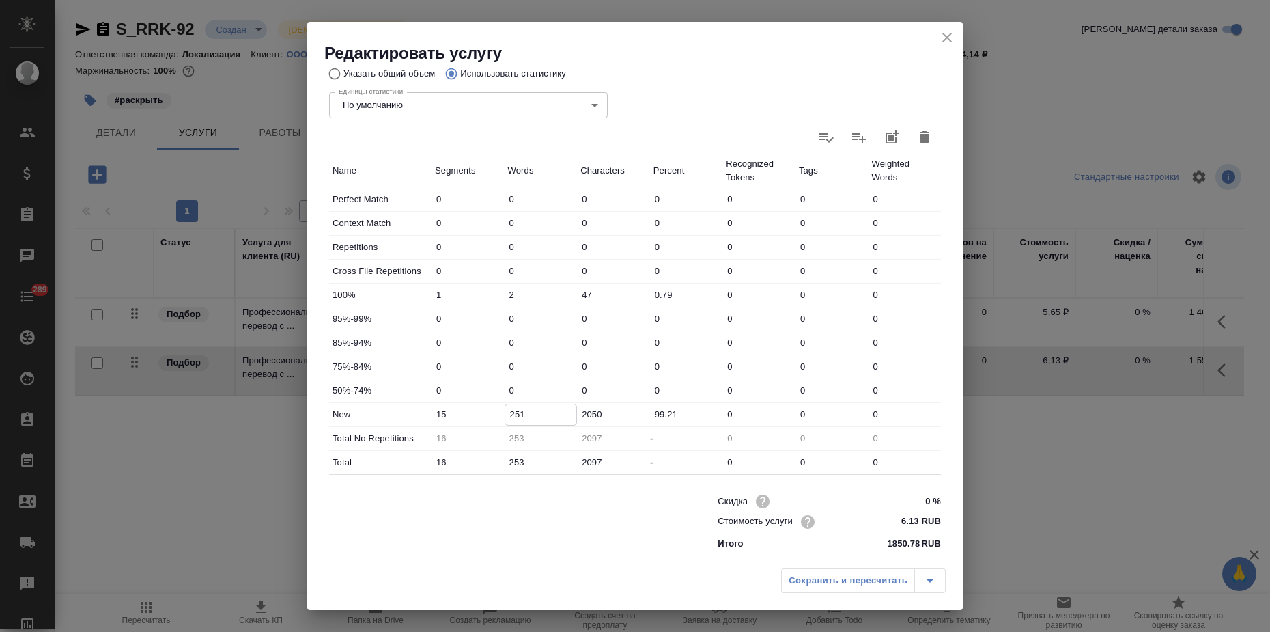
click at [522, 412] on input "251" at bounding box center [541, 414] width 72 height 20
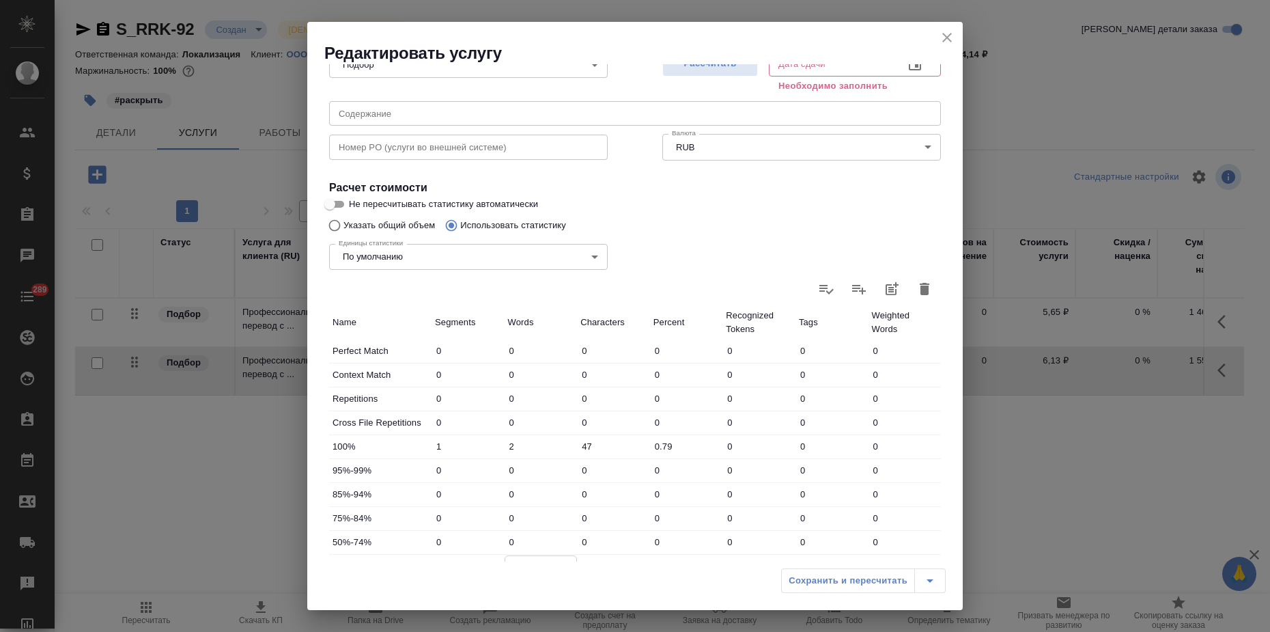
scroll to position [59, 0]
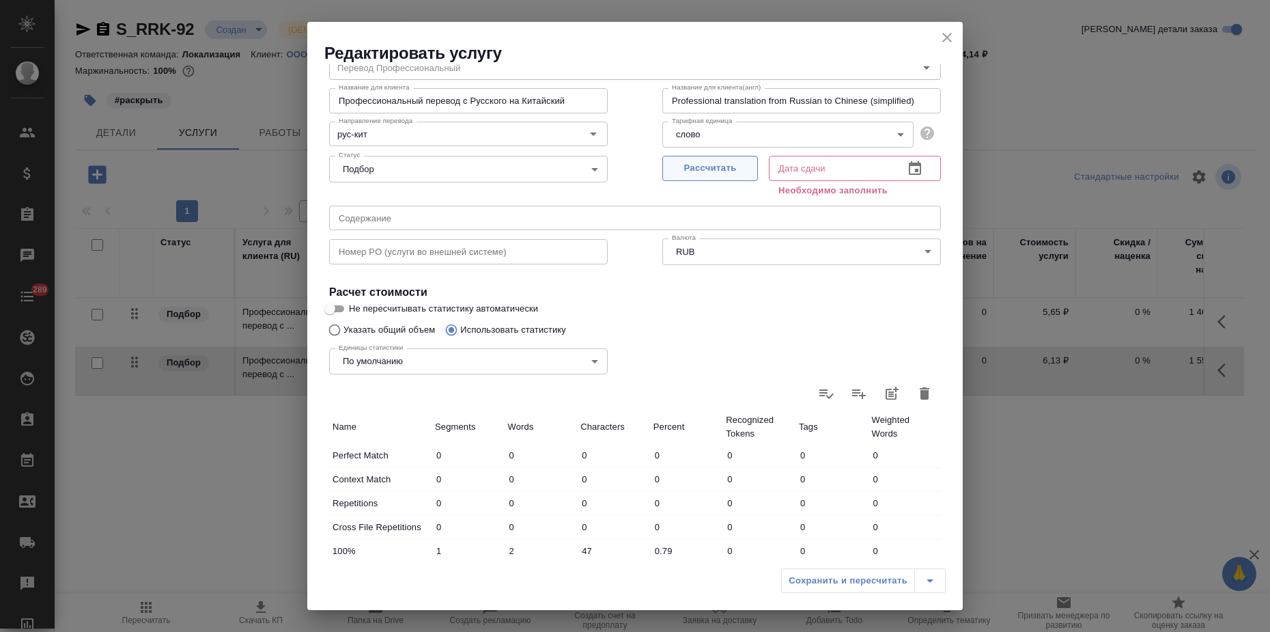
type input "257"
click at [681, 167] on span "Рассчитать" at bounding box center [710, 168] width 81 height 16
type input "30.09.2025 11:58"
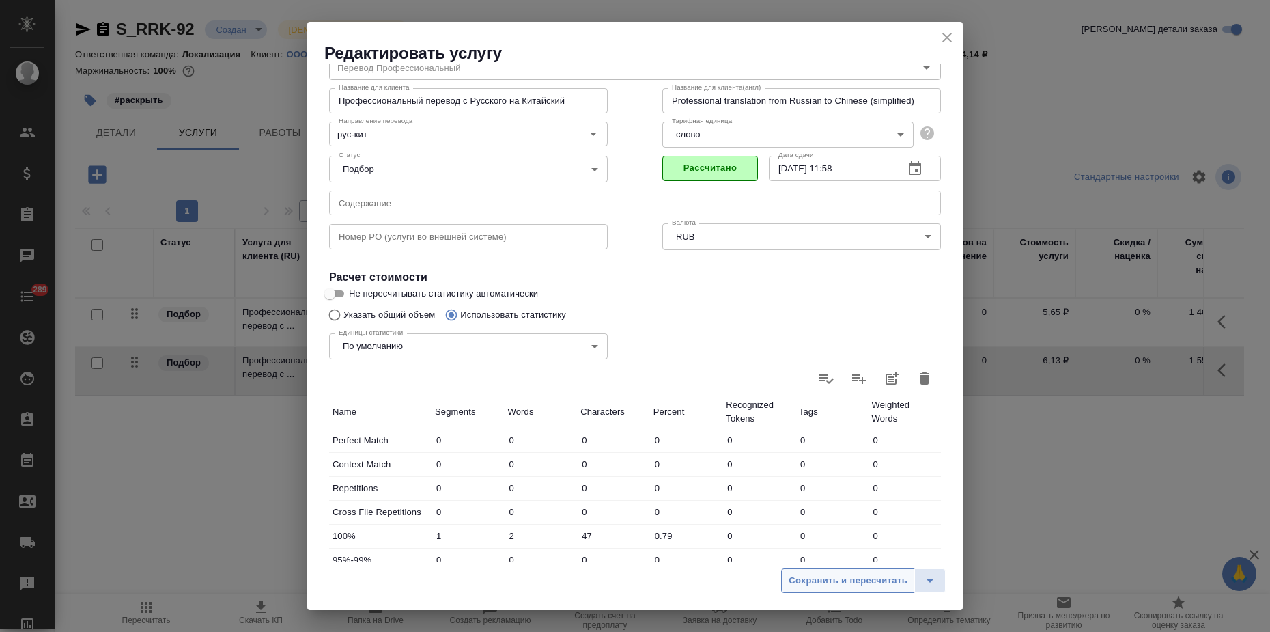
click at [807, 578] on span "Сохранить и пересчитать" at bounding box center [848, 581] width 119 height 16
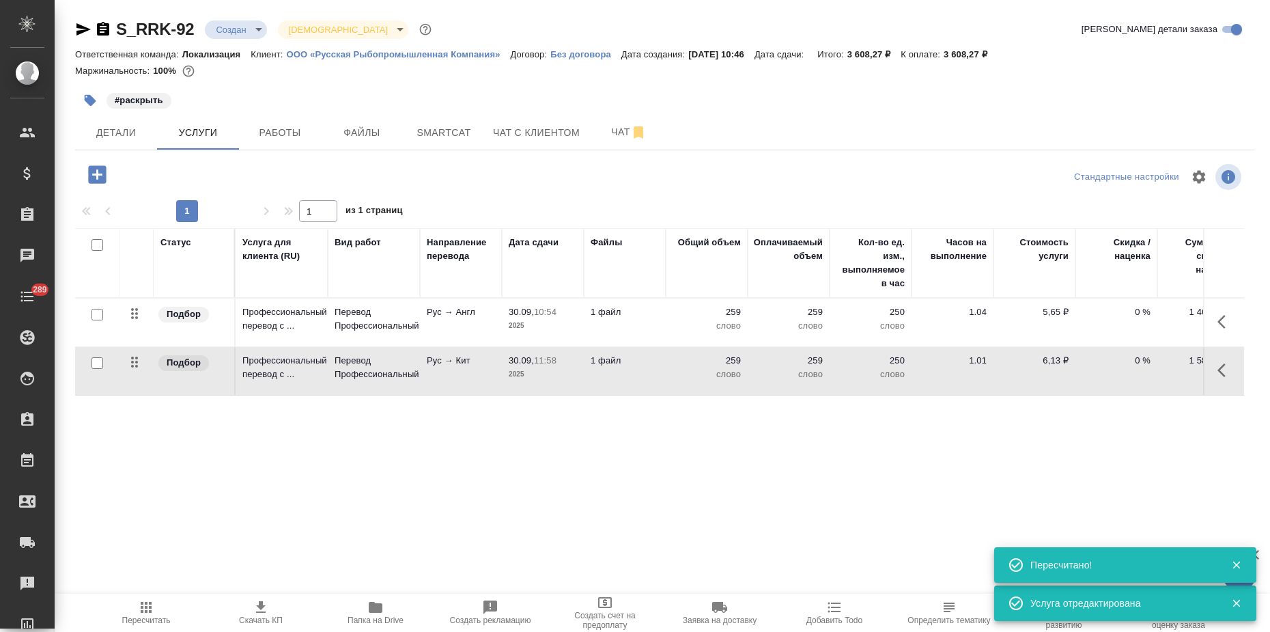
click at [141, 611] on icon "button" at bounding box center [146, 606] width 11 height 11
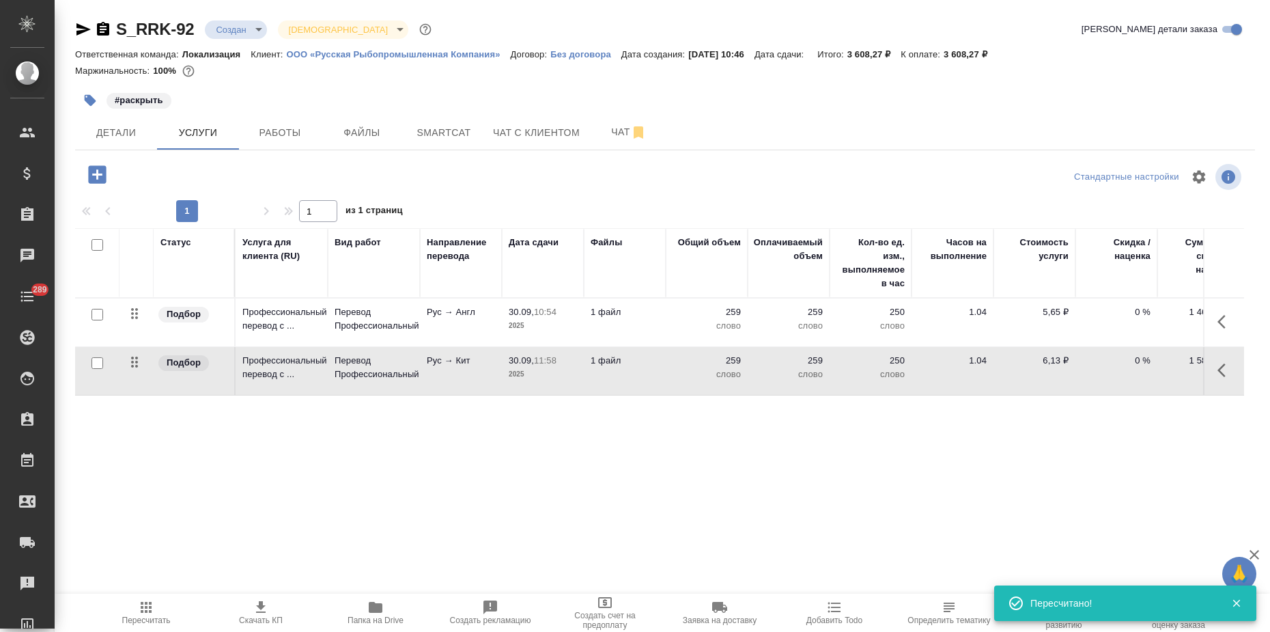
click at [270, 610] on span "Скачать КП" at bounding box center [261, 612] width 98 height 26
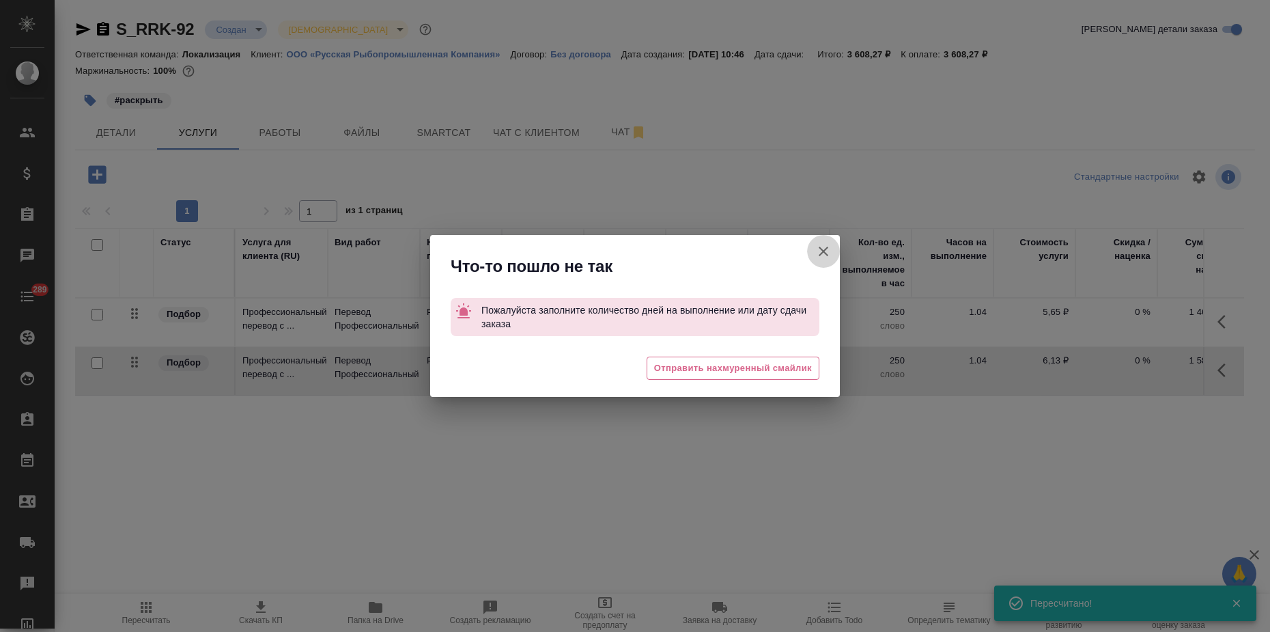
click at [825, 243] on icon "button" at bounding box center [823, 251] width 16 height 16
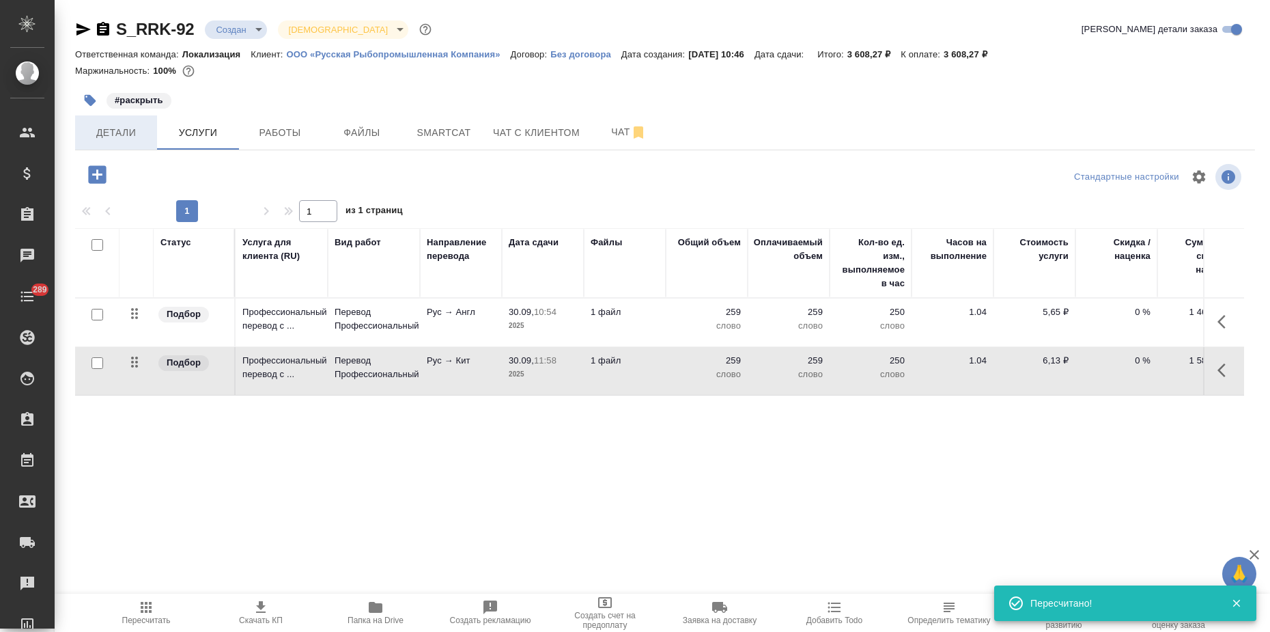
click at [140, 135] on span "Детали" at bounding box center [116, 132] width 66 height 17
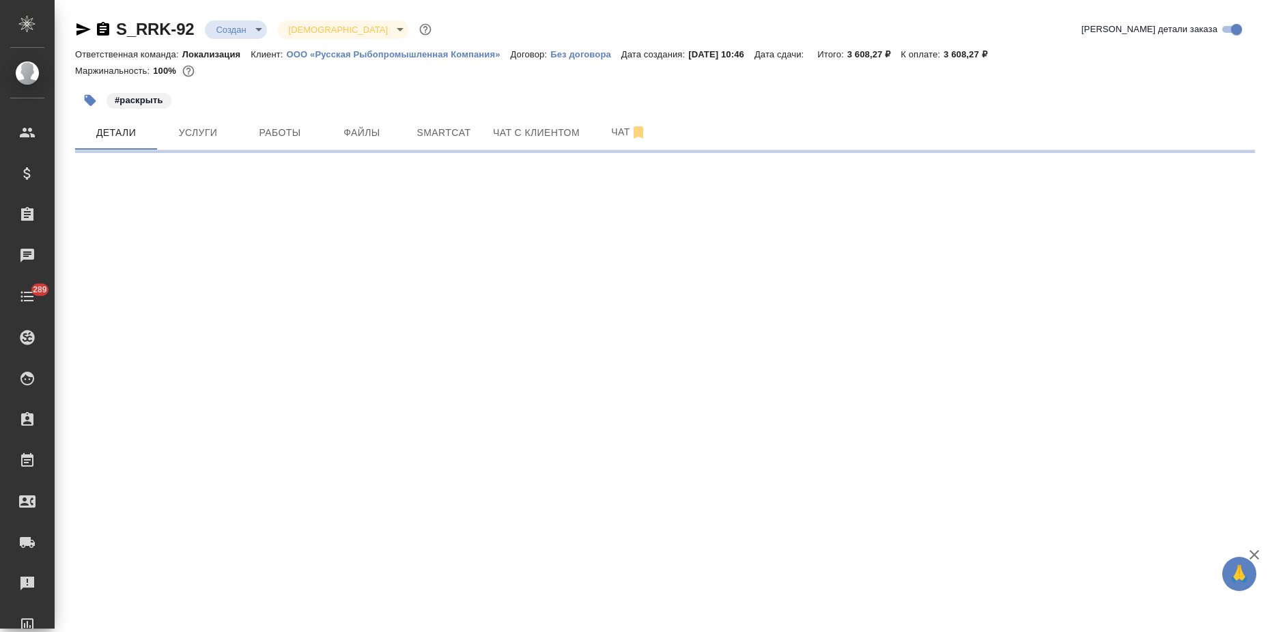
select select "RU"
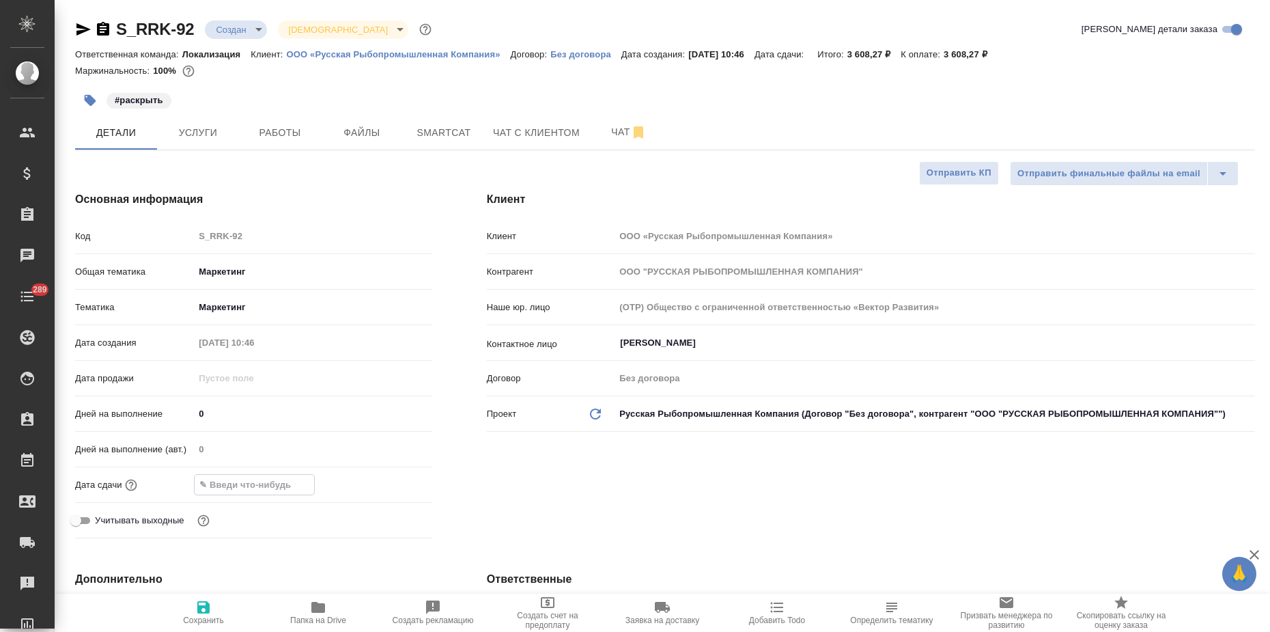
click at [260, 484] on input "text" at bounding box center [254, 484] width 119 height 20
click at [388, 483] on icon "button" at bounding box center [392, 484] width 16 height 16
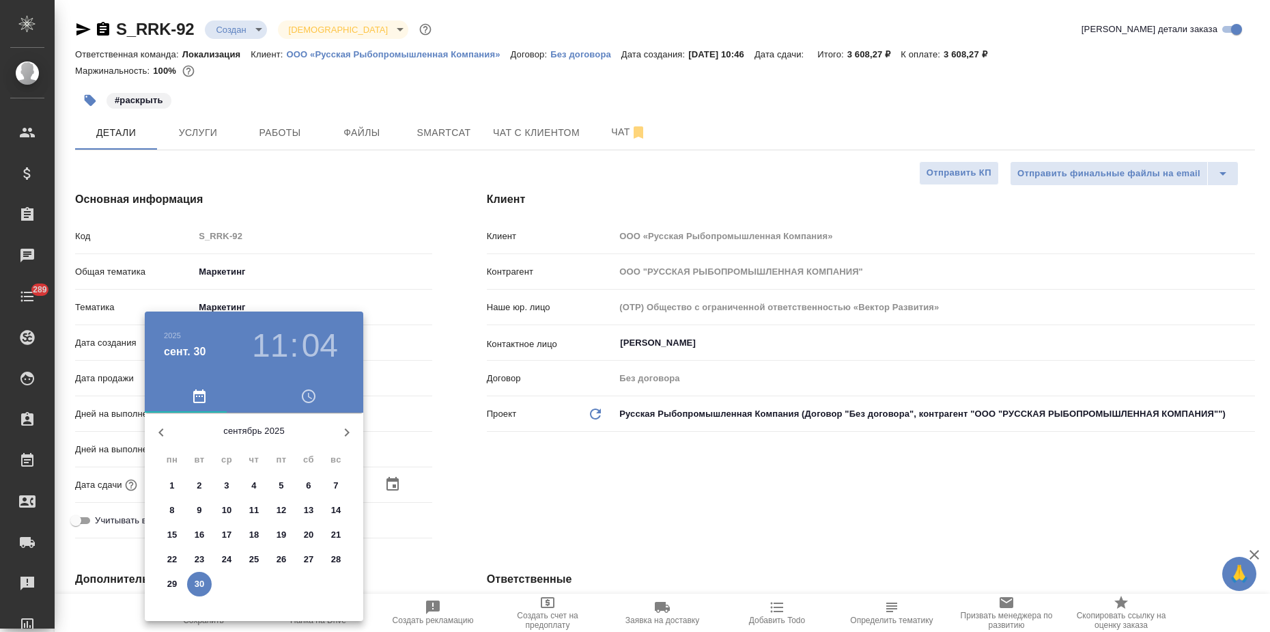
click at [351, 434] on icon "button" at bounding box center [347, 432] width 16 height 16
click at [227, 485] on p "1" at bounding box center [226, 486] width 5 height 14
type input "01.10.2025 11:04"
type textarea "x"
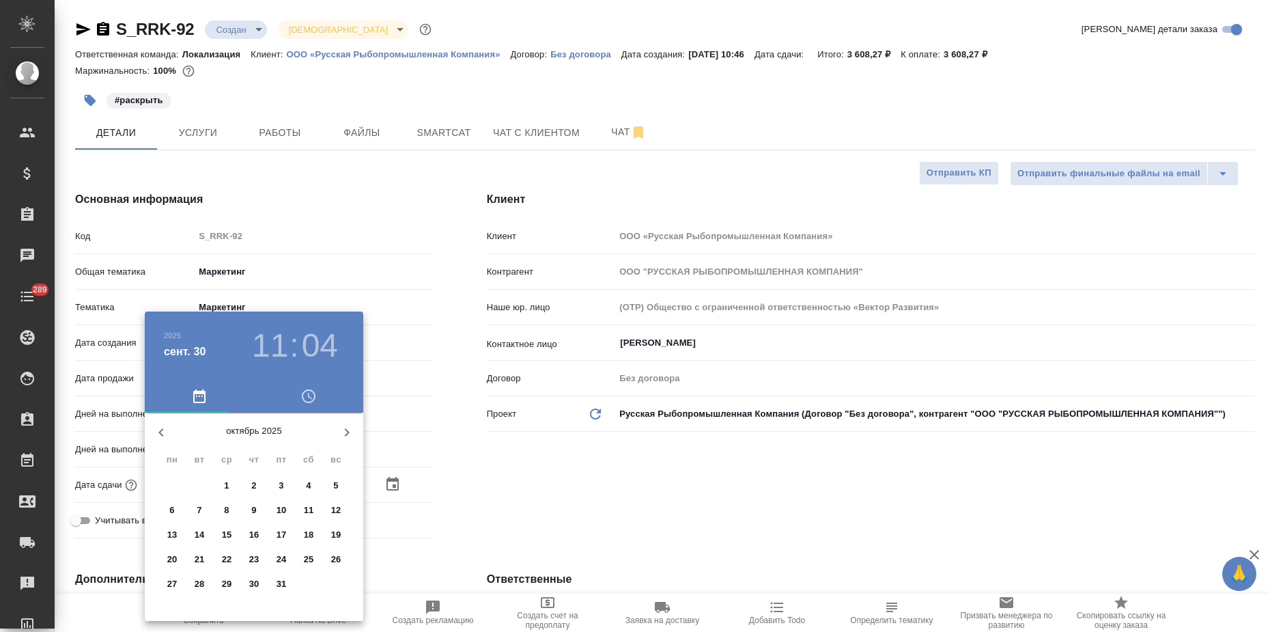
type textarea "x"
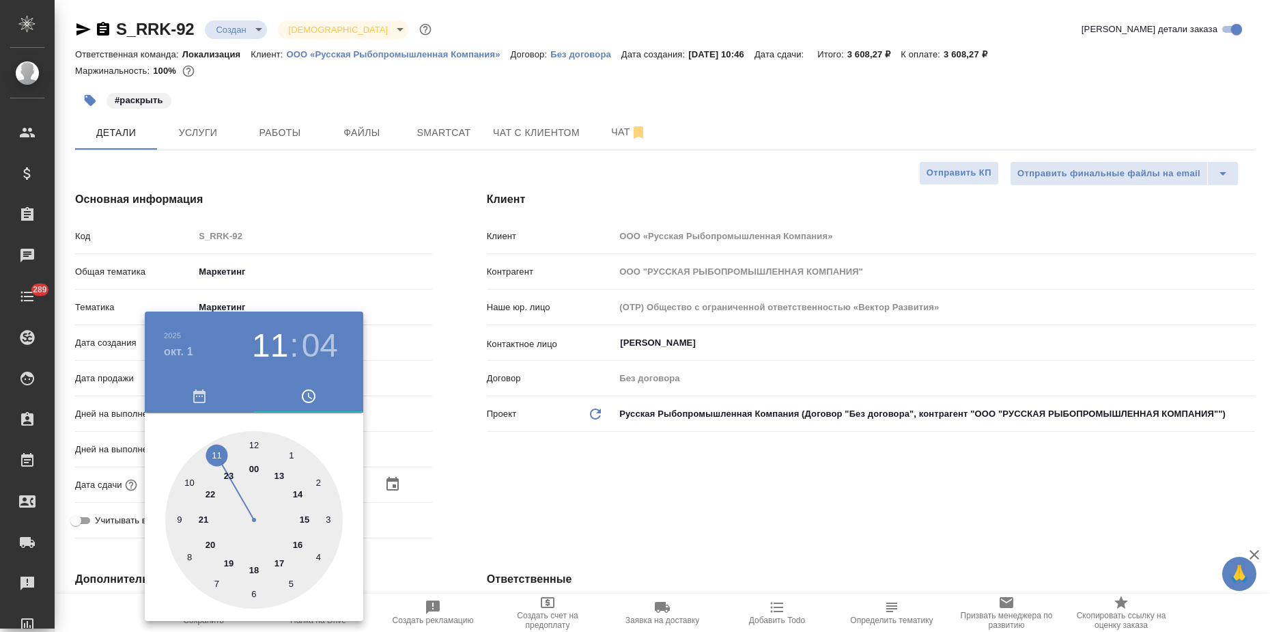
click at [498, 507] on div at bounding box center [635, 316] width 1270 height 632
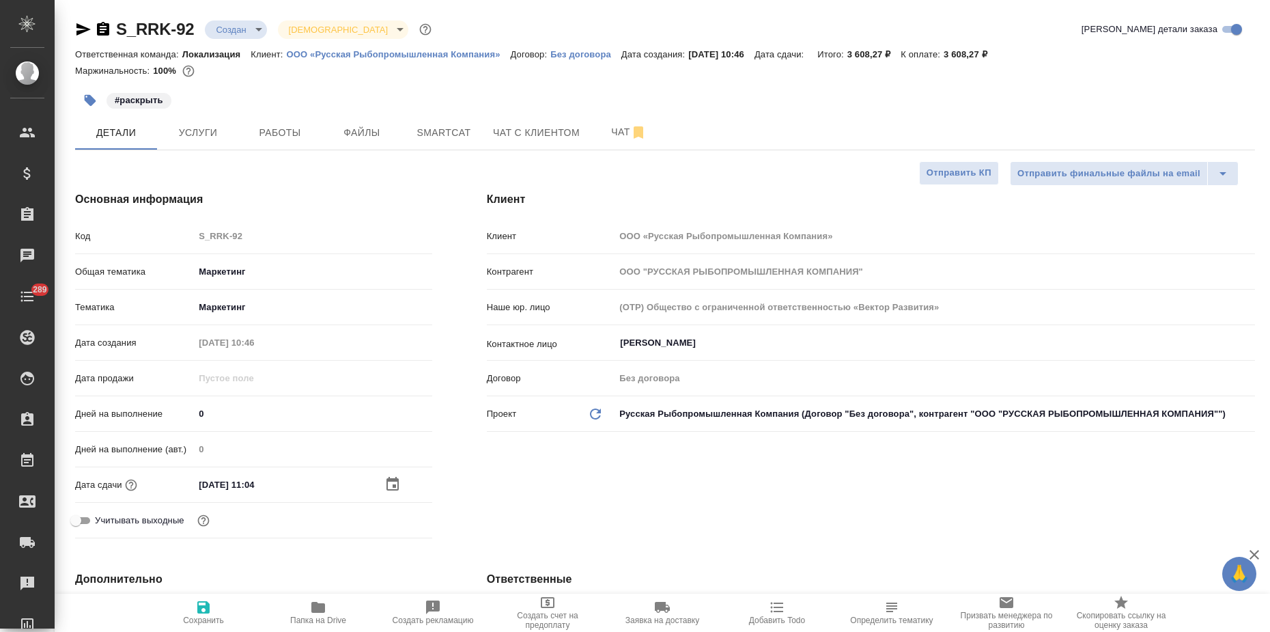
click at [391, 483] on icon "button" at bounding box center [392, 484] width 16 height 16
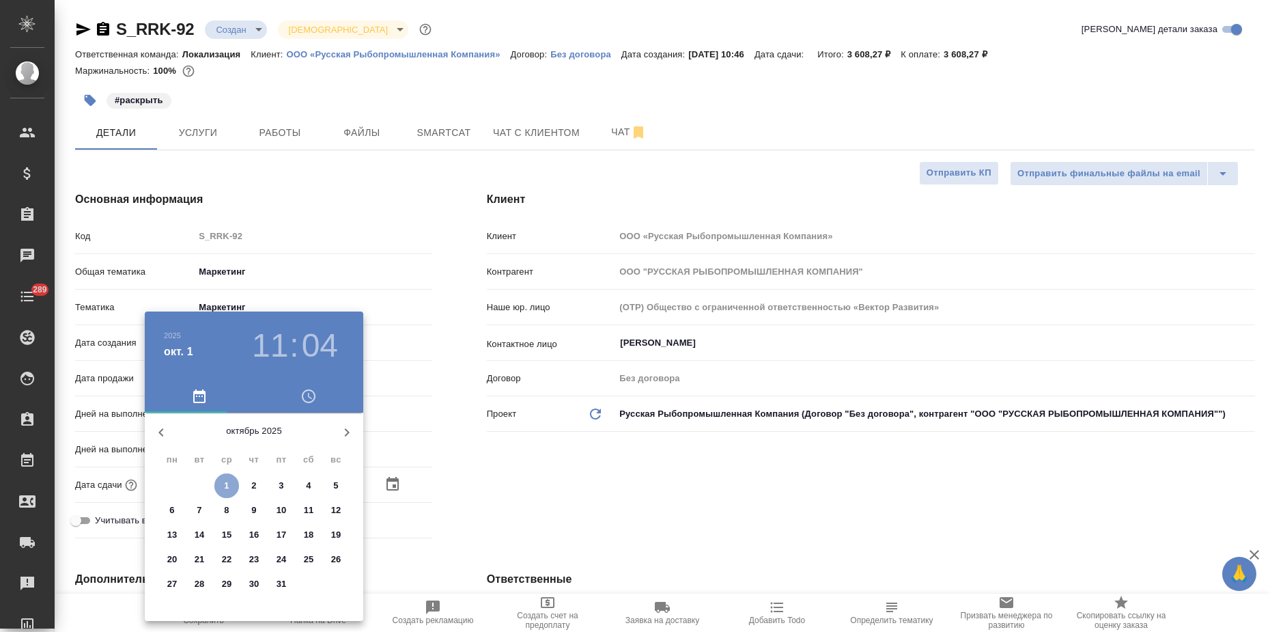
click at [233, 486] on span "1" at bounding box center [226, 486] width 25 height 14
type textarea "x"
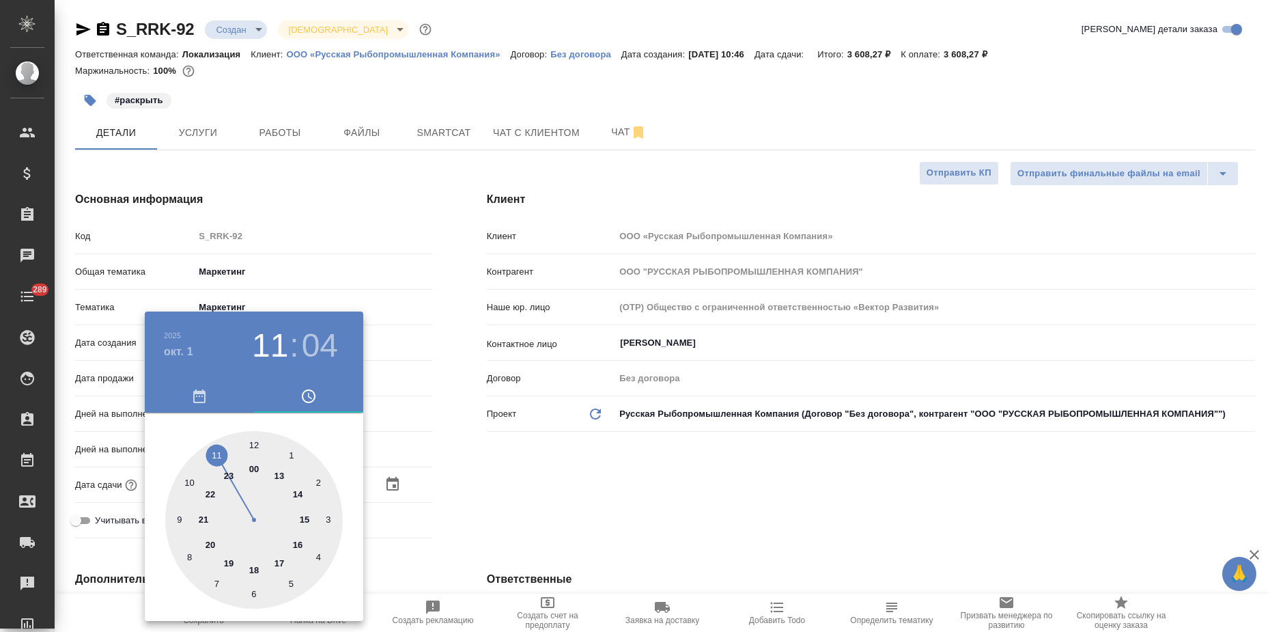
click at [300, 544] on div at bounding box center [254, 520] width 178 height 178
type input "01.10.2025 16:04"
type textarea "x"
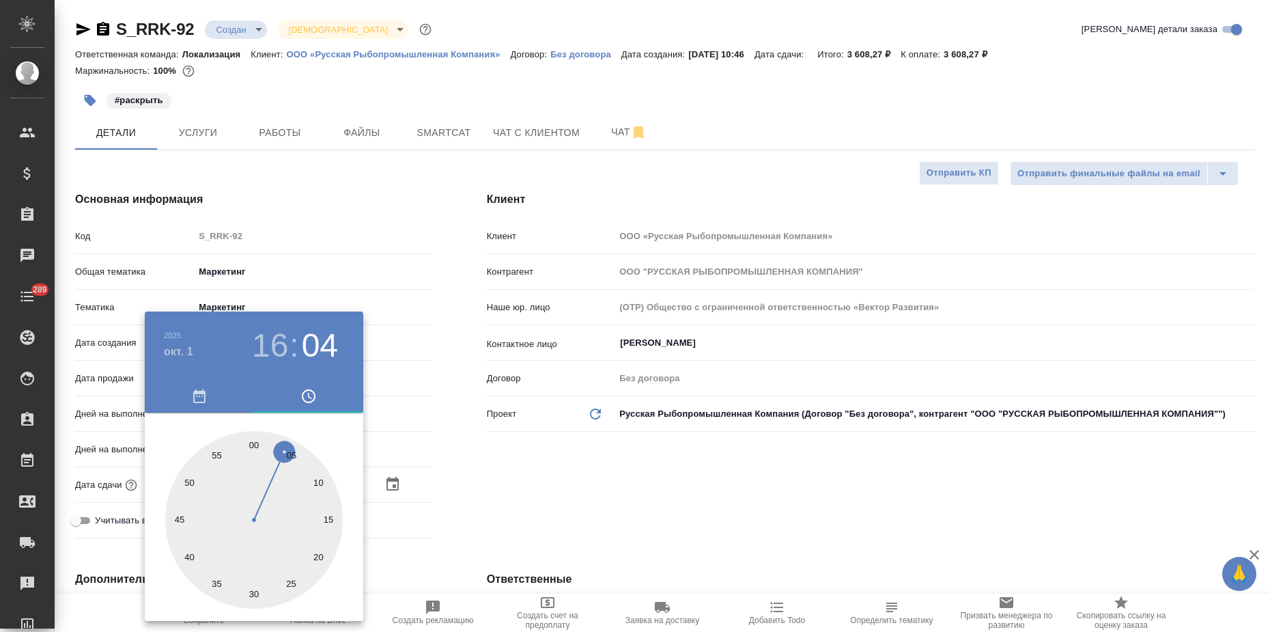
click at [257, 444] on div at bounding box center [254, 520] width 178 height 178
type input "01.10.2025 16:00"
type textarea "x"
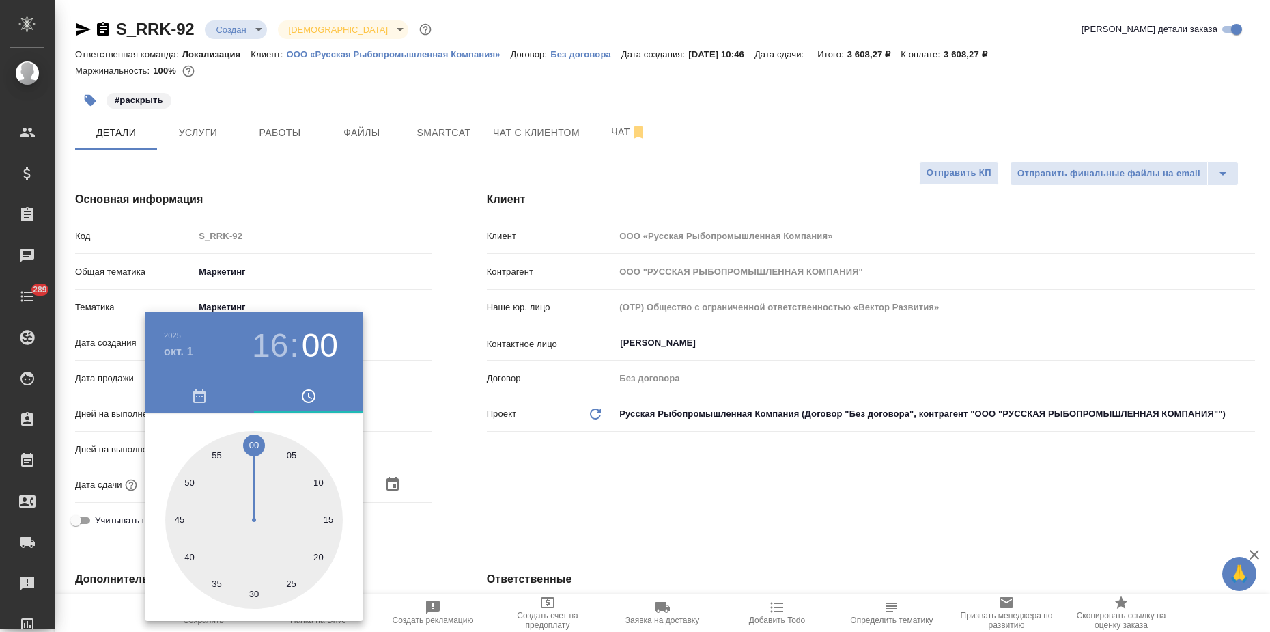
click at [442, 457] on div at bounding box center [635, 316] width 1270 height 632
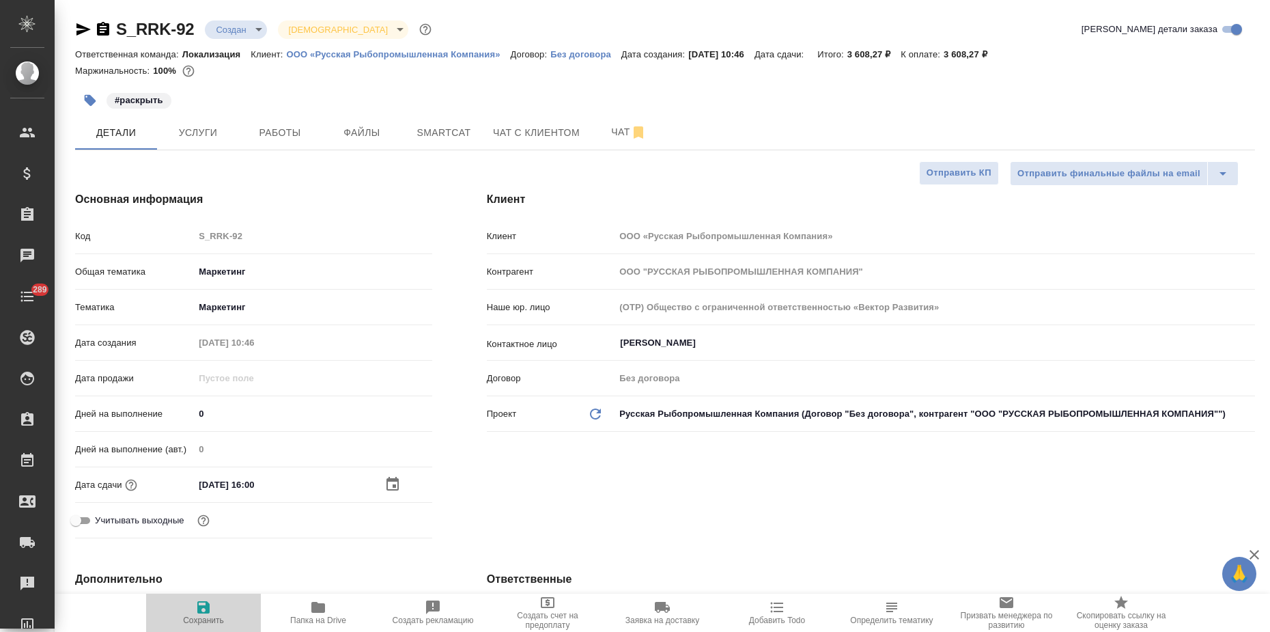
click at [208, 612] on icon "button" at bounding box center [203, 607] width 12 height 12
type textarea "x"
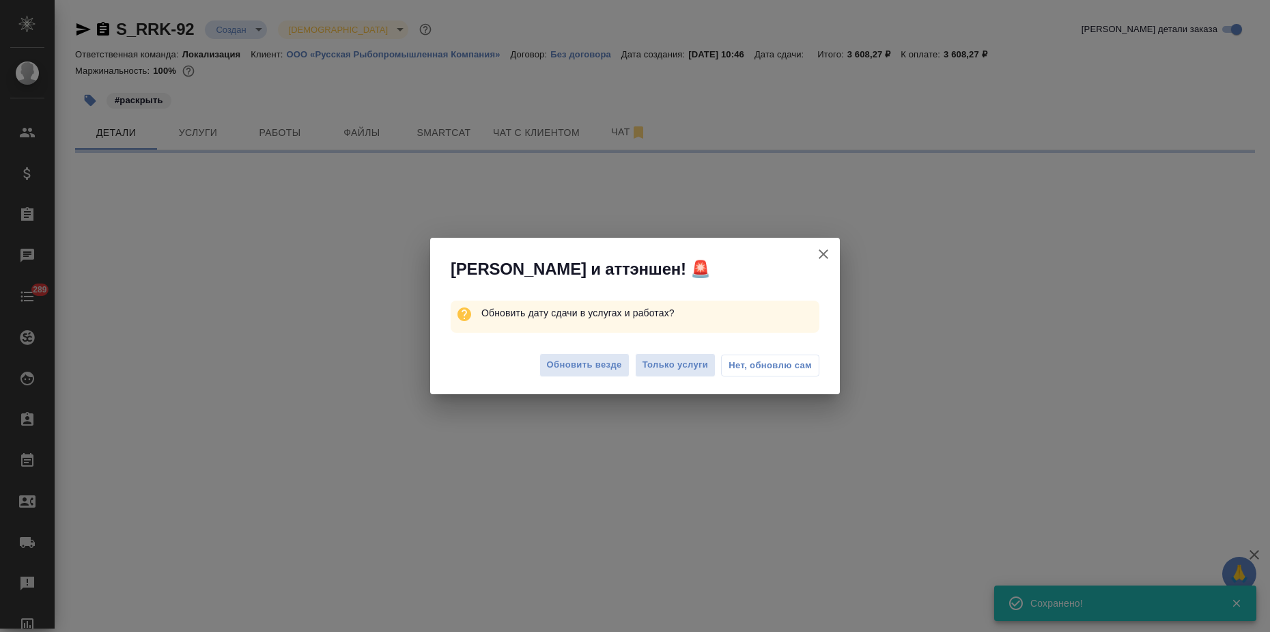
select select "RU"
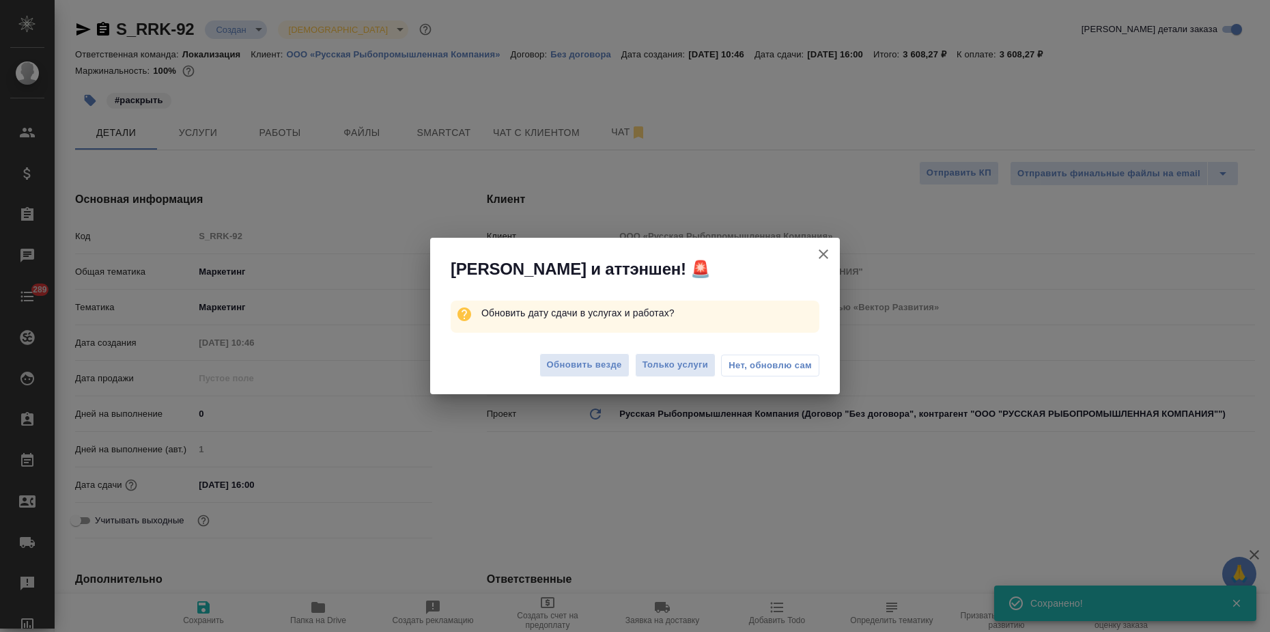
type textarea "x"
click at [569, 371] on span "Обновить везде" at bounding box center [584, 365] width 75 height 16
type textarea "x"
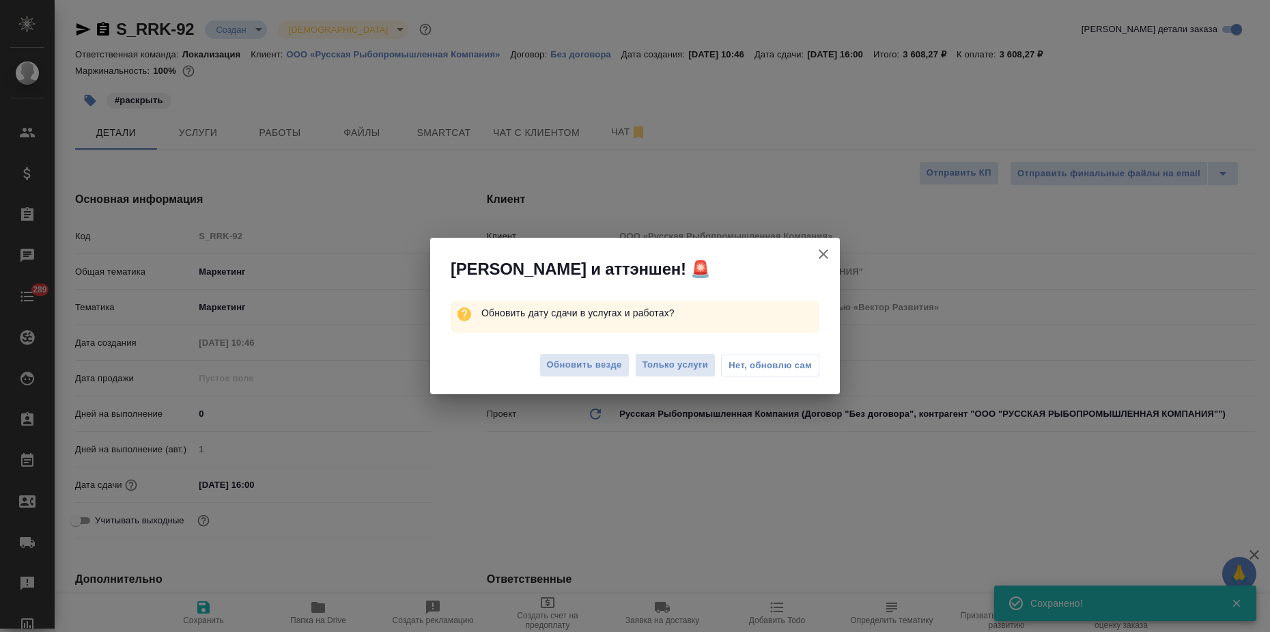
type textarea "x"
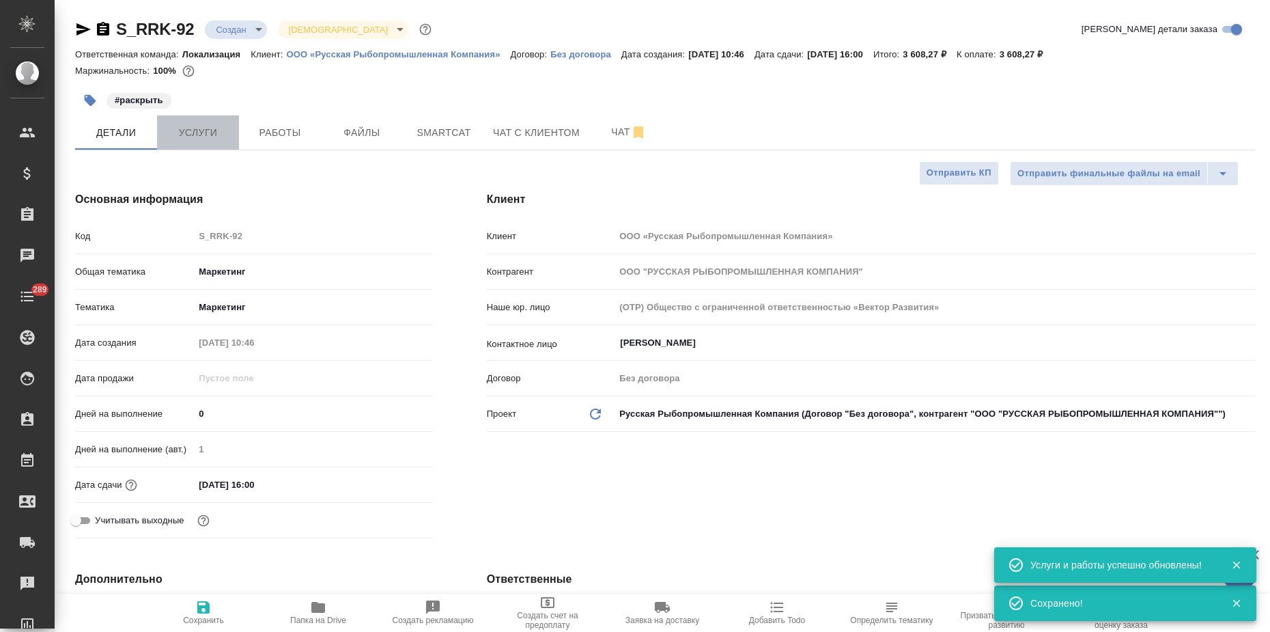
click at [214, 130] on span "Услуги" at bounding box center [198, 132] width 66 height 17
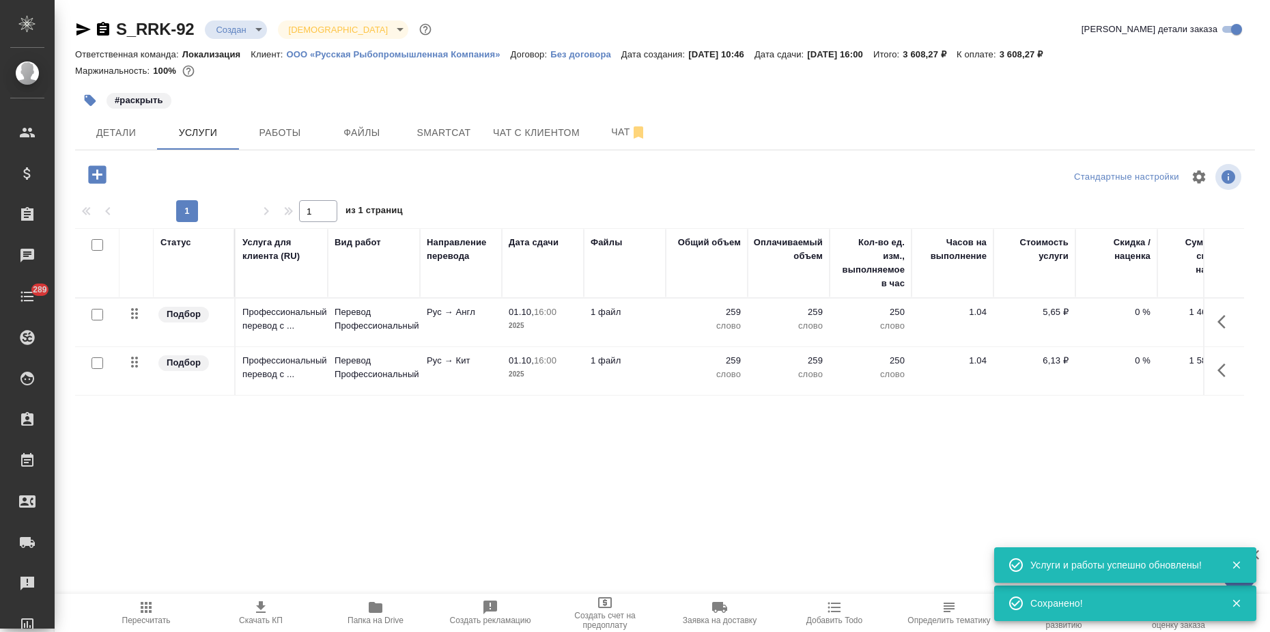
click at [255, 601] on icon "button" at bounding box center [261, 607] width 16 height 16
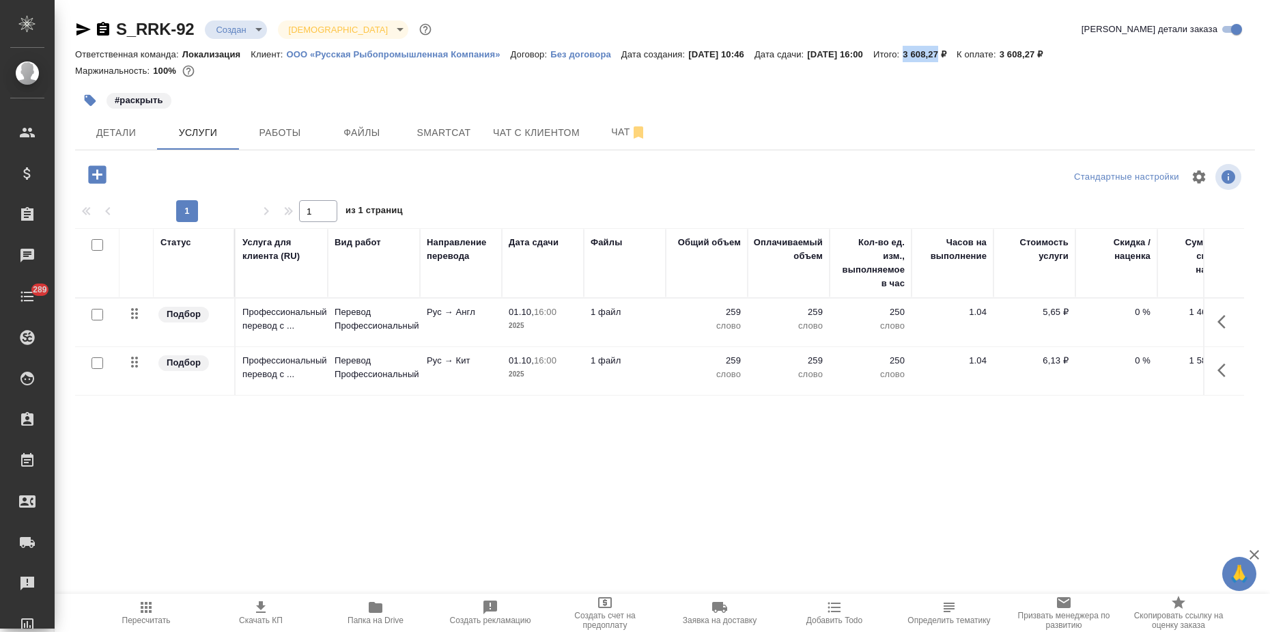
drag, startPoint x: 937, startPoint y: 52, endPoint x: 974, endPoint y: 56, distance: 37.1
click at [974, 56] on div "Ответственная команда: Локализация Клиент: ООО «Русская Рыбопромышленная Компан…" at bounding box center [665, 54] width 1180 height 16
copy p "3 608,27"
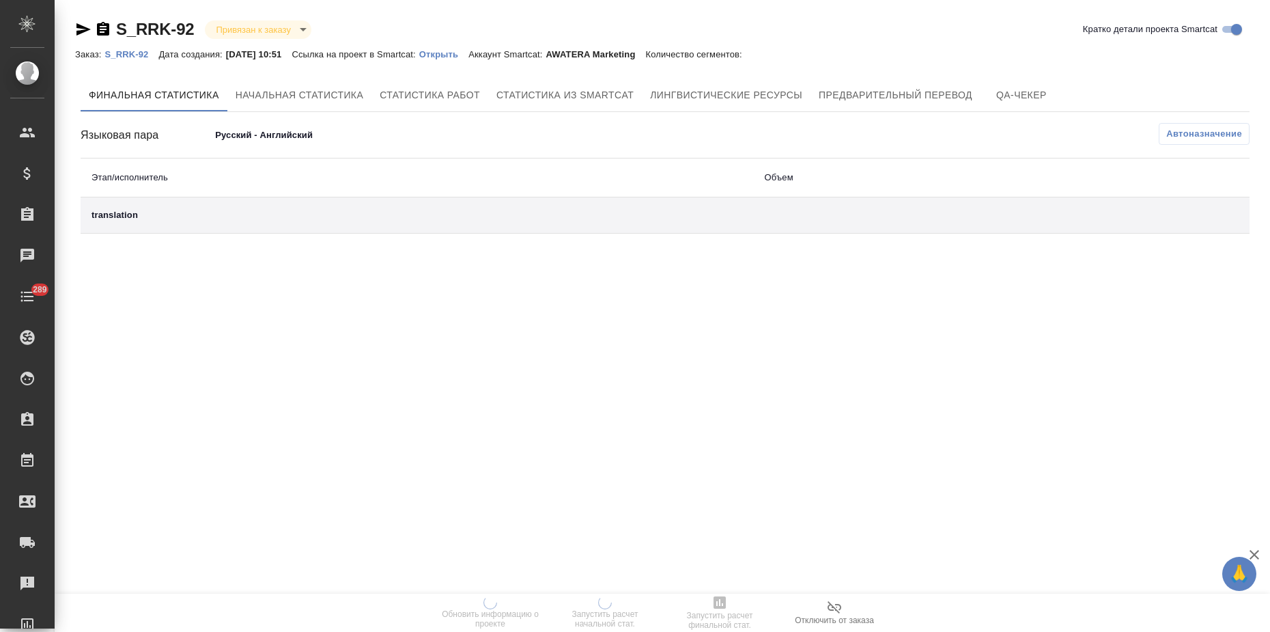
click at [456, 53] on p "Открыть" at bounding box center [443, 54] width 49 height 10
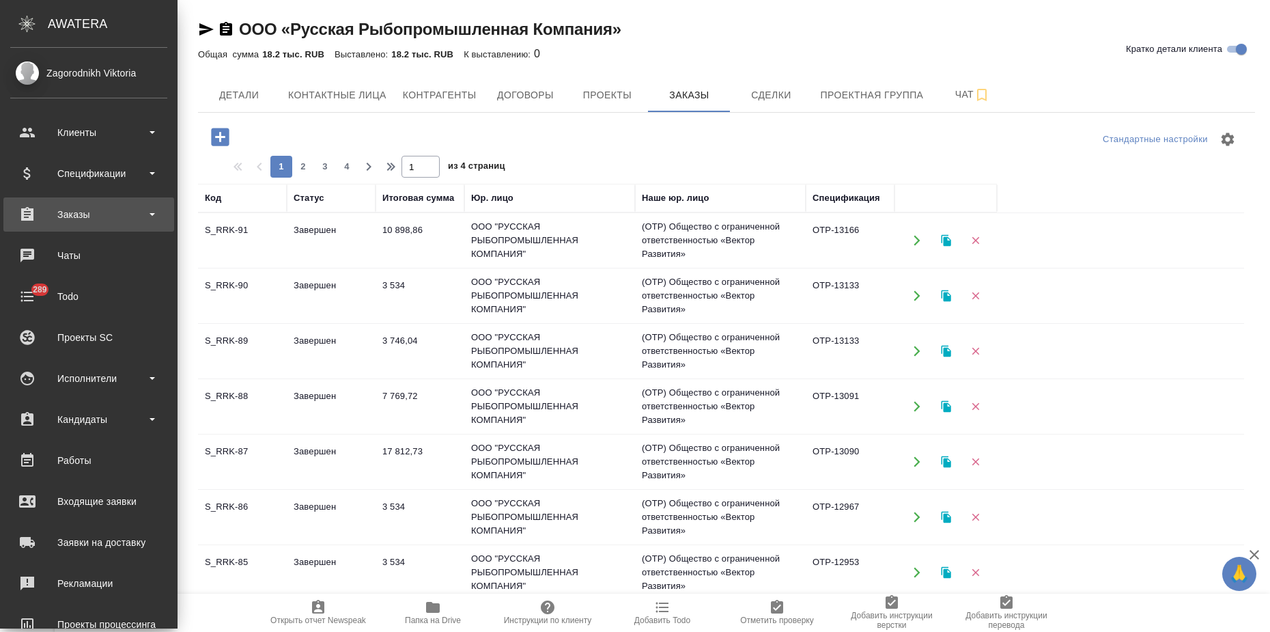
click at [72, 214] on div "Заказы" at bounding box center [88, 214] width 157 height 20
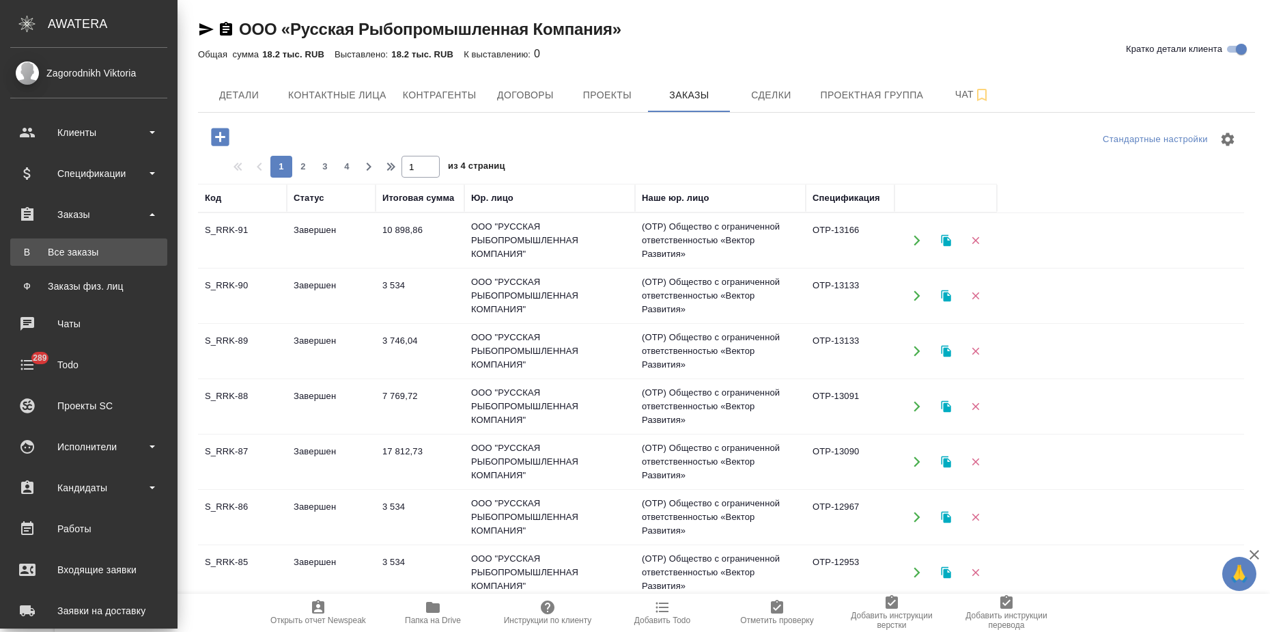
click at [72, 256] on div "Все заказы" at bounding box center [88, 252] width 143 height 14
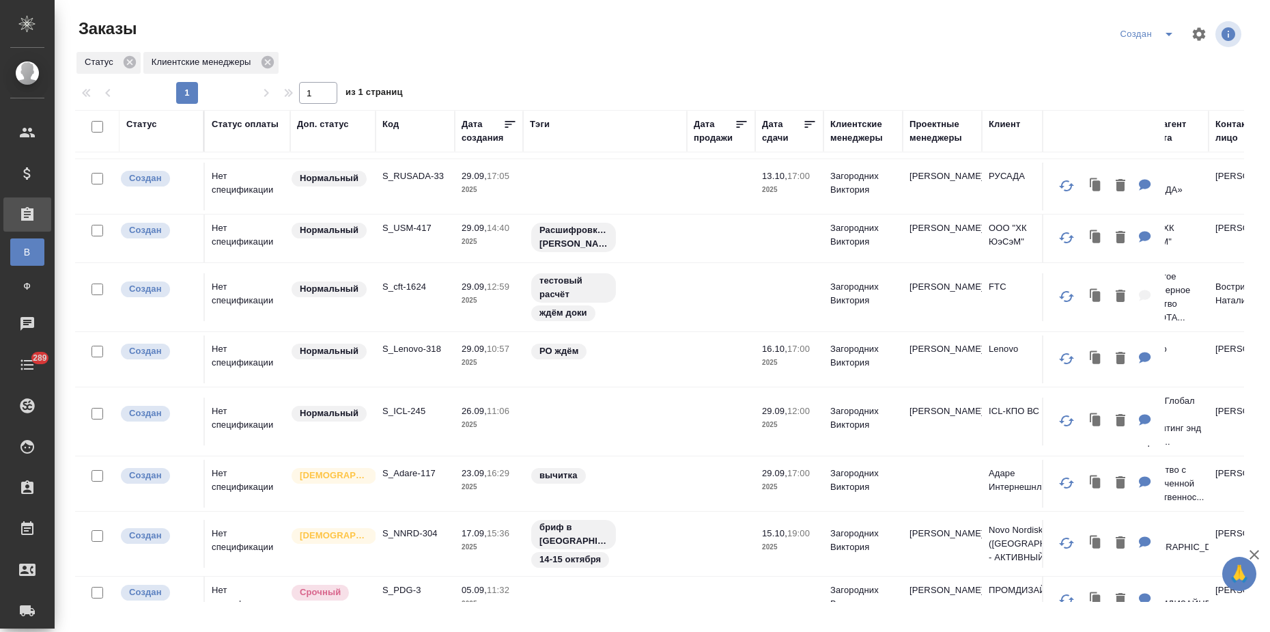
scroll to position [85, 0]
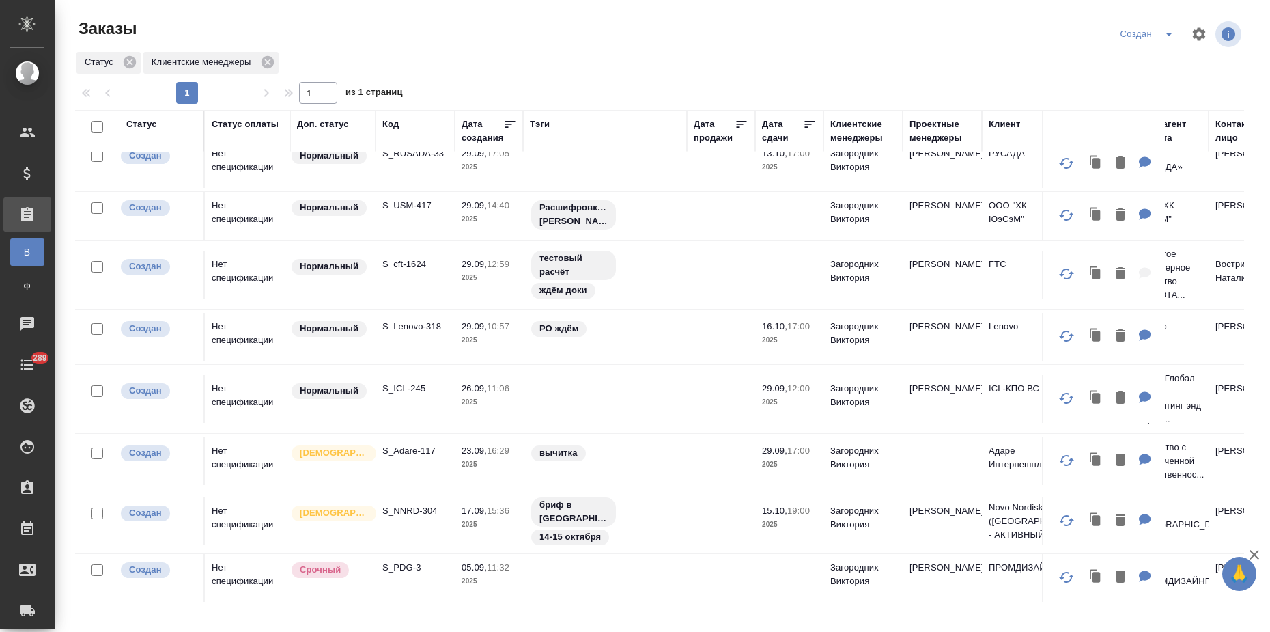
click at [407, 417] on td "S_ICL-245" at bounding box center [414, 399] width 79 height 48
click at [406, 417] on td "S_ICL-245" at bounding box center [414, 399] width 79 height 48
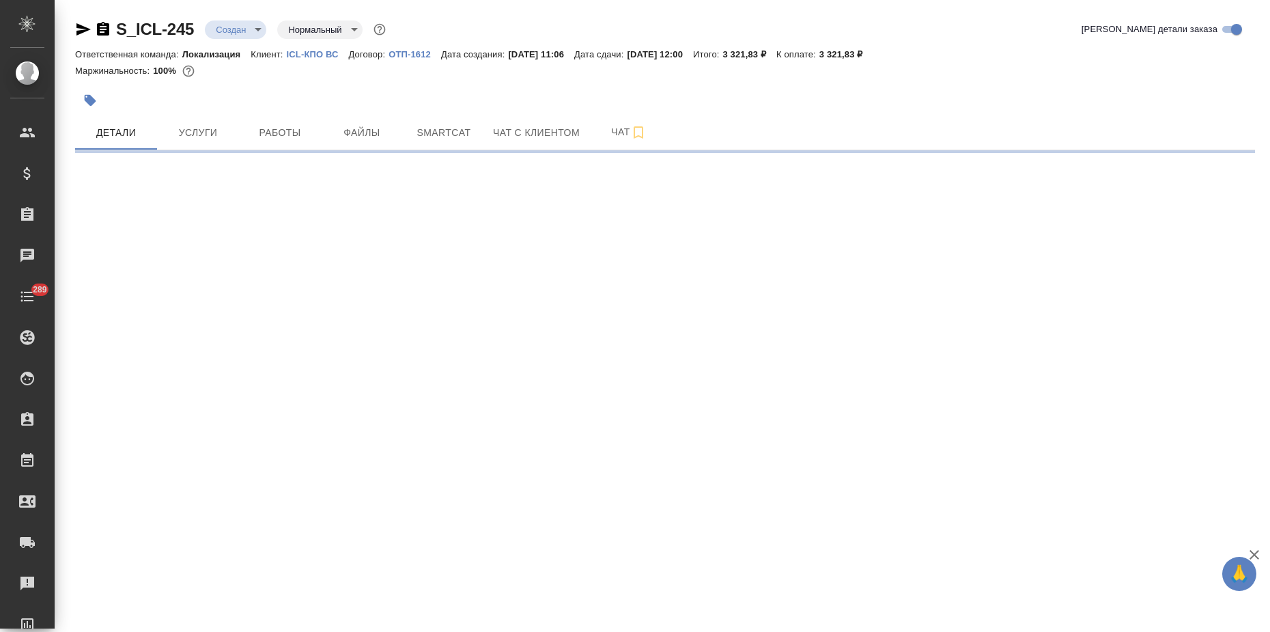
select select "RU"
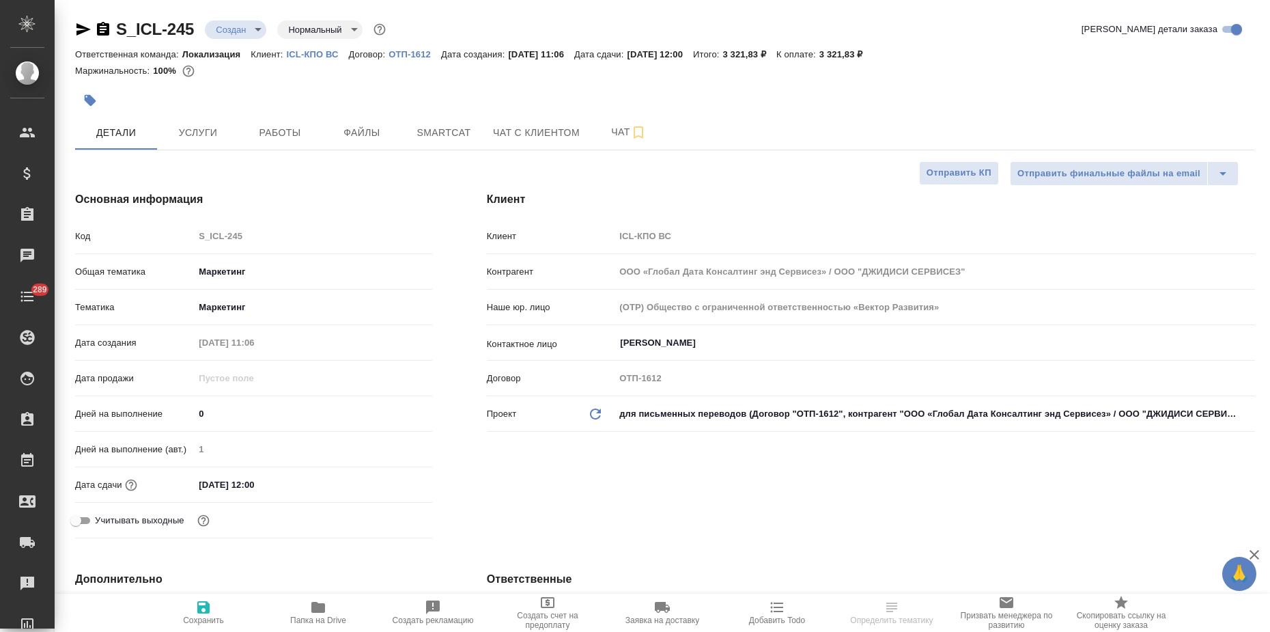
type textarea "x"
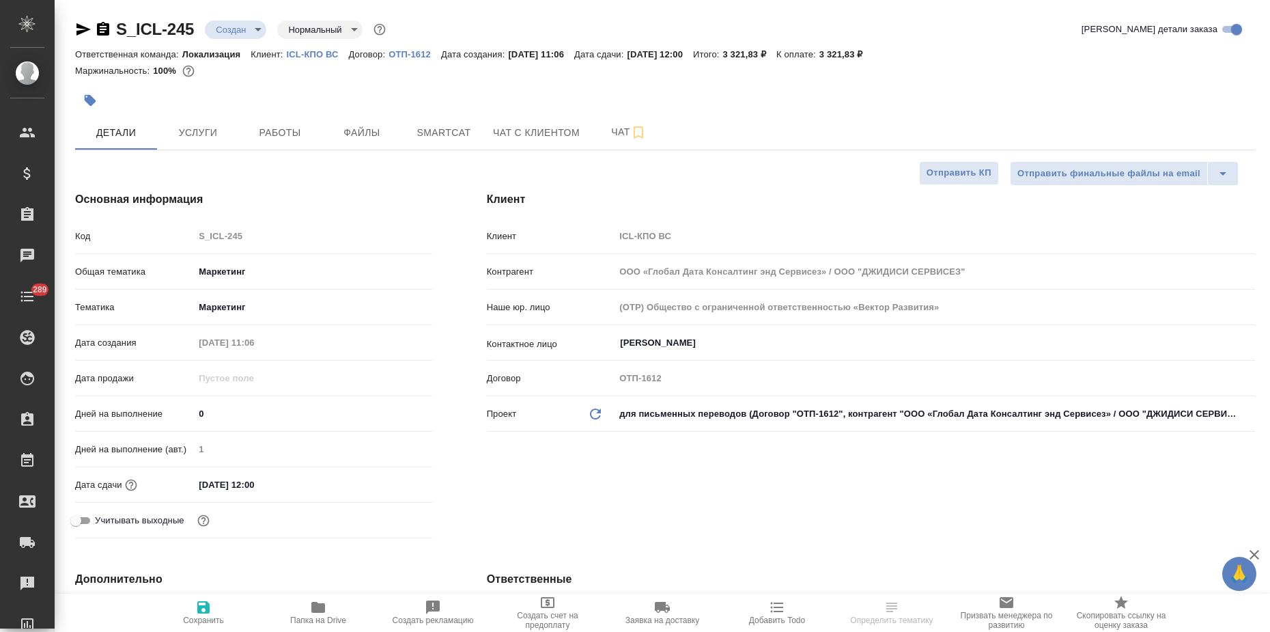
type textarea "x"
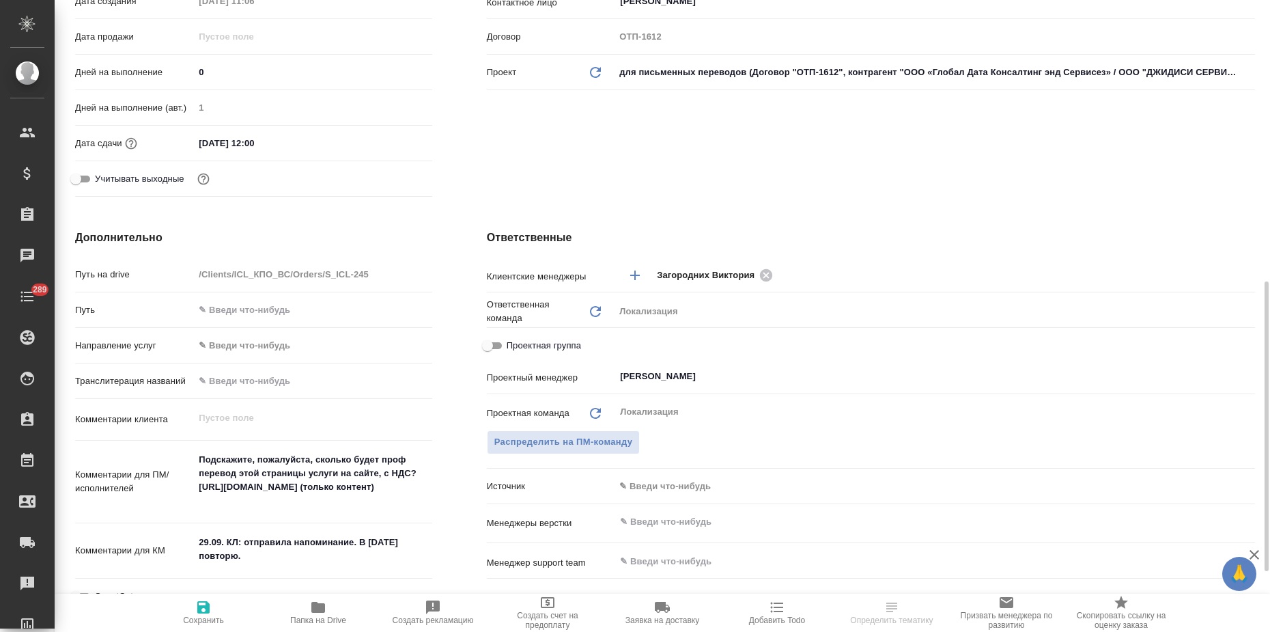
scroll to position [427, 0]
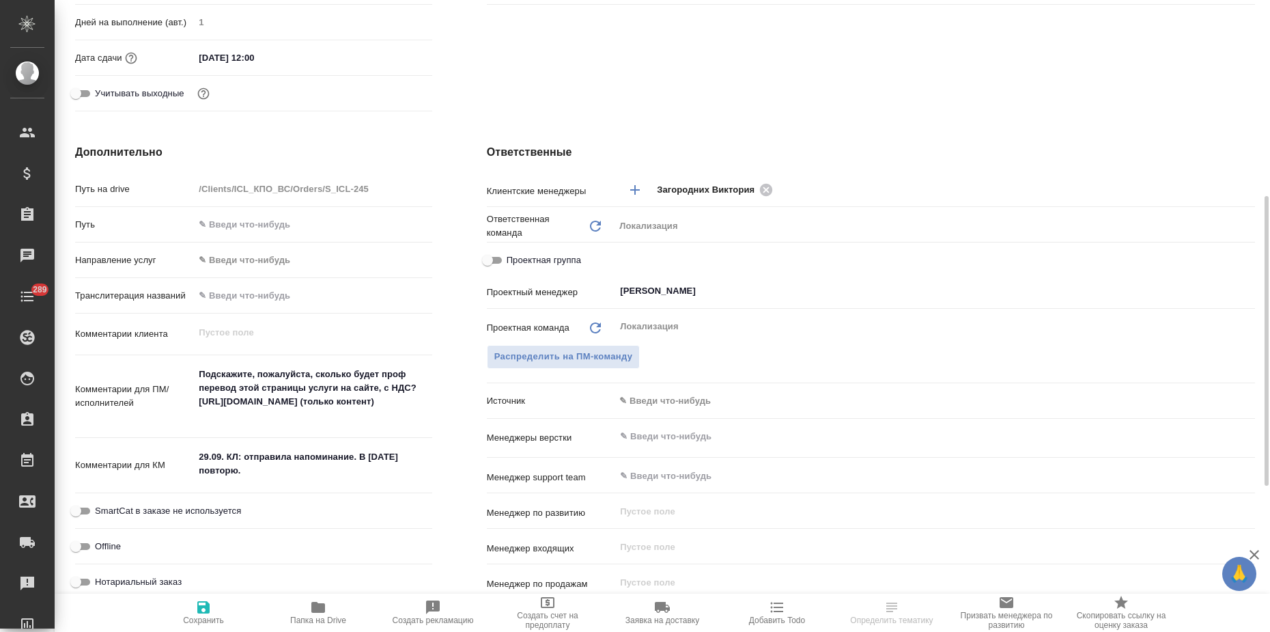
type textarea "x"
drag, startPoint x: 251, startPoint y: 474, endPoint x: 261, endPoint y: 506, distance: 32.8
click at [251, 473] on textarea "29.09. КЛ: отправила напоминание. В [DATE] повторю." at bounding box center [313, 463] width 238 height 37
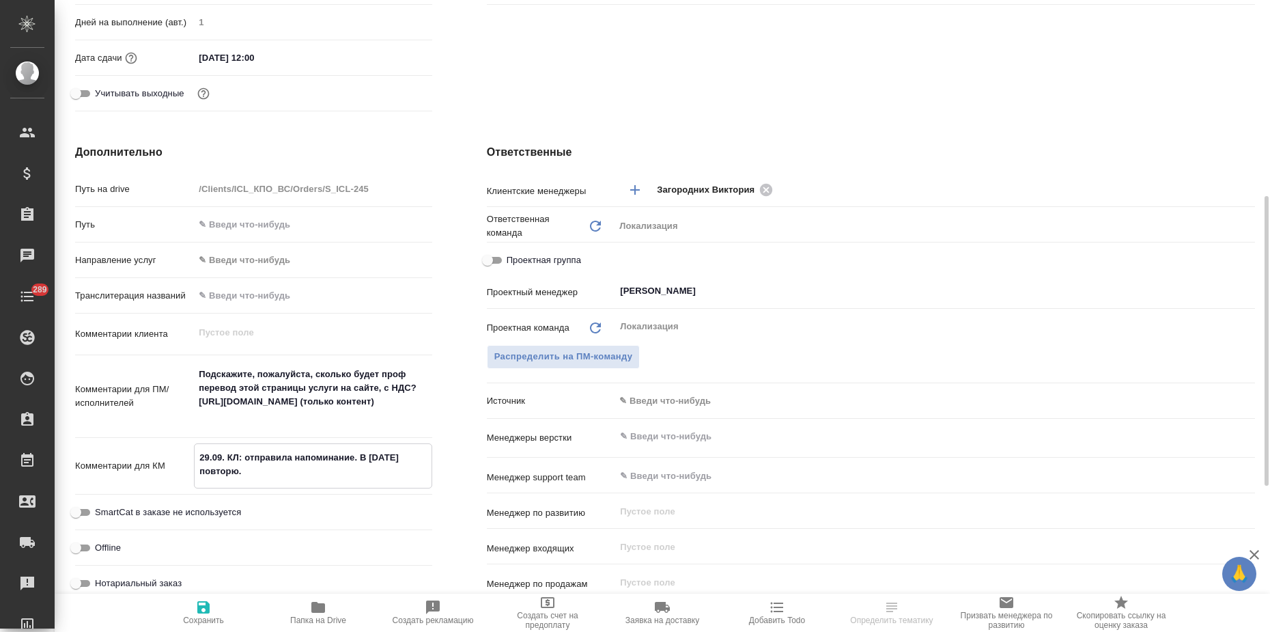
type textarea "x"
type textarea "29.09. КЛ: отправила напоминание. В [DATE] повторю."
type textarea "x"
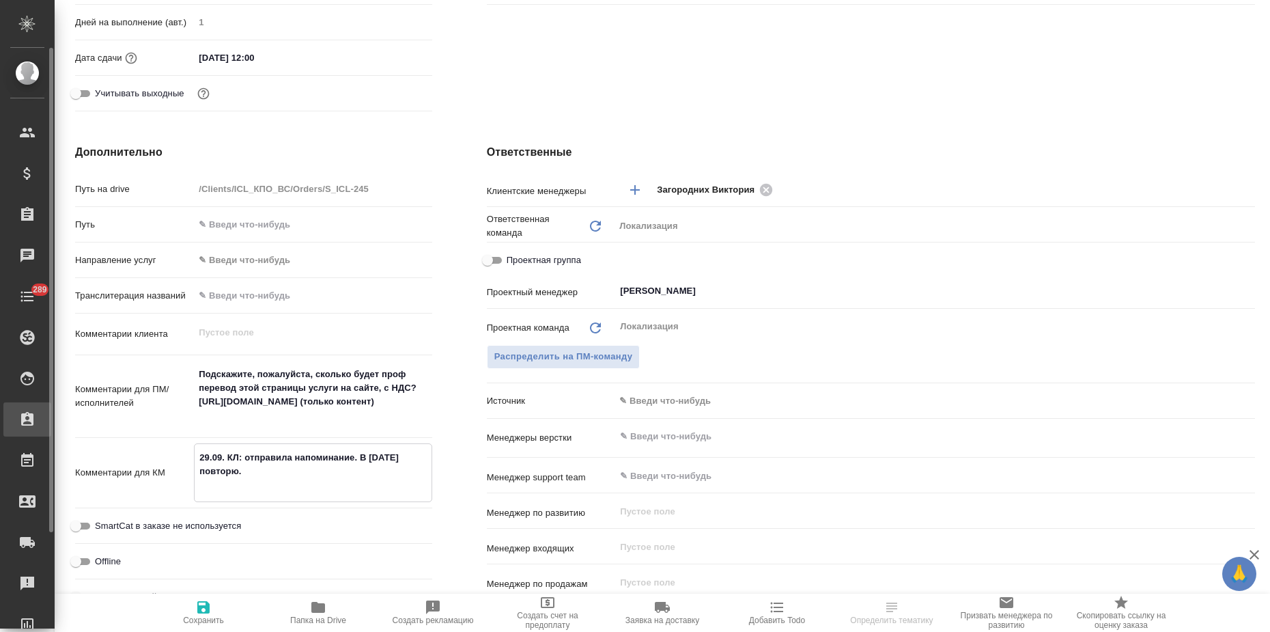
type textarea "x"
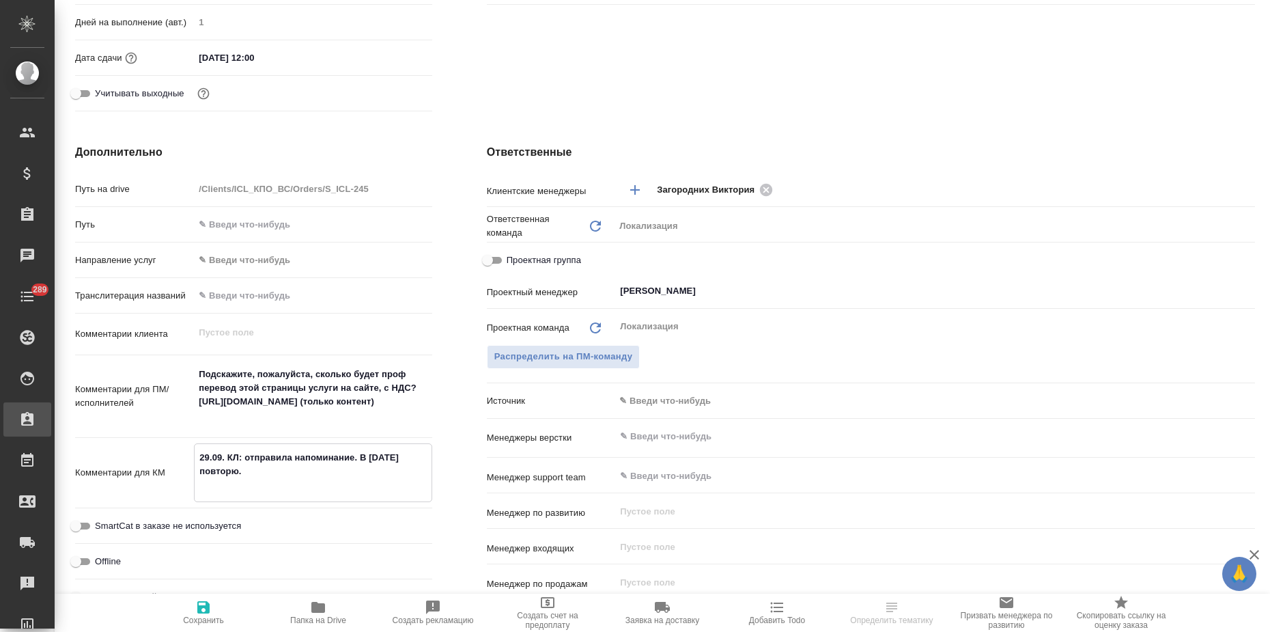
type textarea "29.09. КЛ: отправила напоминание. В [DATE] повторю. 3"
type textarea "x"
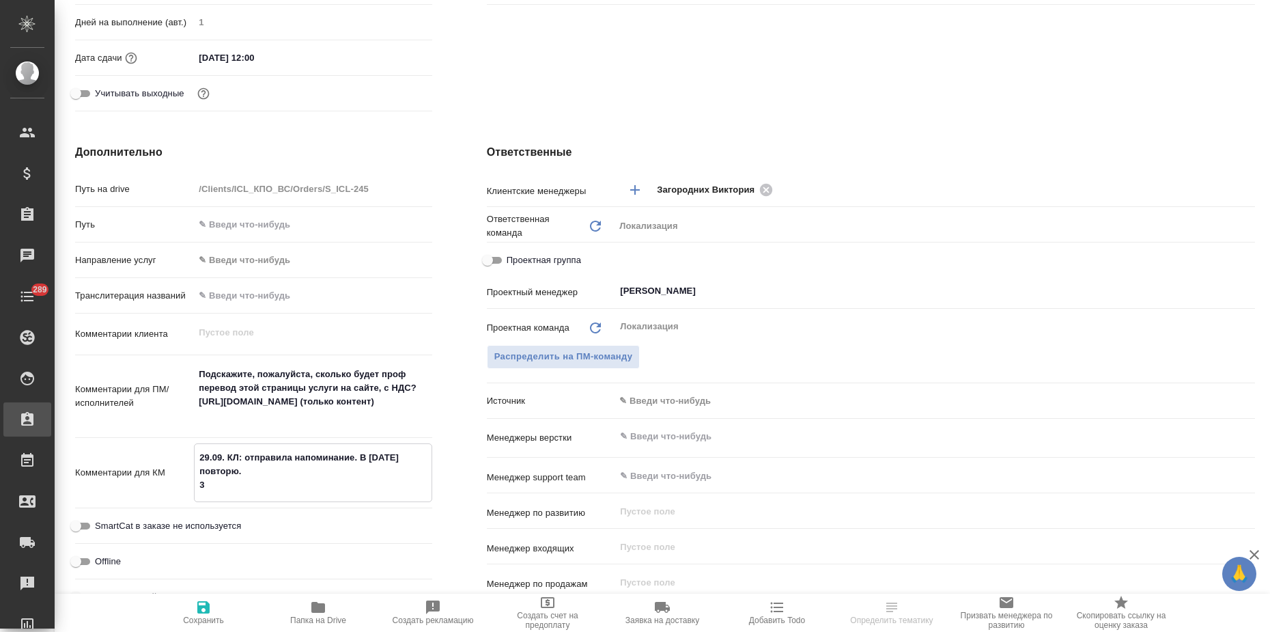
type textarea "x"
type textarea "29.09. КЛ: отправила напоминание. В [DATE] повторю. 30"
type textarea "x"
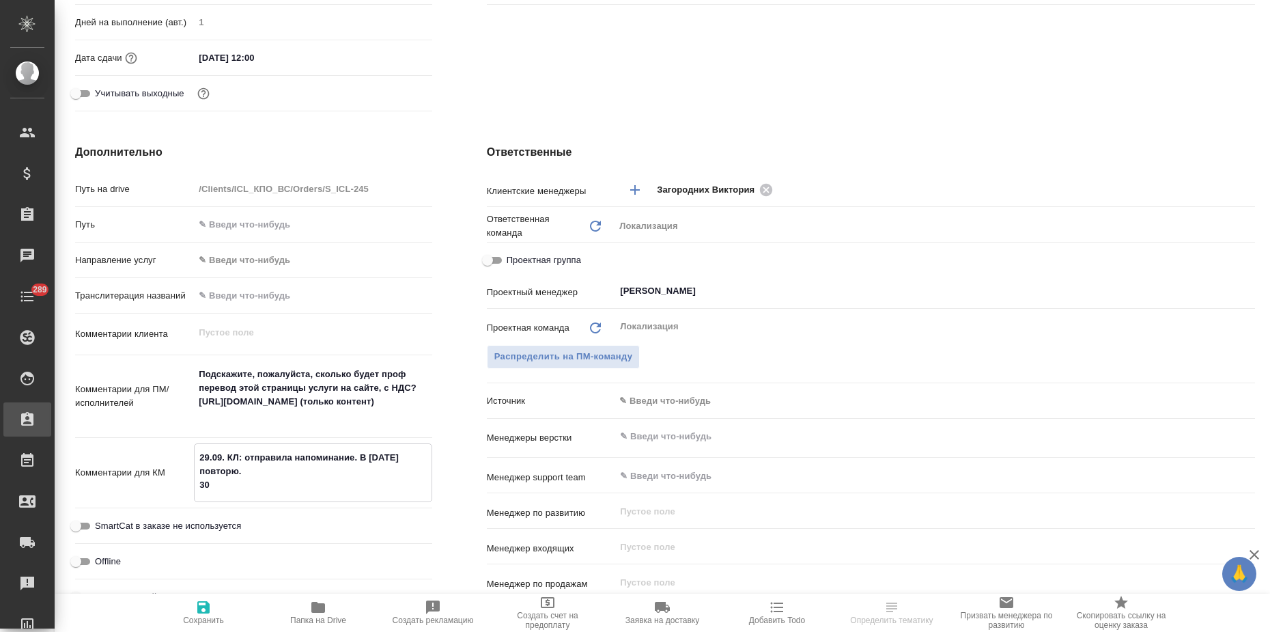
type textarea "29.09. КЛ: отправила напоминание. В [DATE] повторю. 30."
type textarea "x"
type textarea "29.09. КЛ: отправила напоминание. В [DATE] повторю. 30.0"
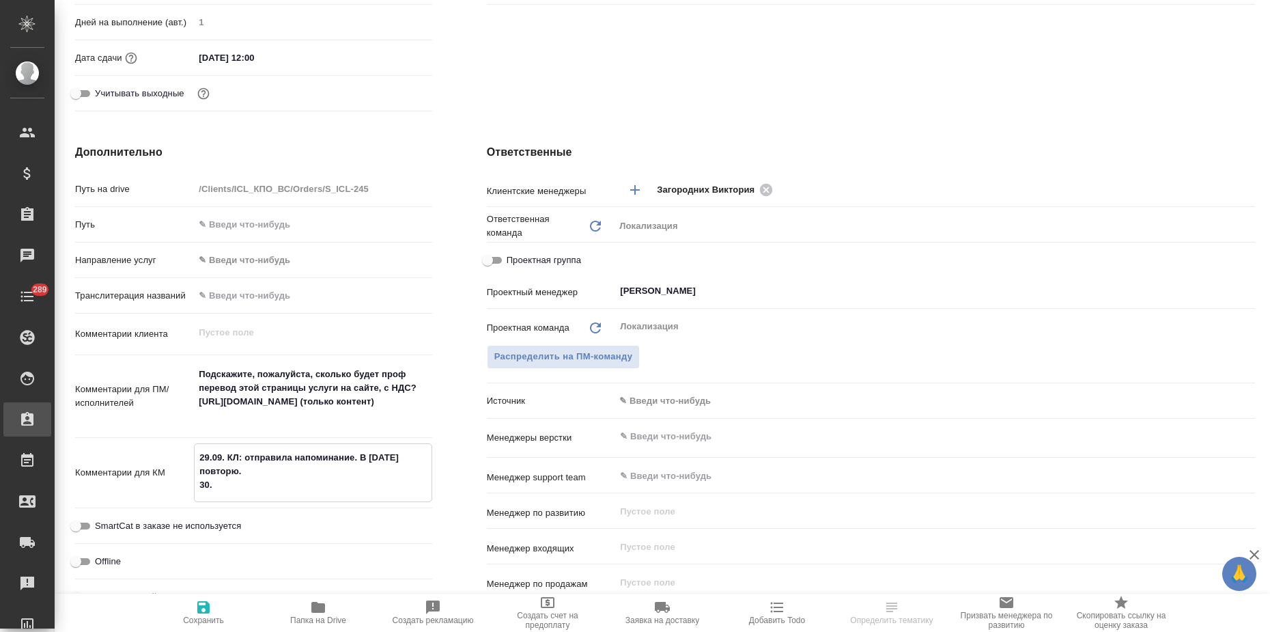
type textarea "x"
type textarea "29.09. КЛ: отправила напоминание. В [DATE] повторю. 30.09"
type textarea "x"
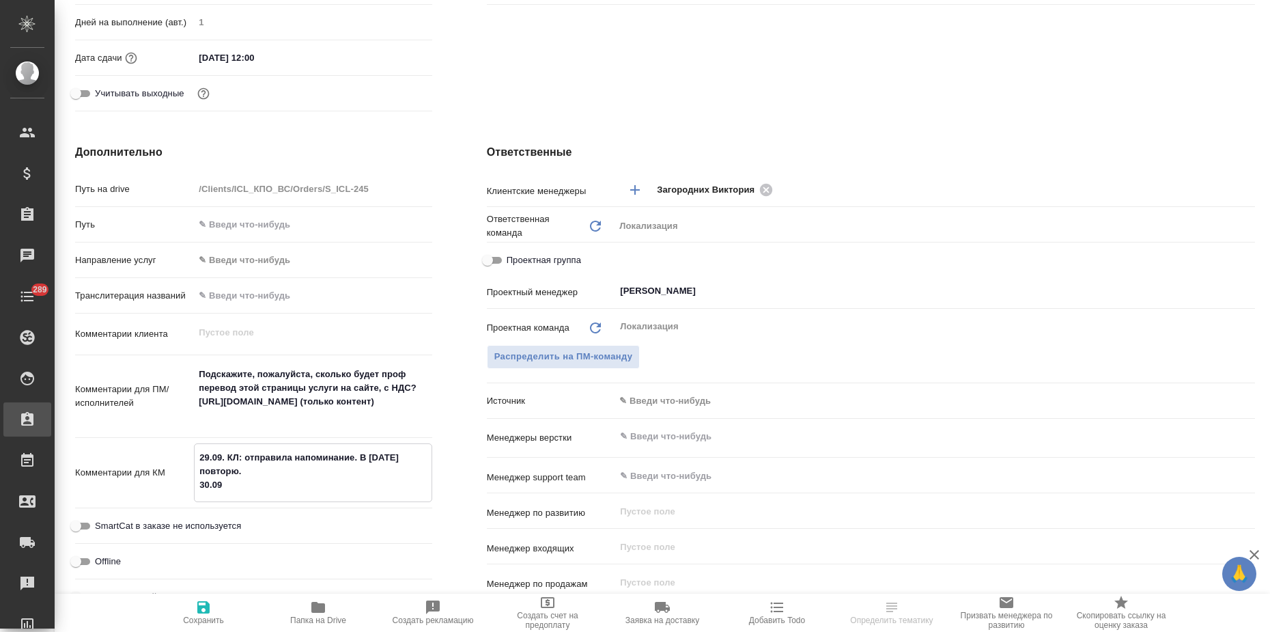
type textarea "x"
type textarea "29.09. КЛ: отправила напоминание. В [DATE] повторю. 30.09."
type textarea "x"
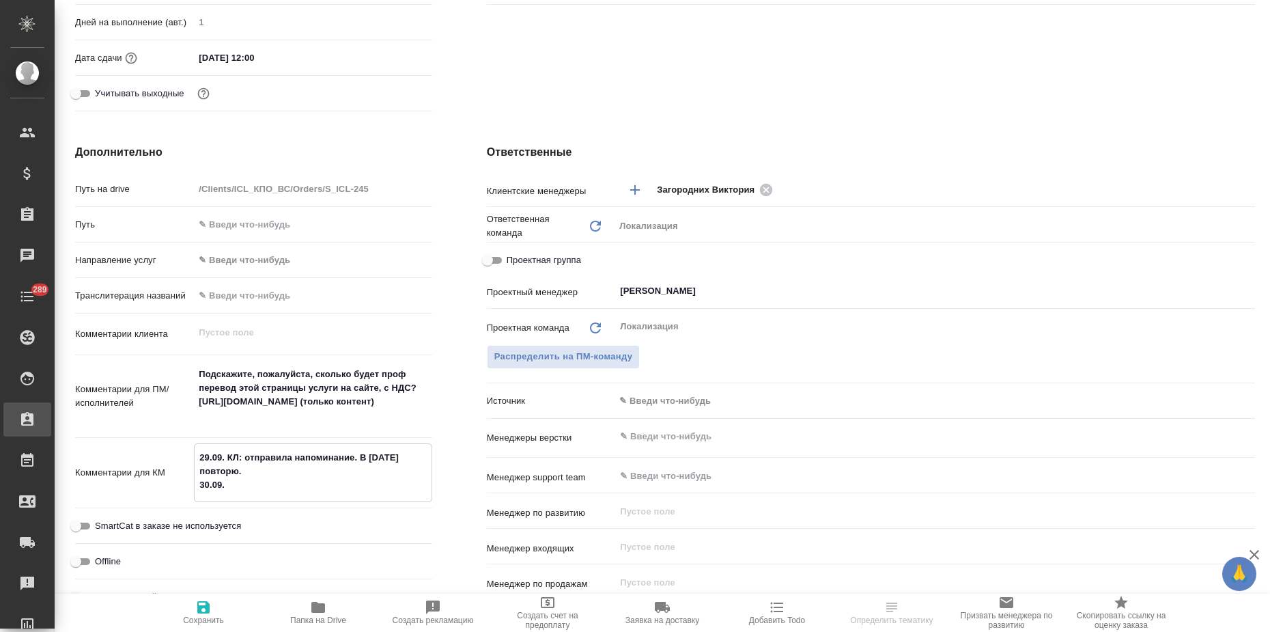
type textarea "x"
type textarea "29.09. КЛ: отправила напоминание. В [DATE] повторю. 30.09."
type textarea "x"
type textarea "29.09. КЛ: отправила напоминание. В [DATE] повторю. 30.09. К"
type textarea "x"
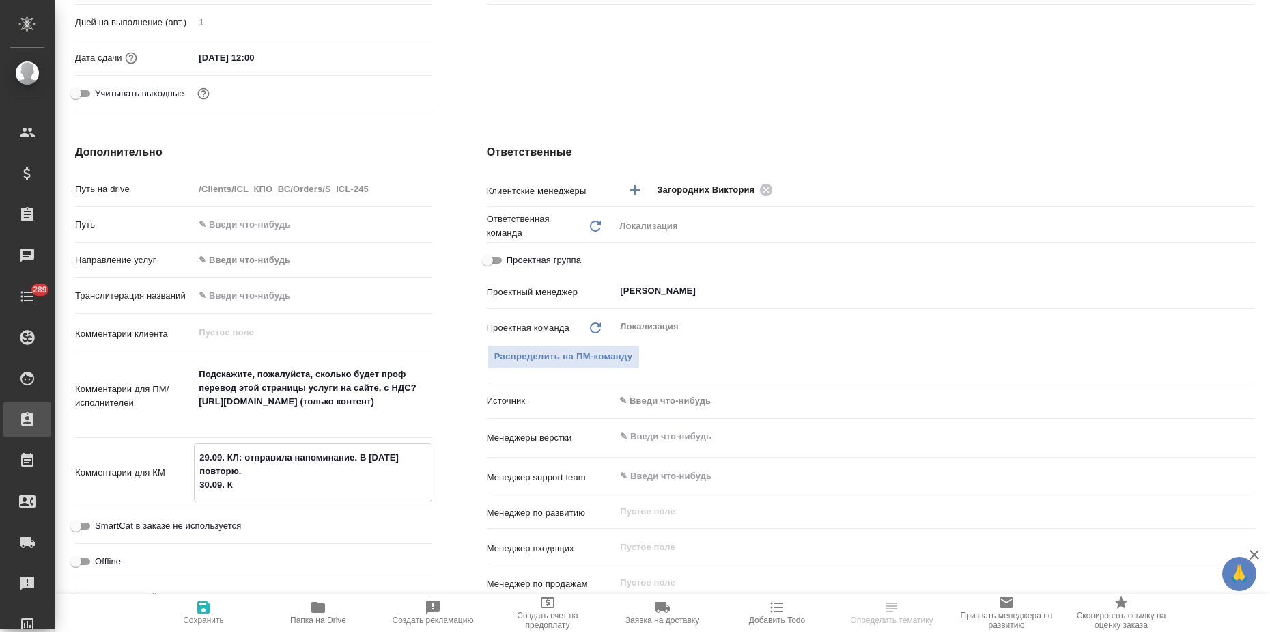
type textarea "x"
type textarea "29.09. КЛ: отправила напоминание. В [DATE] повторю. 30.09. КЛ"
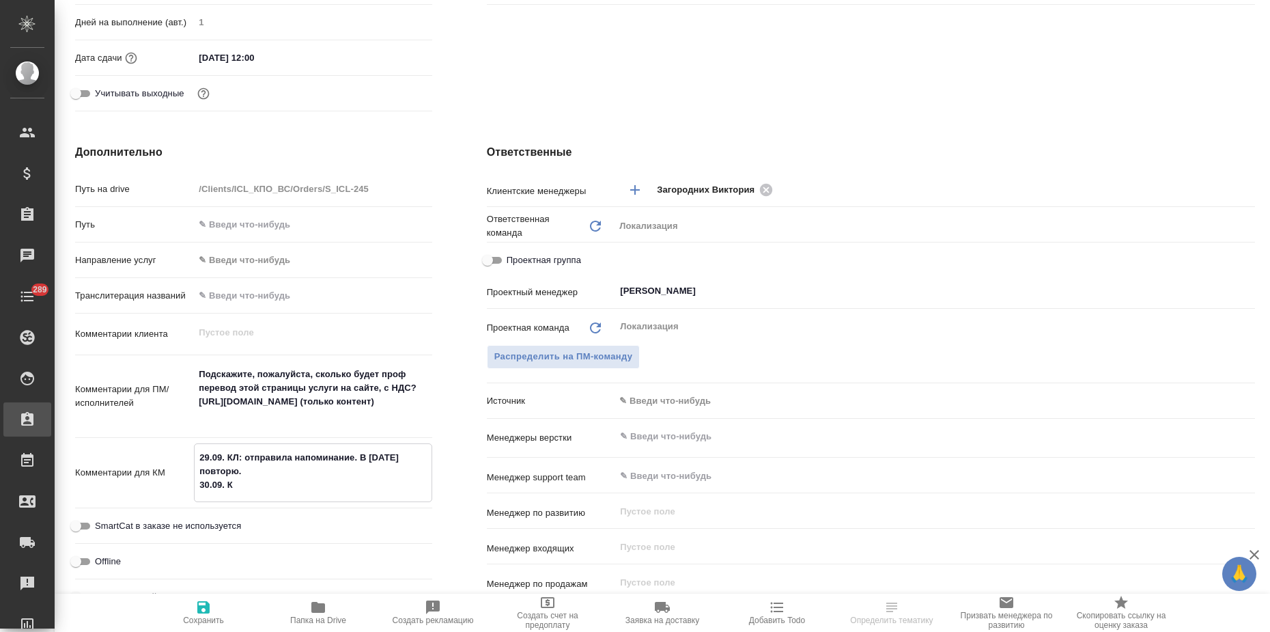
type textarea "x"
type textarea "29.09. КЛ: отправила напоминание. В [DATE] повторю. 30.09. КЛЕ"
type textarea "x"
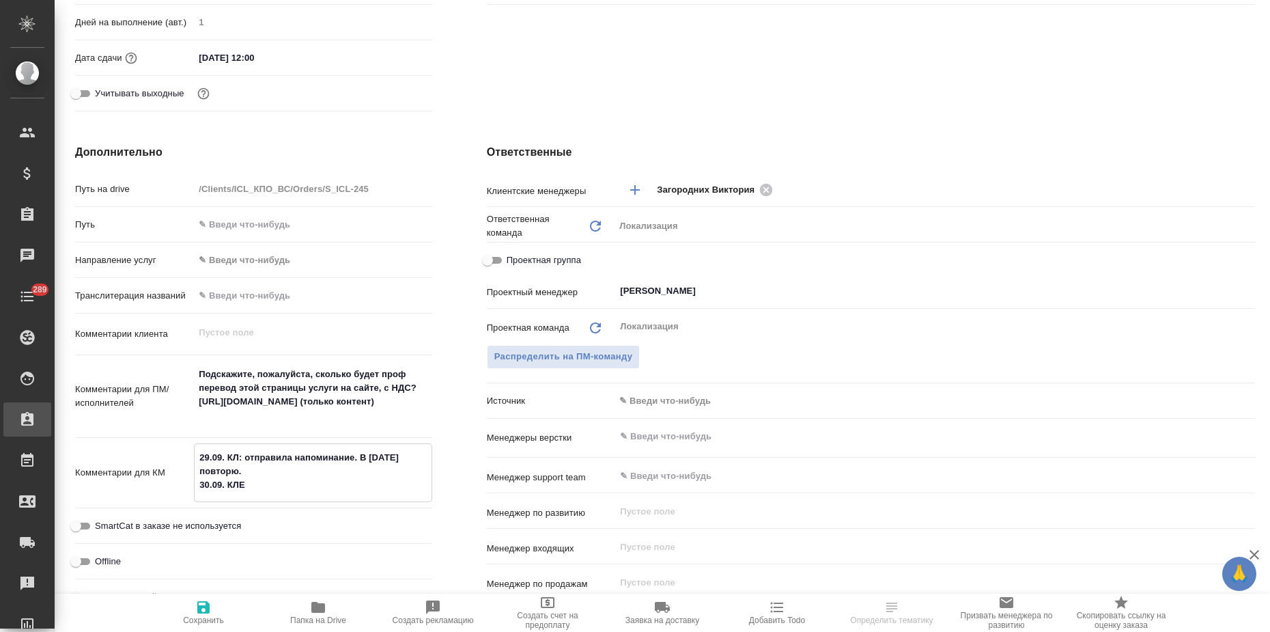
type textarea "x"
type textarea "29.09. КЛ: отправила напоминание. В [DATE] повторю. 30.09. КЛ"
type textarea "x"
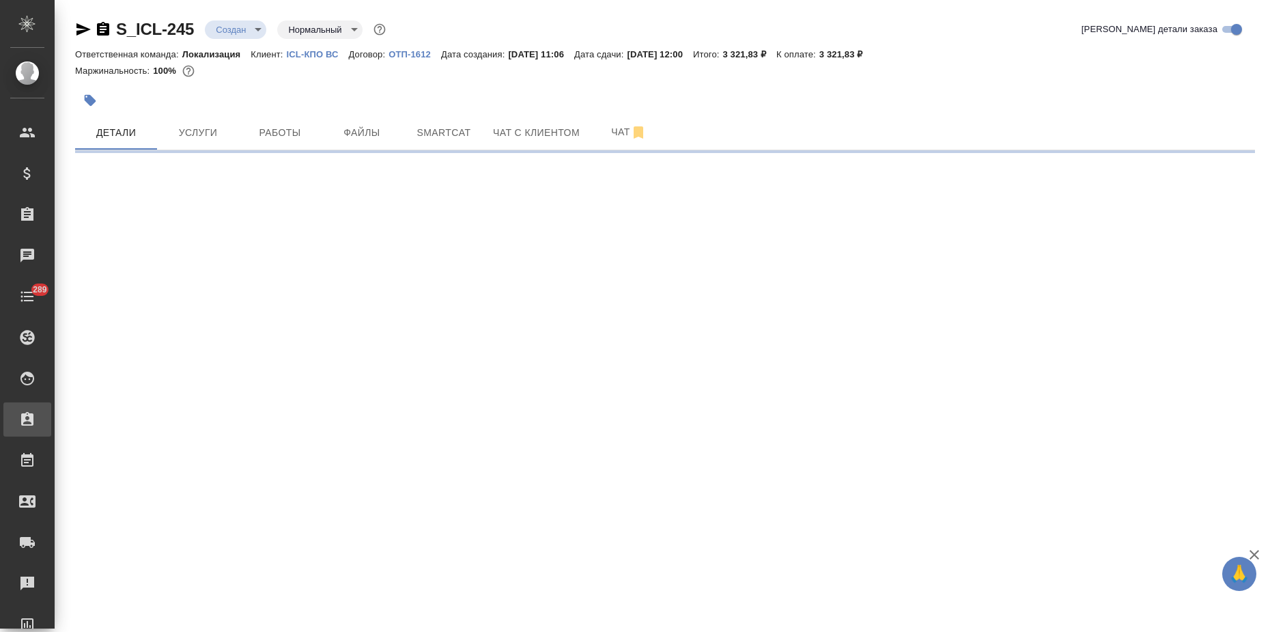
scroll to position [0, 0]
select select "RU"
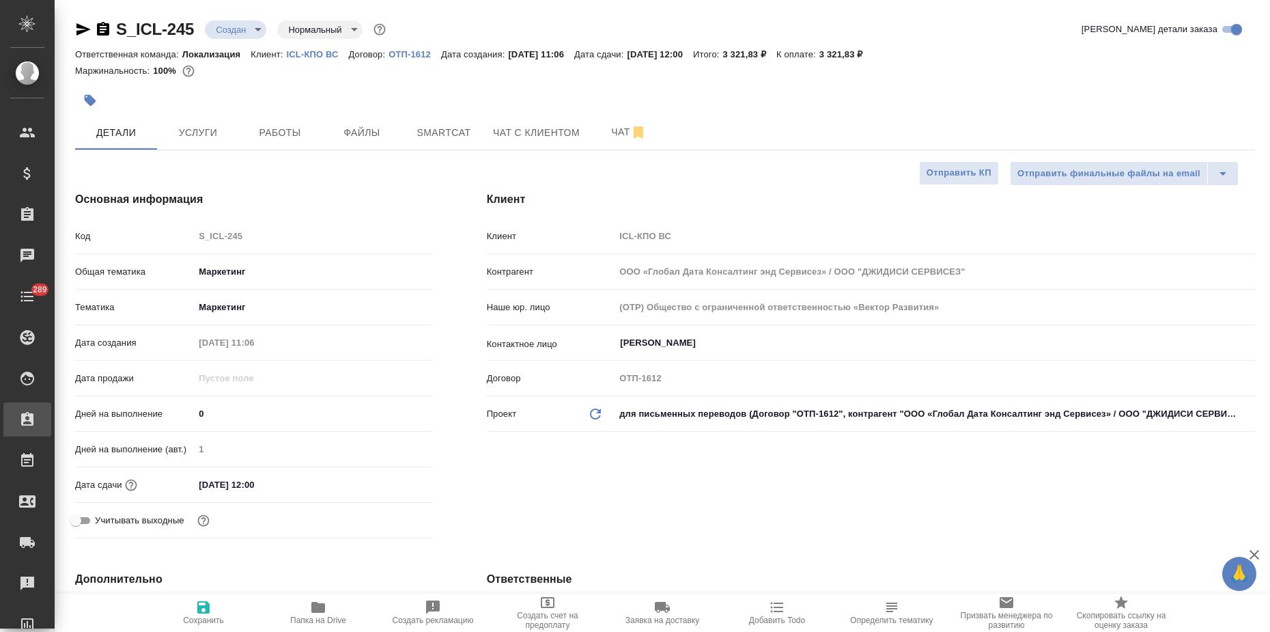
type textarea "x"
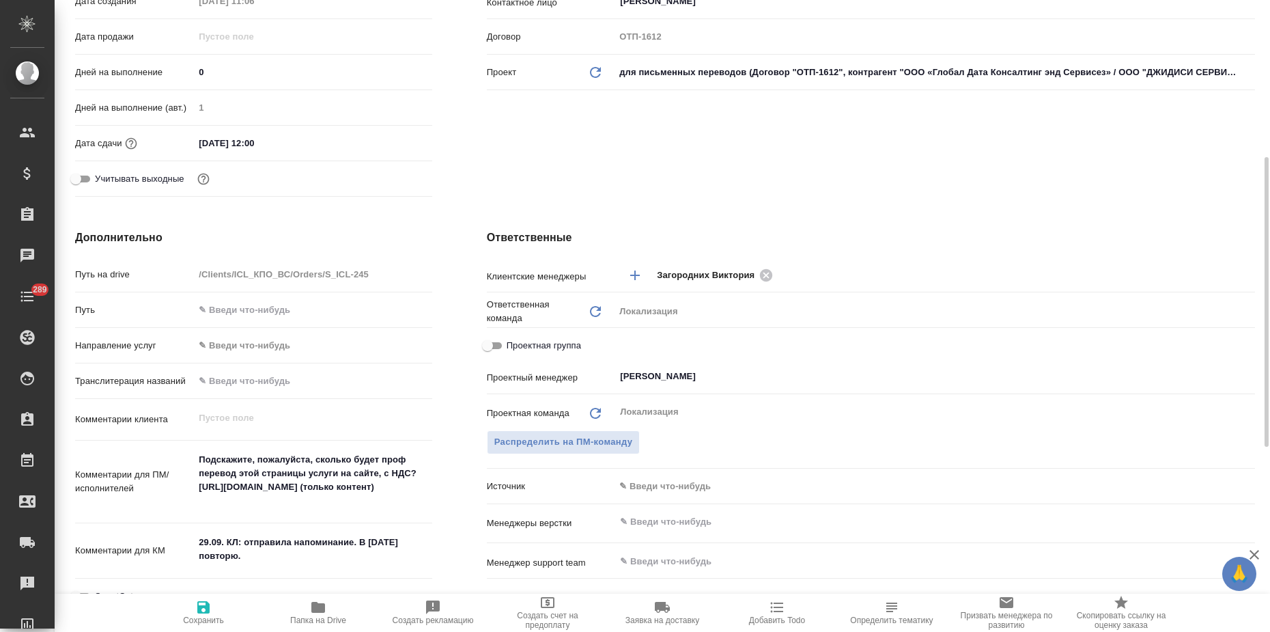
scroll to position [597, 0]
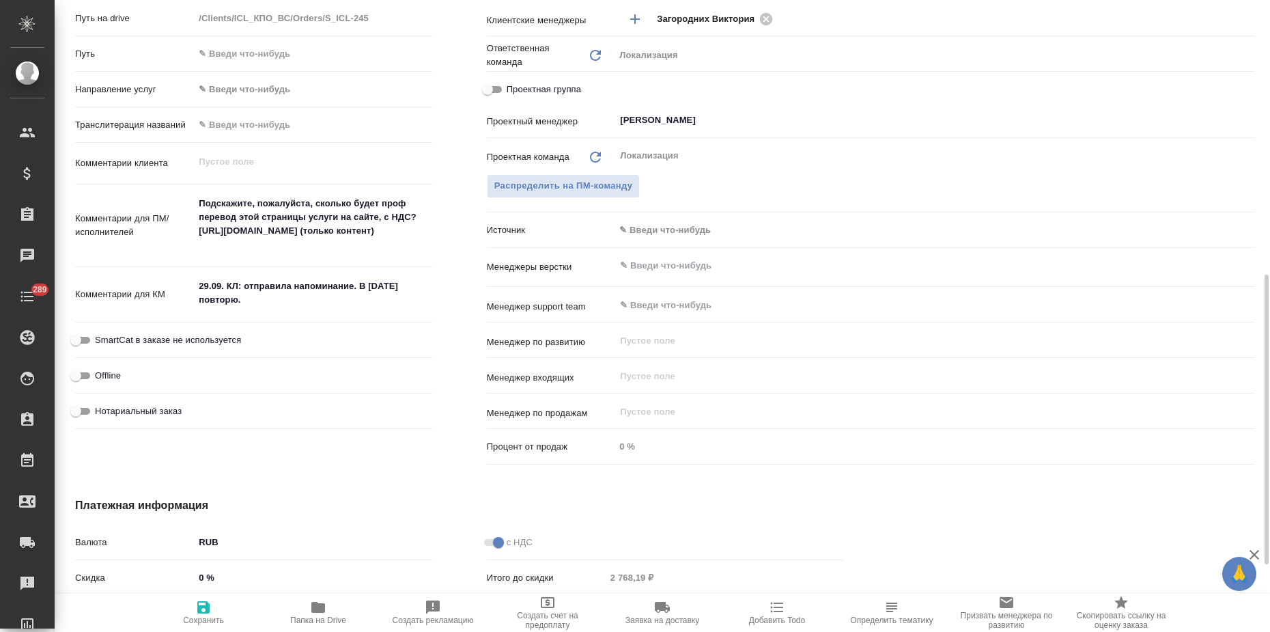
click at [246, 310] on div "29.09. КЛ: отправила напоминание. В [DATE] повторю. x" at bounding box center [313, 294] width 238 height 44
type textarea "x"
click at [266, 308] on textarea "29.09. КЛ: отправила напоминание. В [DATE] повторю." at bounding box center [313, 293] width 236 height 37
type textarea "x"
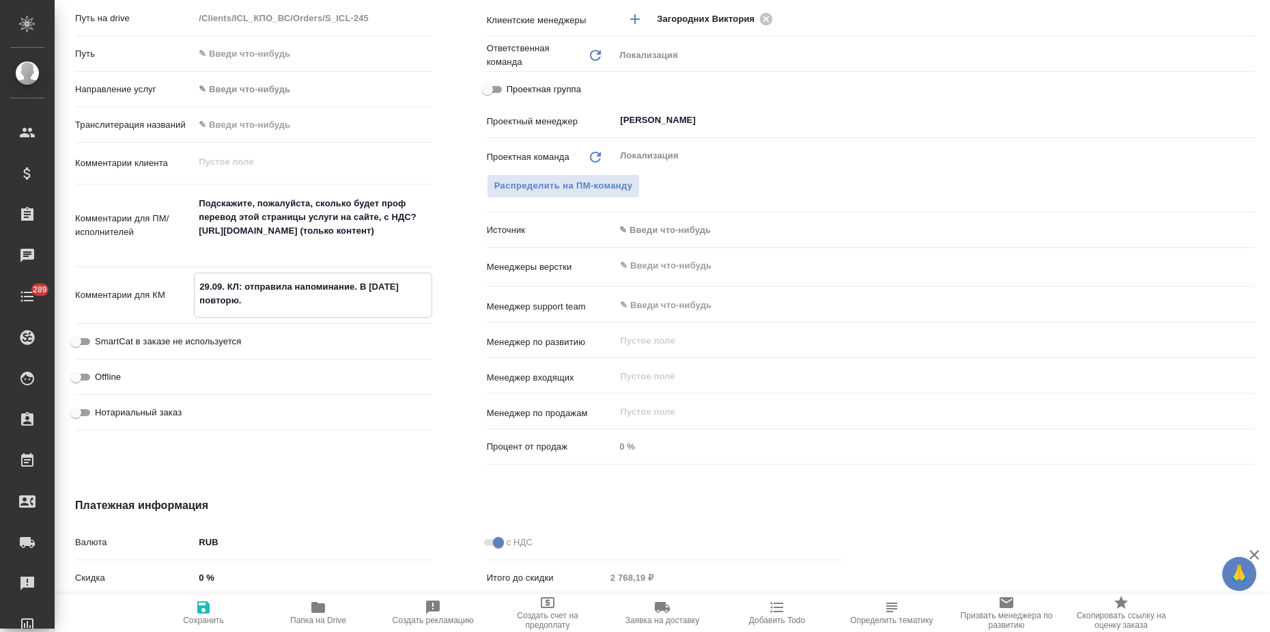
type textarea "29.09. КЛ: отправила напоминание. В [DATE] повторю."
type textarea "x"
type textarea "29.09. КЛ: отправила напоминание. В [DATE] повторю. К"
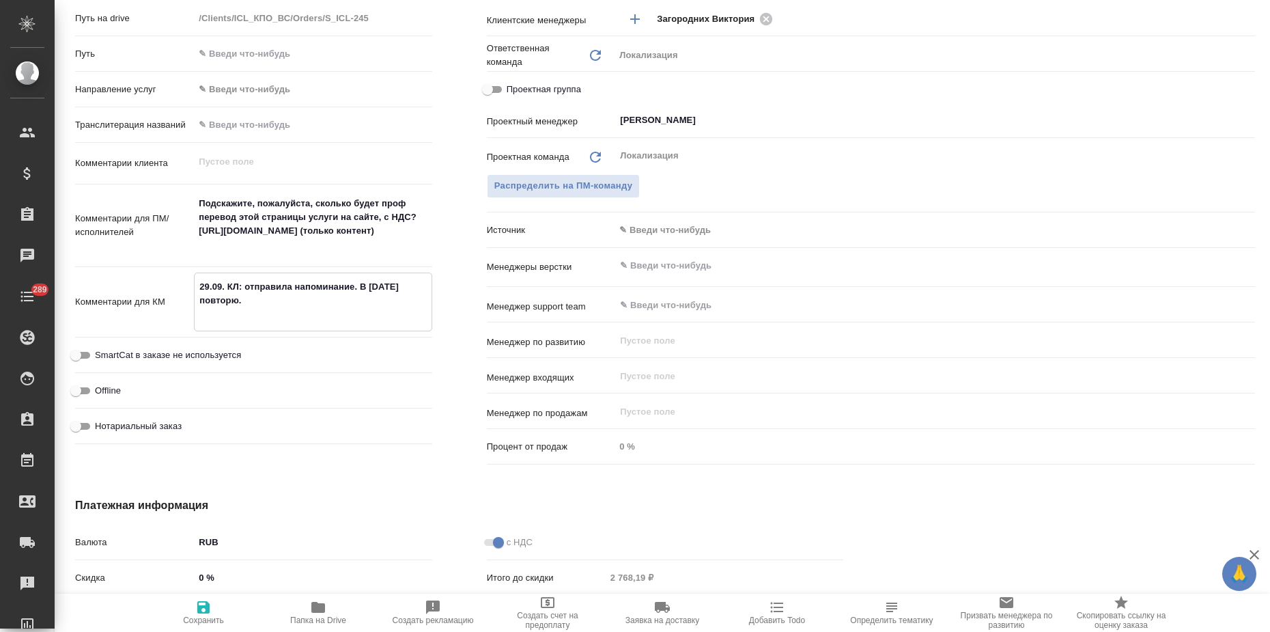
type textarea "x"
type textarea "29.09. КЛ: отправила напоминание. В [DATE] повторю. КЛ"
type textarea "x"
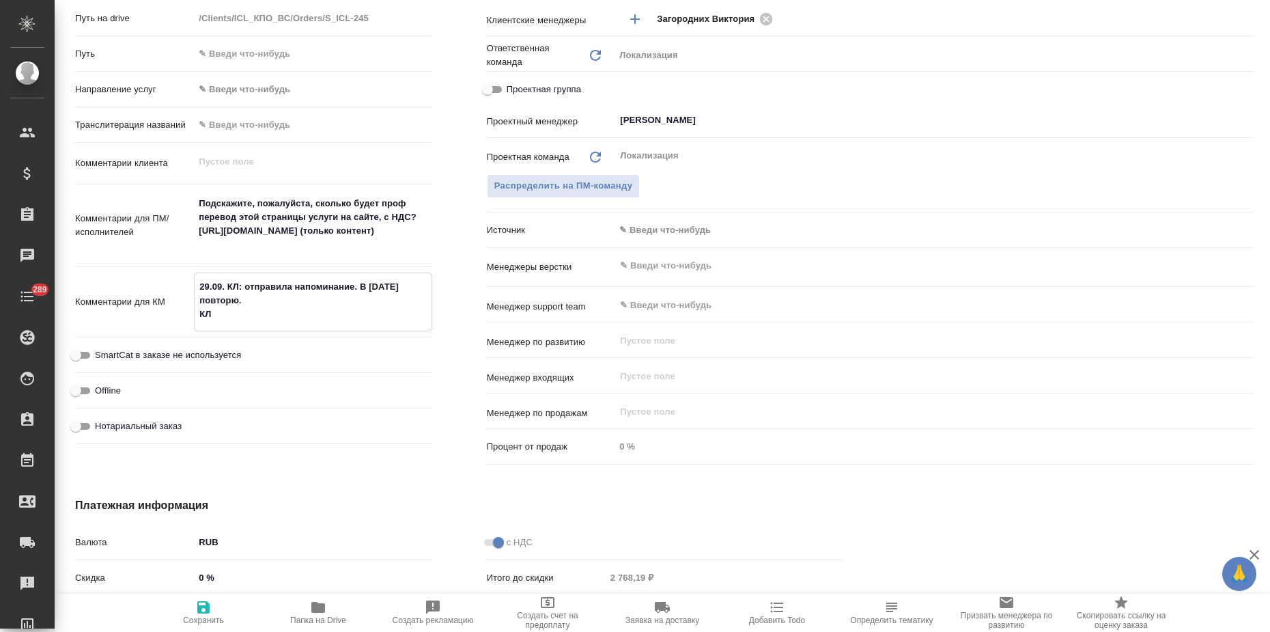
type textarea "x"
type textarea "29.09. КЛ: отправила напоминание. В [DATE] повторю. К"
type textarea "x"
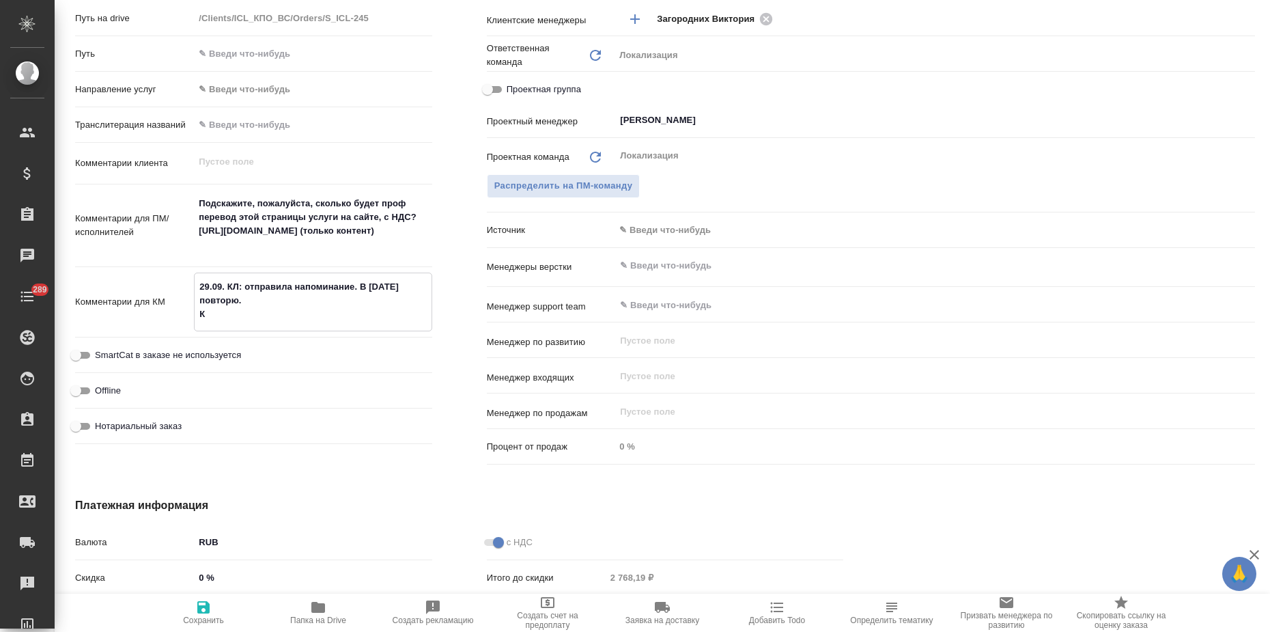
type textarea "x"
type textarea "29.09. КЛ: отправила напоминание. В [DATE] повторю."
type textarea "x"
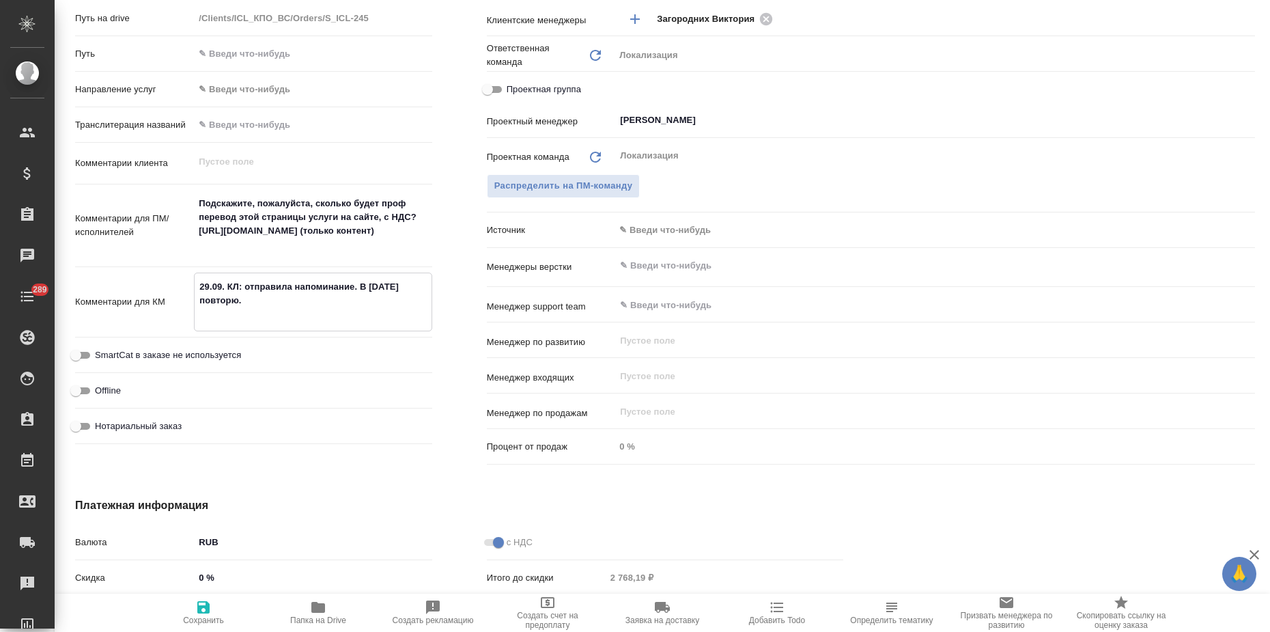
type textarea "29.09. КЛ: отправила напоминание. В [DATE] повторю. 3"
type textarea "x"
type textarea "29.09. КЛ: отправила напоминание. В [DATE] повторю. 30"
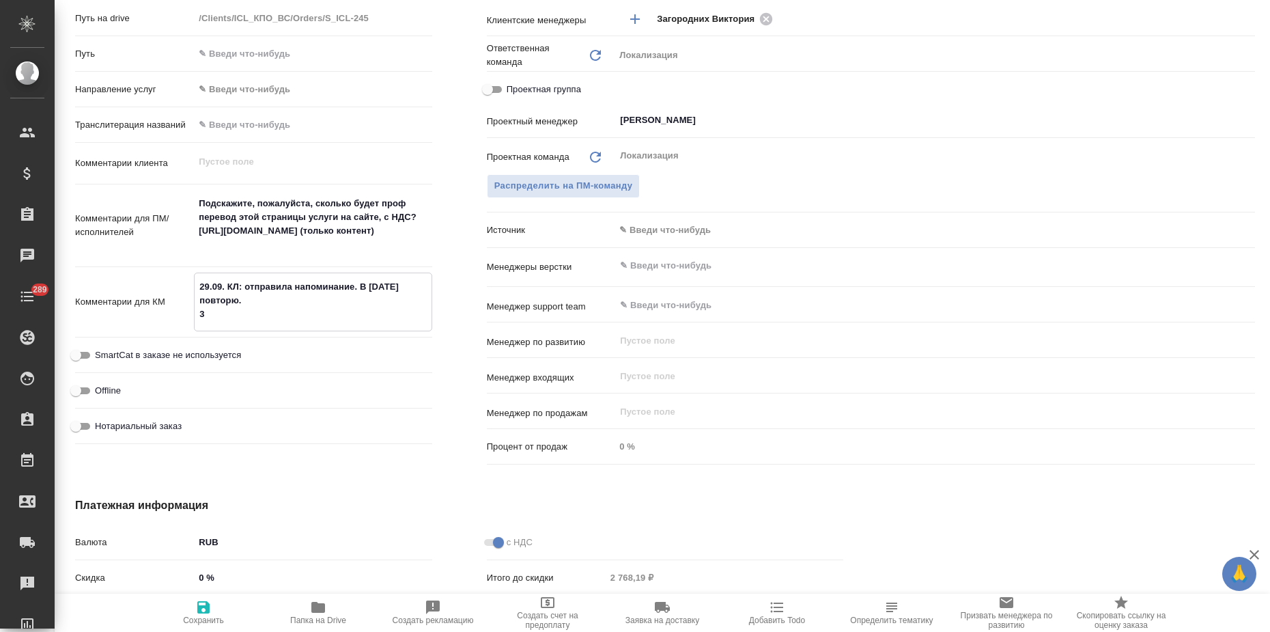
type textarea "x"
type textarea "29.09. КЛ: отправила напоминание. В [DATE] повторю. 30."
type textarea "x"
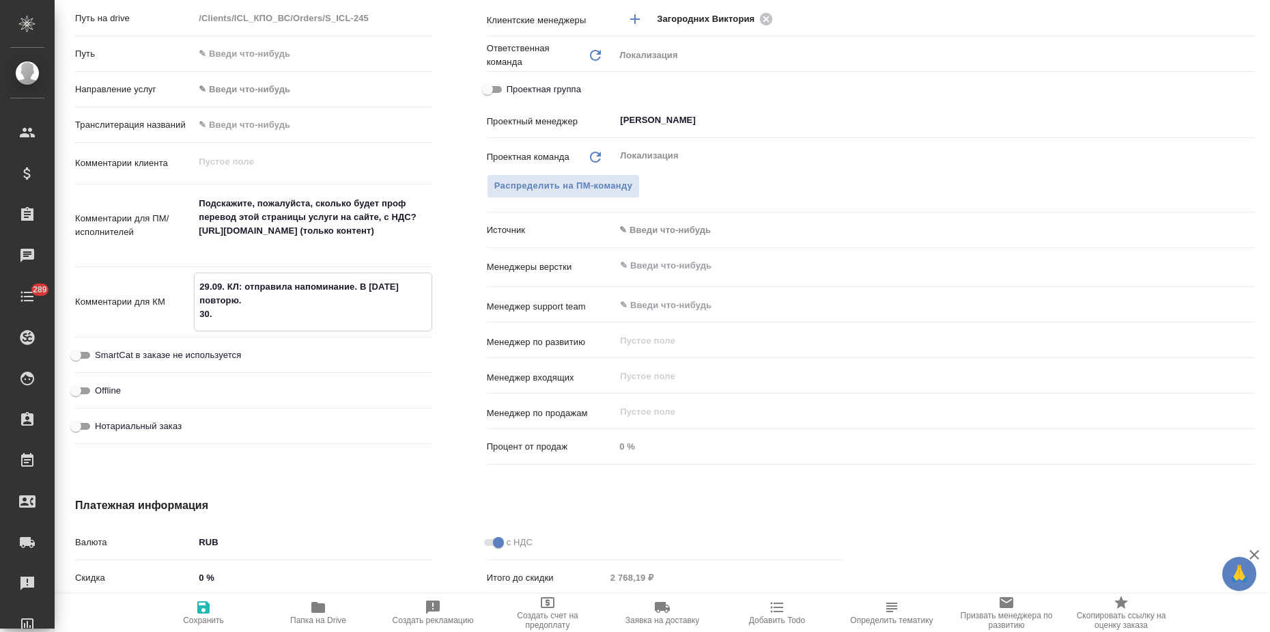
type textarea "x"
type textarea "29.09. КЛ: отправила напоминание. В [DATE] повторю. 30.0"
type textarea "x"
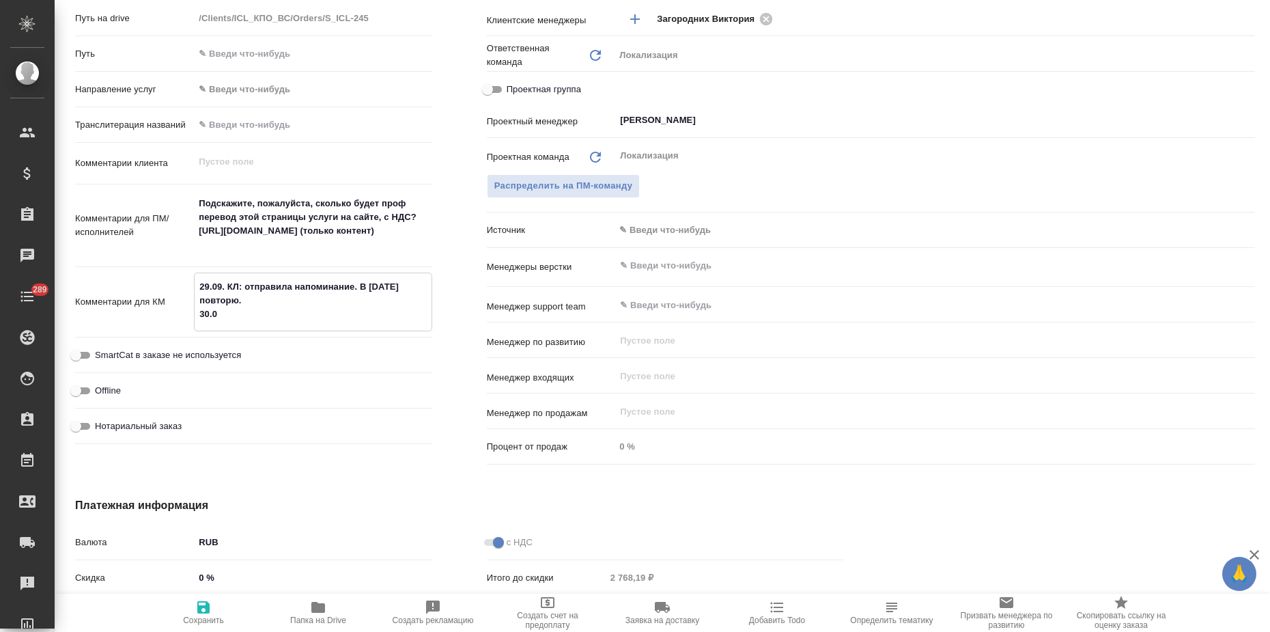
type textarea "x"
type textarea "29.09. КЛ: отправила напоминание. В [DATE] повторю. 30.09"
type textarea "x"
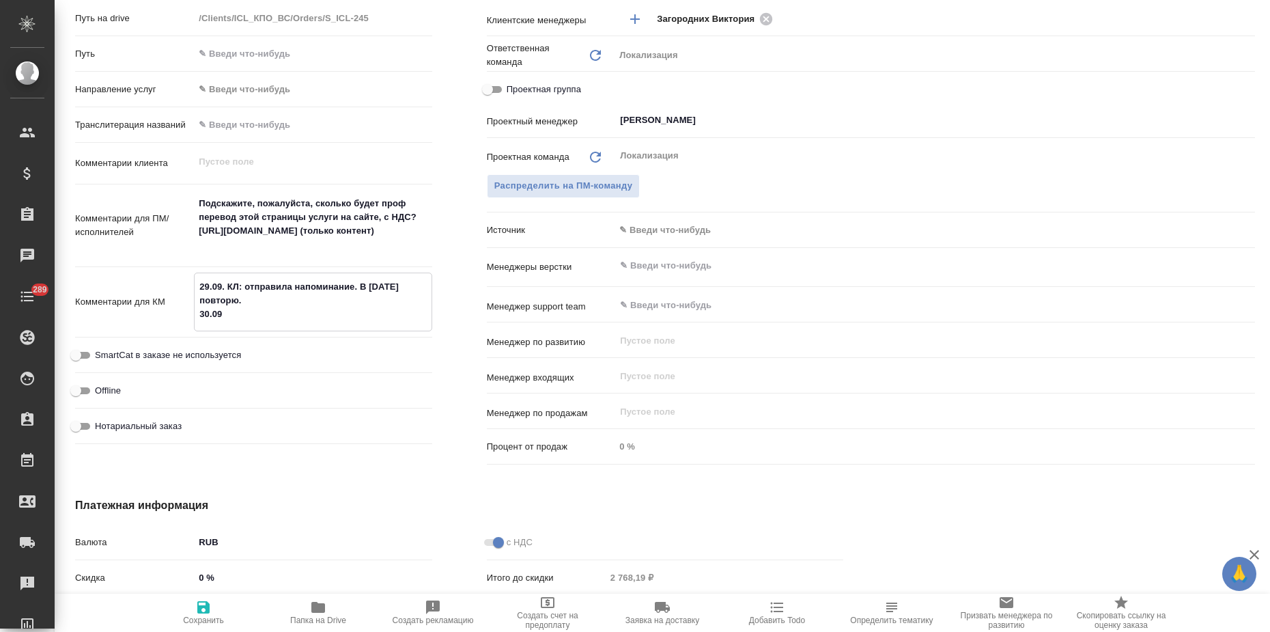
type textarea "29.09. КЛ: отправила напоминание. В [DATE] повторю. 30.09."
type textarea "x"
type textarea "29.09. КЛ: отправила напоминание. В [DATE] повторю. 30.09."
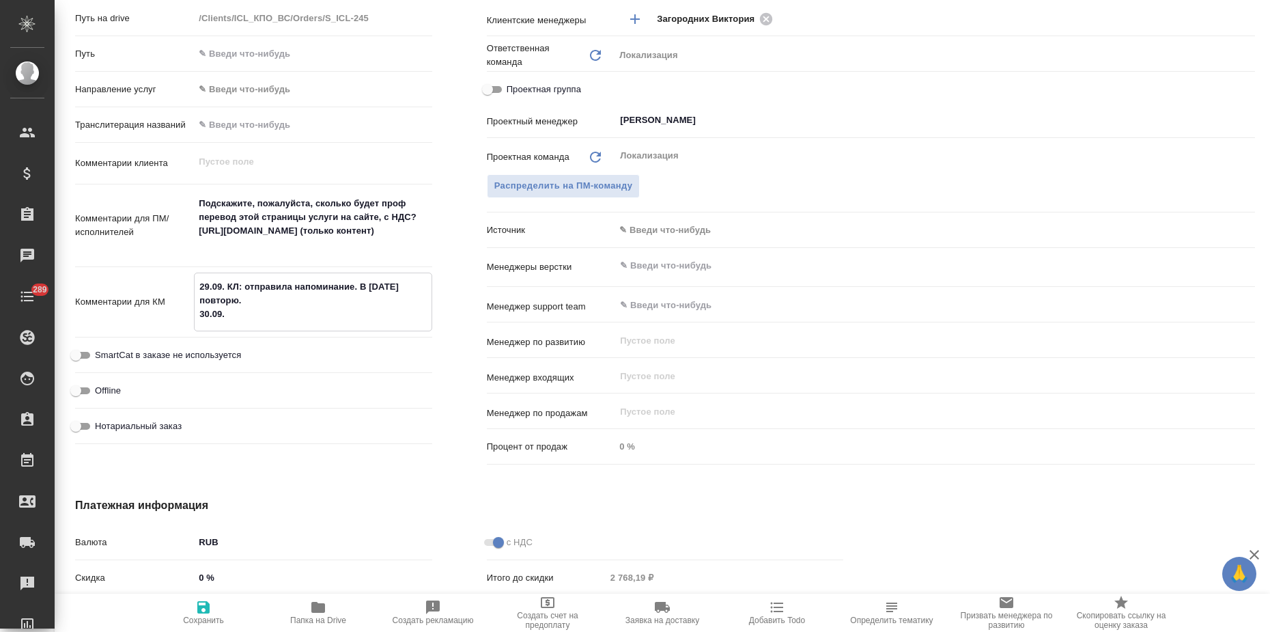
type textarea "x"
type textarea "29.09. КЛ: отправила напоминание. В [DATE] повторю. 30.09. К"
type textarea "x"
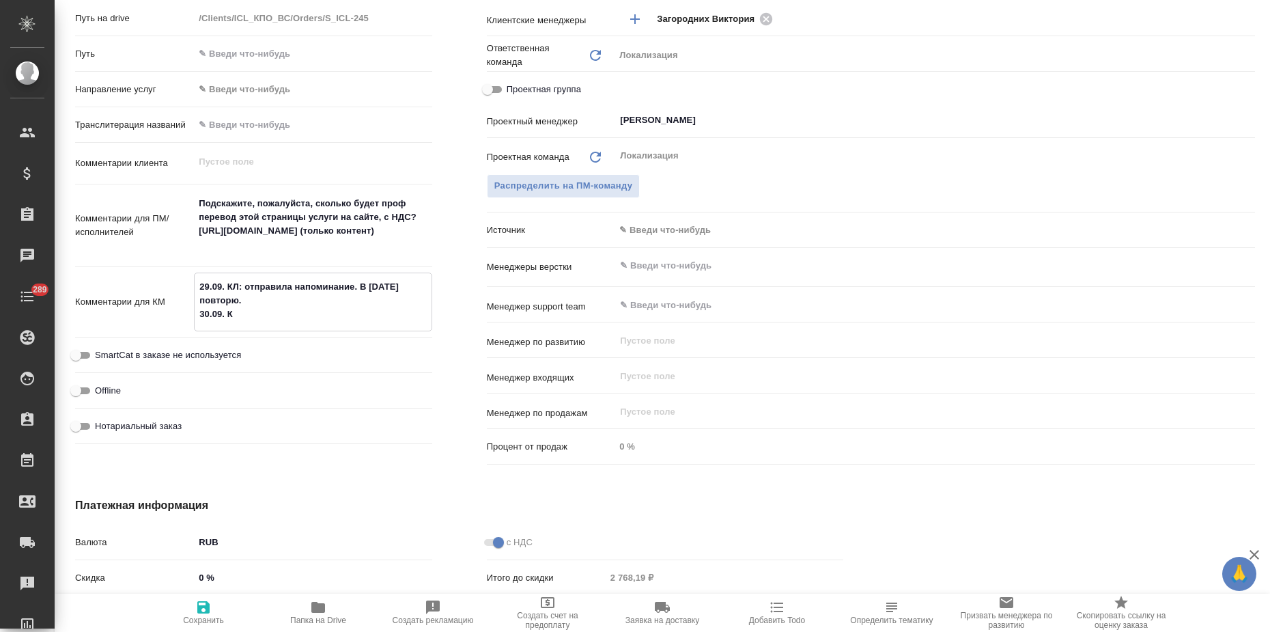
type textarea "x"
type textarea "29.09. КЛ: отправила напоминание. В [DATE] повторю. 30.09. КЛ"
type textarea "x"
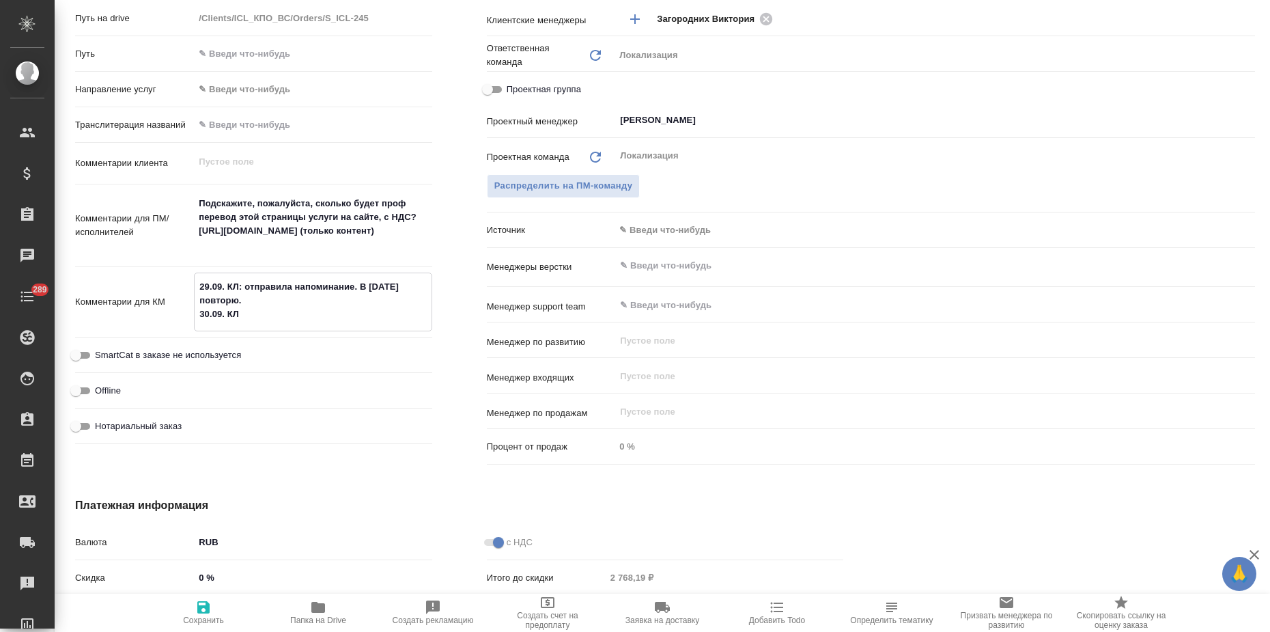
type textarea "x"
type textarea "29.09. КЛ: отправила напоминание. В [DATE] повторю. 30.09. КЛ:"
type textarea "x"
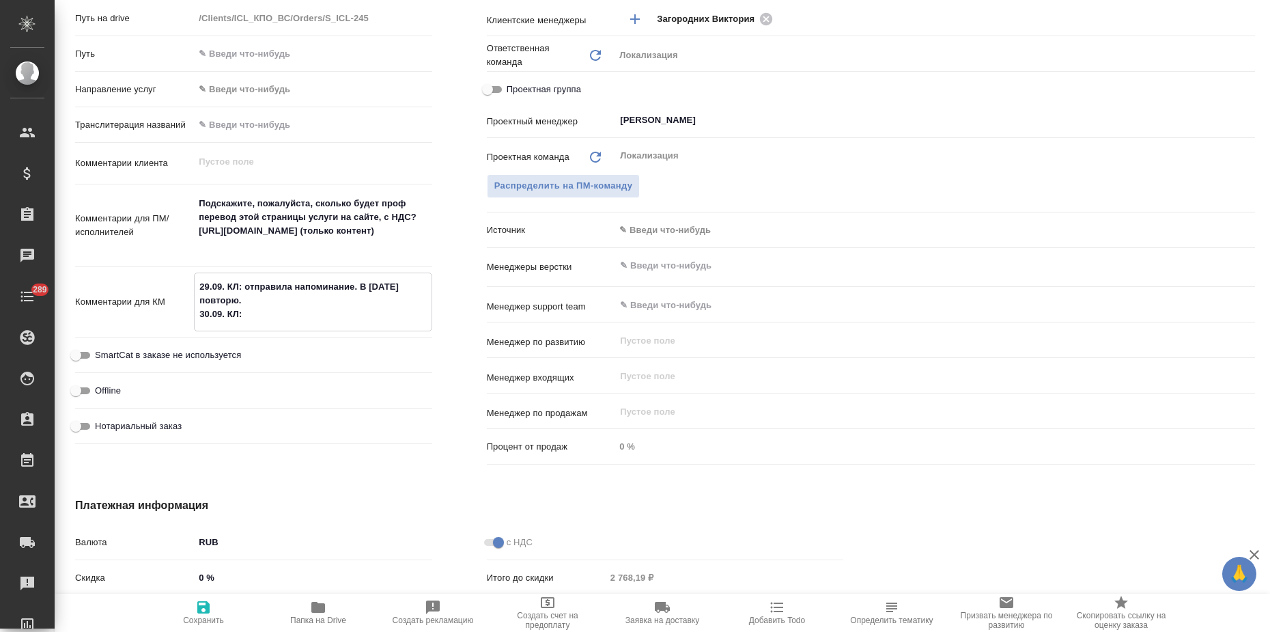
type textarea "29.09. КЛ: отправила напоминание. В [DATE] повторю. 30.09. КЛ:"
type textarea "x"
paste textarea "Спасибо большое за оценку! Переводить будем, но чуть позже и, скорее всего, сра…"
type textarea "29.09. КЛ: отправила напоминание. В [DATE] повторю. 30.09. КЛ: Спасибо большое …"
type textarea "x"
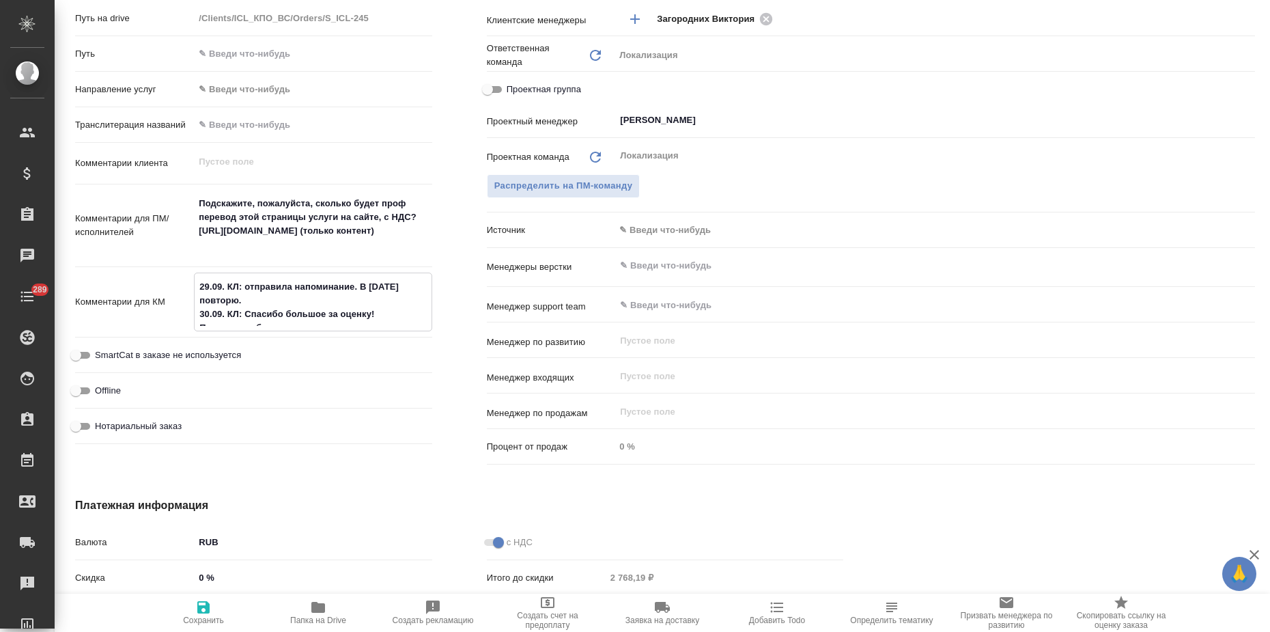
type textarea "x"
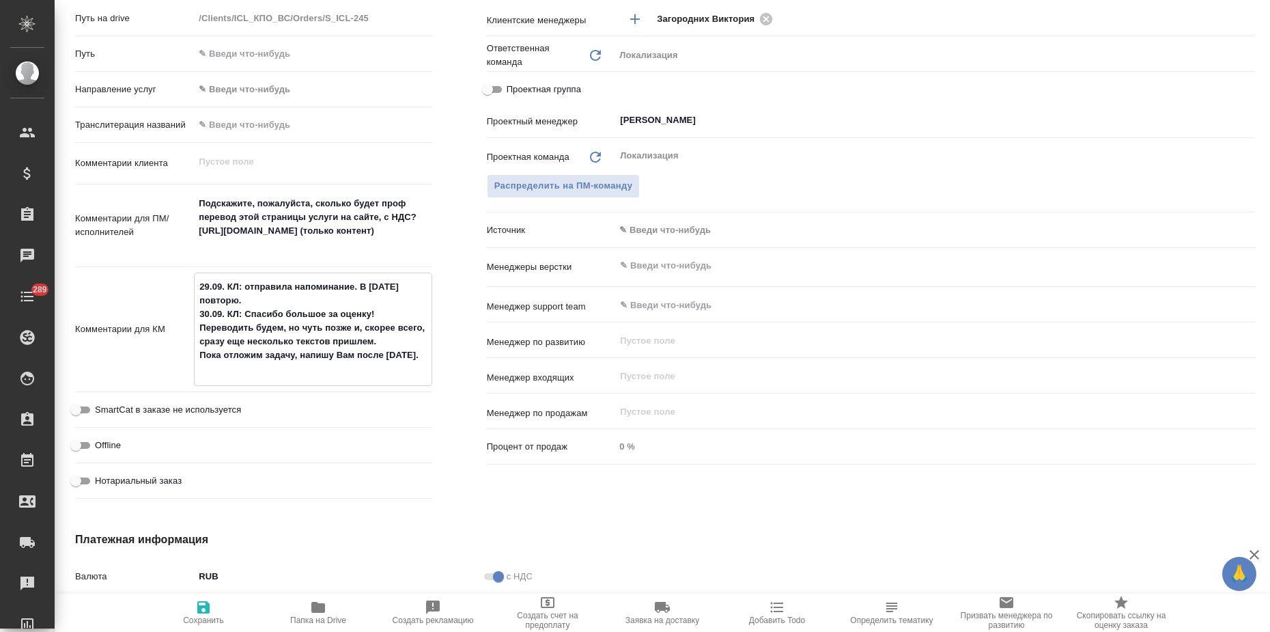
type textarea "x"
type textarea "29.09. КЛ: отправила напоминание. В [DATE] повторю. 30.09. КЛ: Спасибо большое …"
type textarea "x"
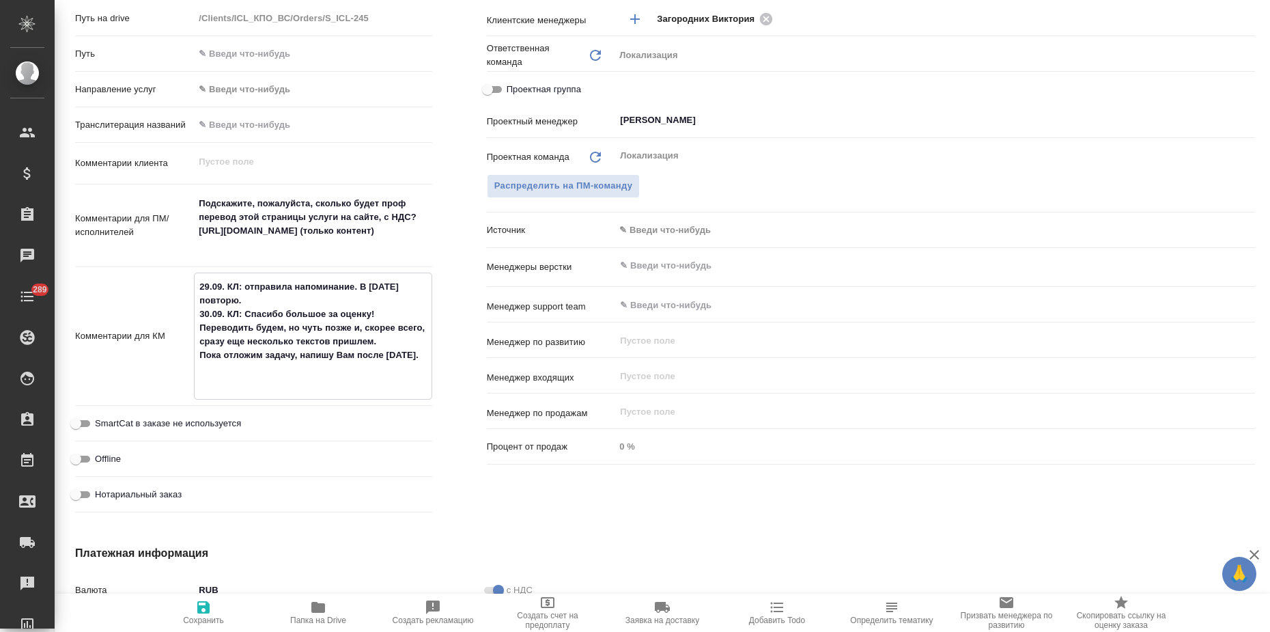
type textarea "29.09. КЛ: отправила напоминание. В [DATE] повторю. 30.09. КЛ: Спасибо большое …"
type textarea "x"
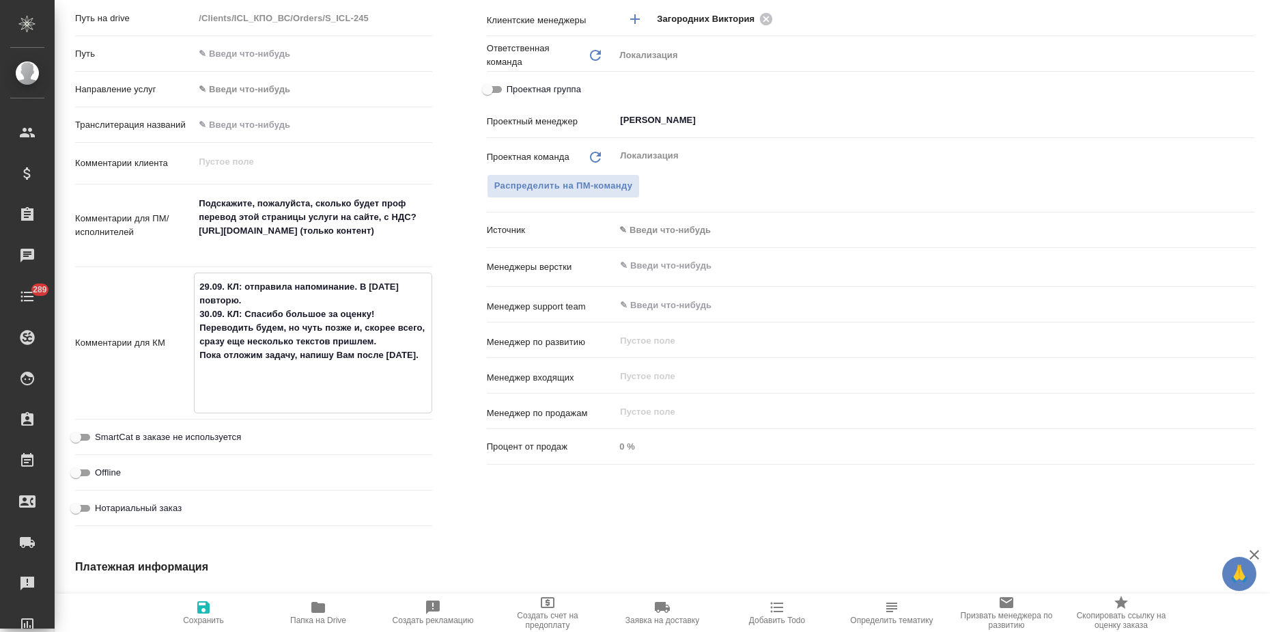
type textarea "x"
type textarea "29.09. КЛ: отправила напоминание. В [DATE] повторю. 30.09. КЛ: Спасибо большое …"
type textarea "x"
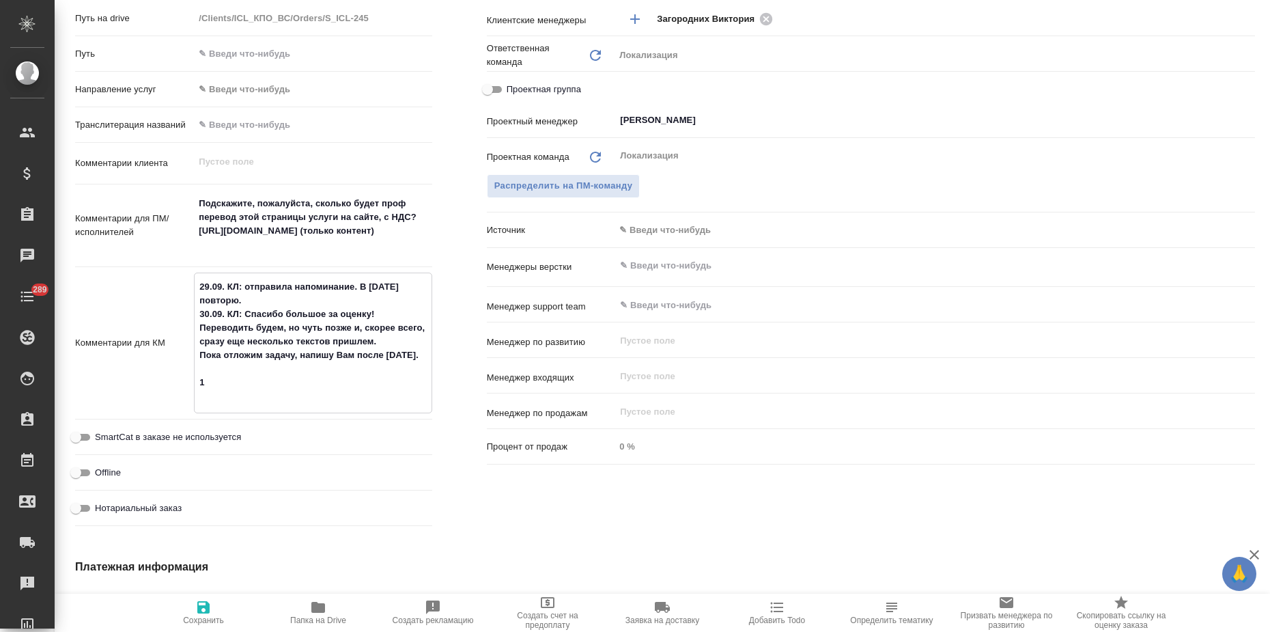
type textarea "x"
type textarea "29.09. КЛ: отправила напоминание. В [DATE] повторю. 30.09. КЛ: Спасибо большое …"
type textarea "x"
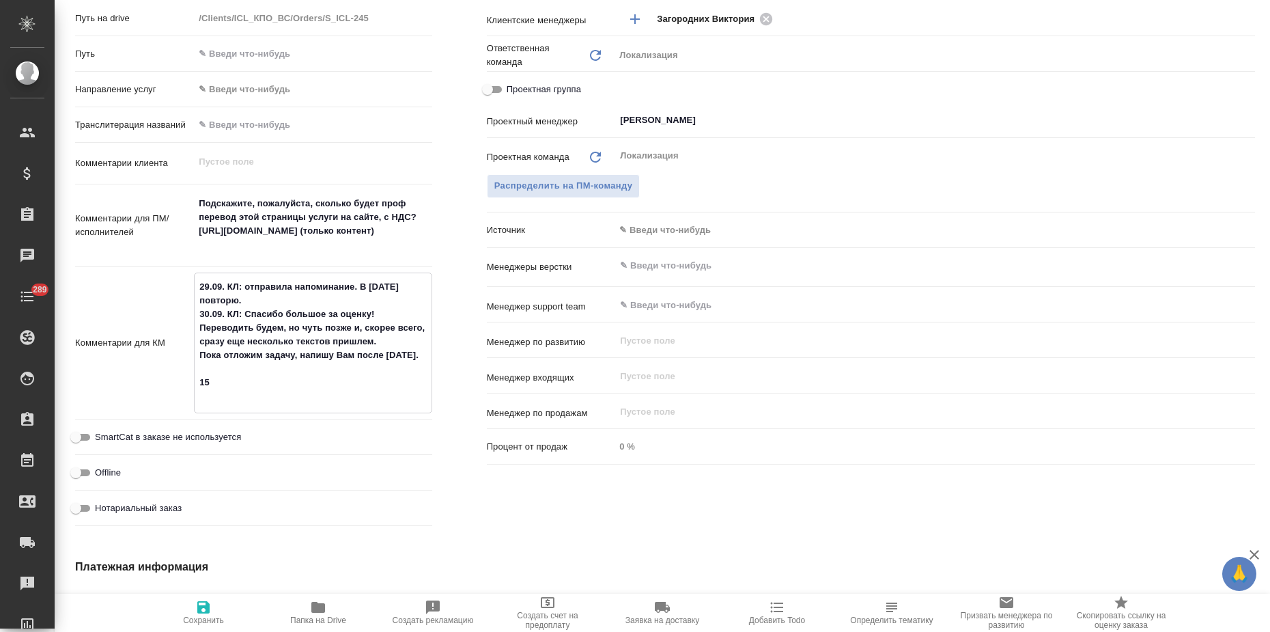
type textarea "29.09. КЛ: отправила напоминание. В [DATE] повторю. 30.09. КЛ: Спасибо большое …"
type textarea "x"
type textarea "29.09. КЛ: отправила напоминание. В [DATE] повторю. 30.09. КЛ: Спасибо большое …"
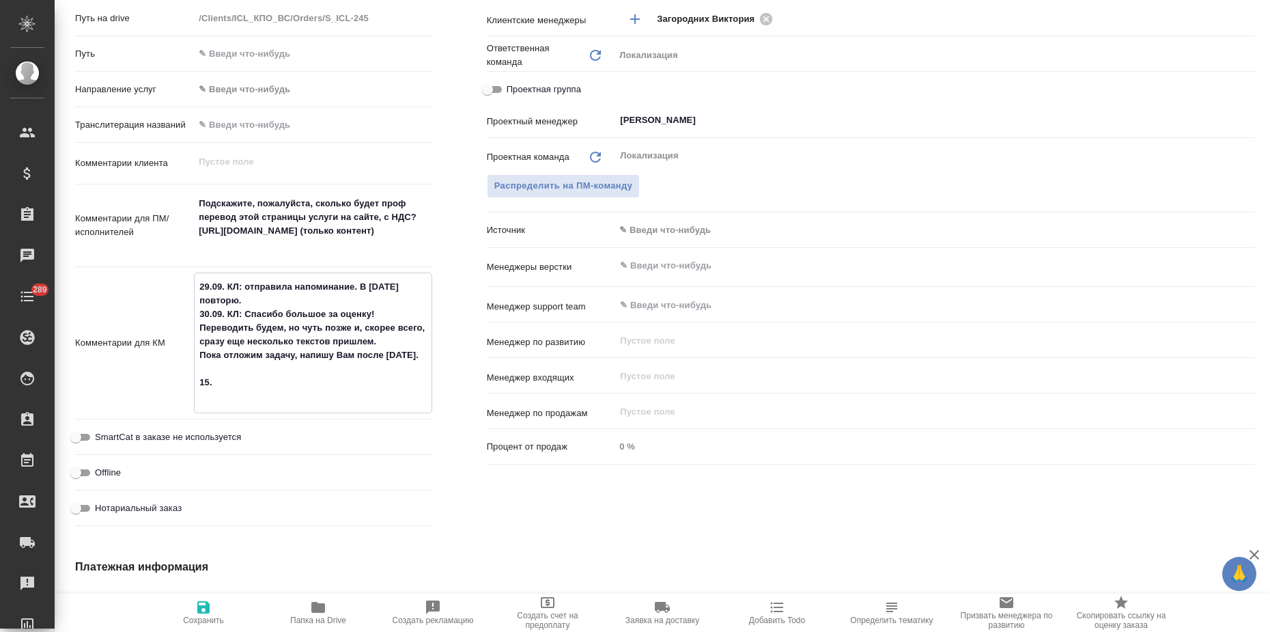
type textarea "x"
type textarea "29.09. КЛ: отправила напоминание. В [DATE] повторю. 30.09. КЛ: Спасибо большое …"
type textarea "x"
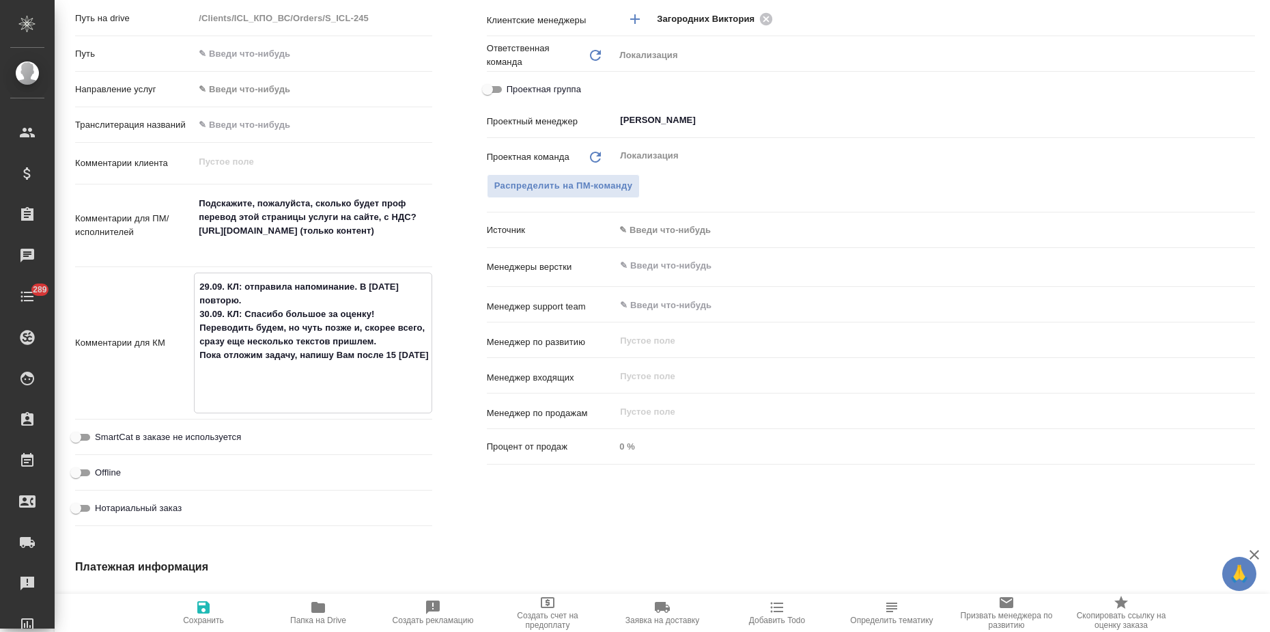
type textarea "x"
type textarea "29.09. КЛ: отправила напоминание. В [DATE] повторю. 30.09. КЛ: Спасибо большое …"
type textarea "x"
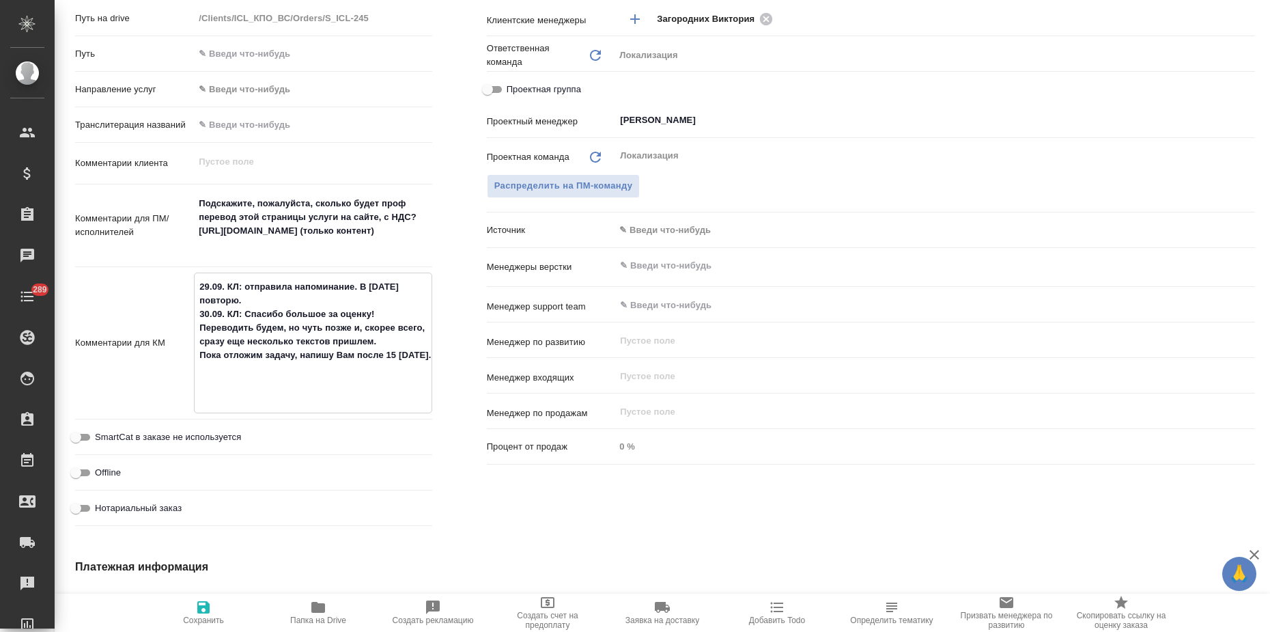
type textarea "x"
type textarea "29.09. КЛ: отправила напоминание. В [DATE] повторю. 30.09. КЛ: Спасибо большое …"
type textarea "x"
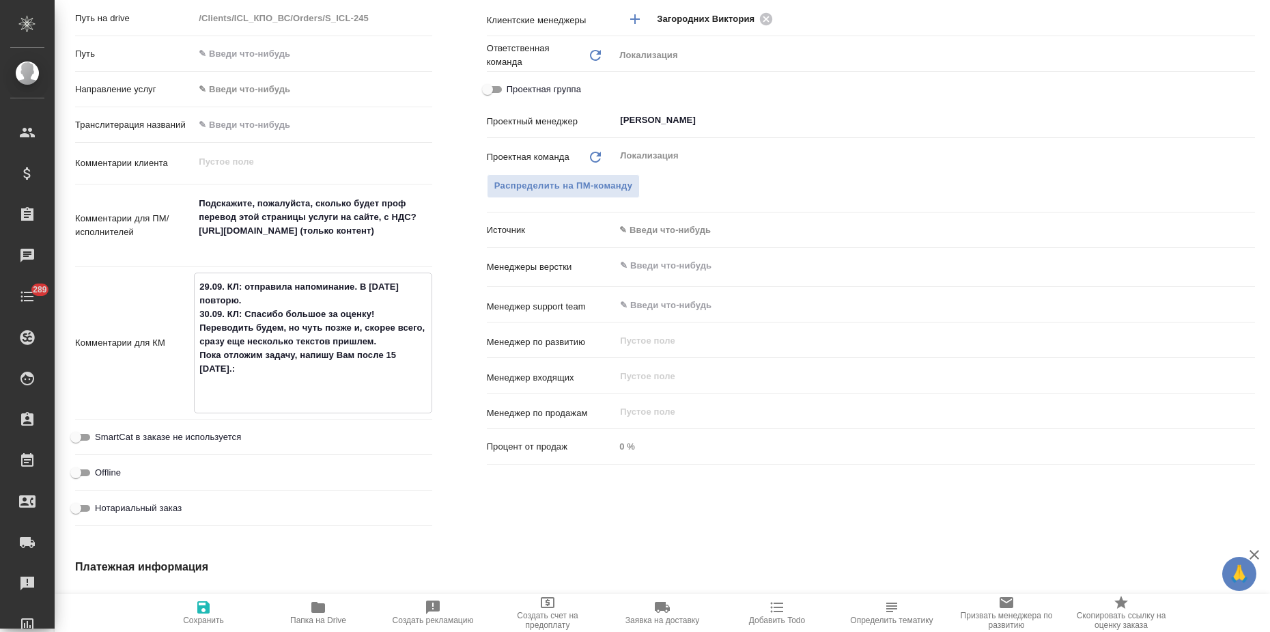
type textarea "29.09. КЛ: отправила напоминание. В [DATE] повторю. 30.09. КЛ: Спасибо большое …"
type textarea "x"
type textarea "29.09. КЛ: отправила напоминание. В [DATE] повторю. 30.09. КЛ: Спасибо большое …"
type textarea "x"
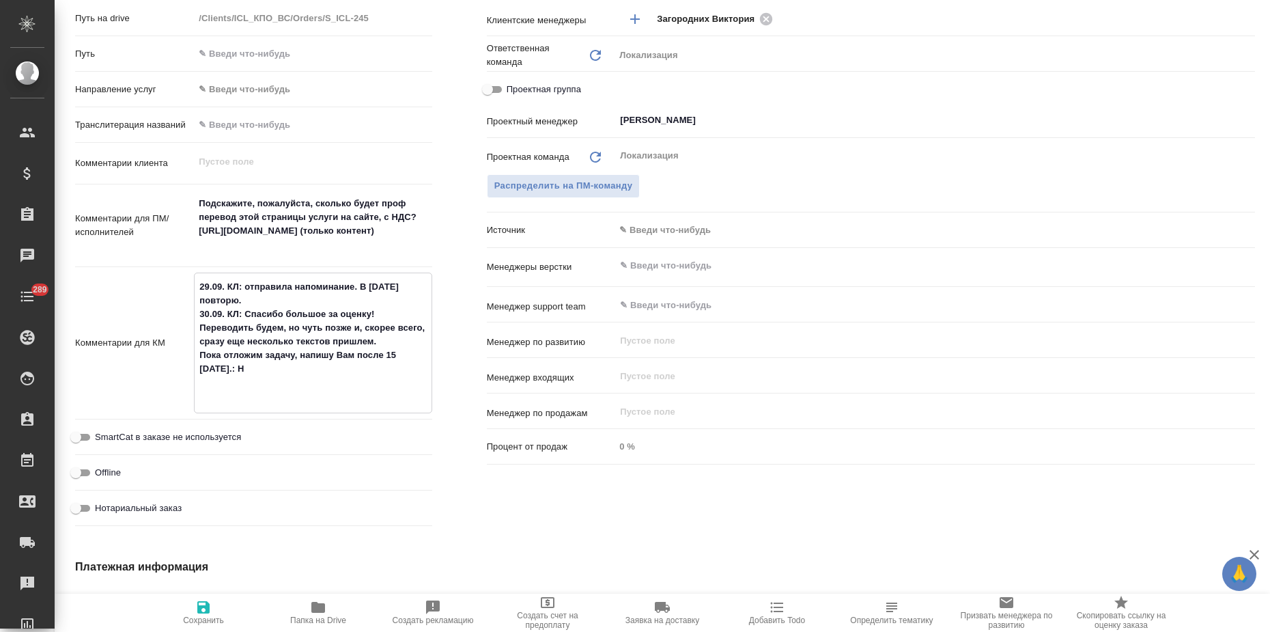
type textarea "x"
type textarea "29.09. КЛ: отправила напоминание. В [DATE] повторю. 30.09. КЛ: Спасибо большое …"
type textarea "x"
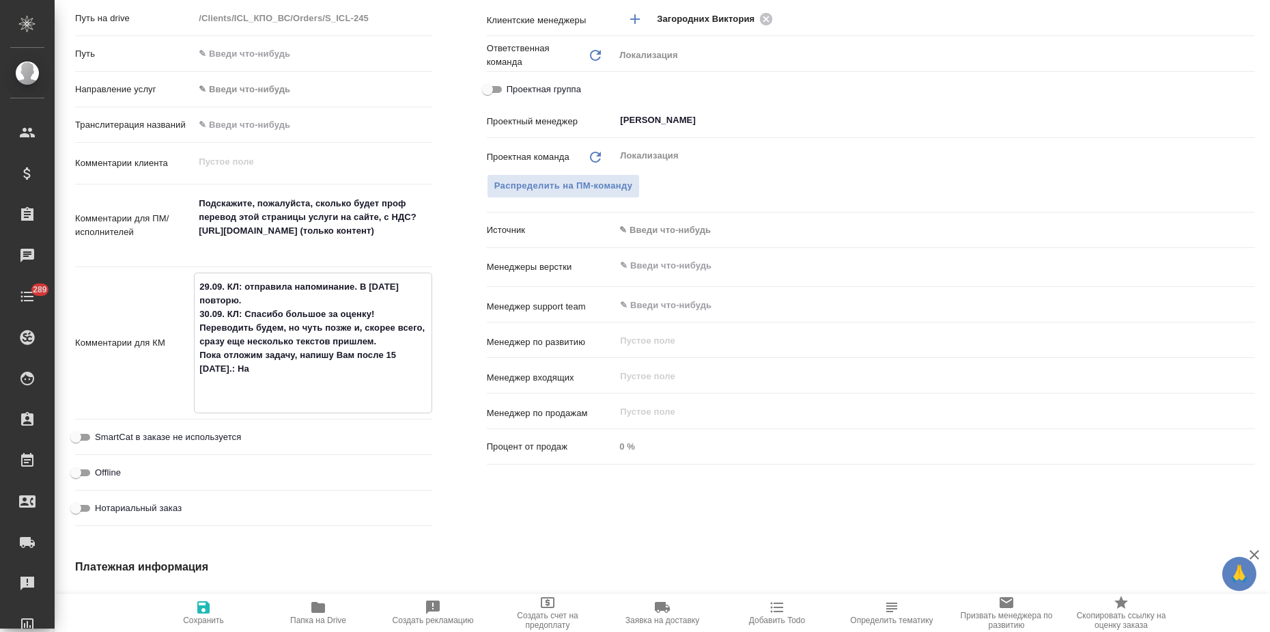
type textarea "x"
type textarea "29.09. КЛ: отправила напоминание. В [DATE] повторю. 30.09. КЛ: Спасибо большое …"
type textarea "x"
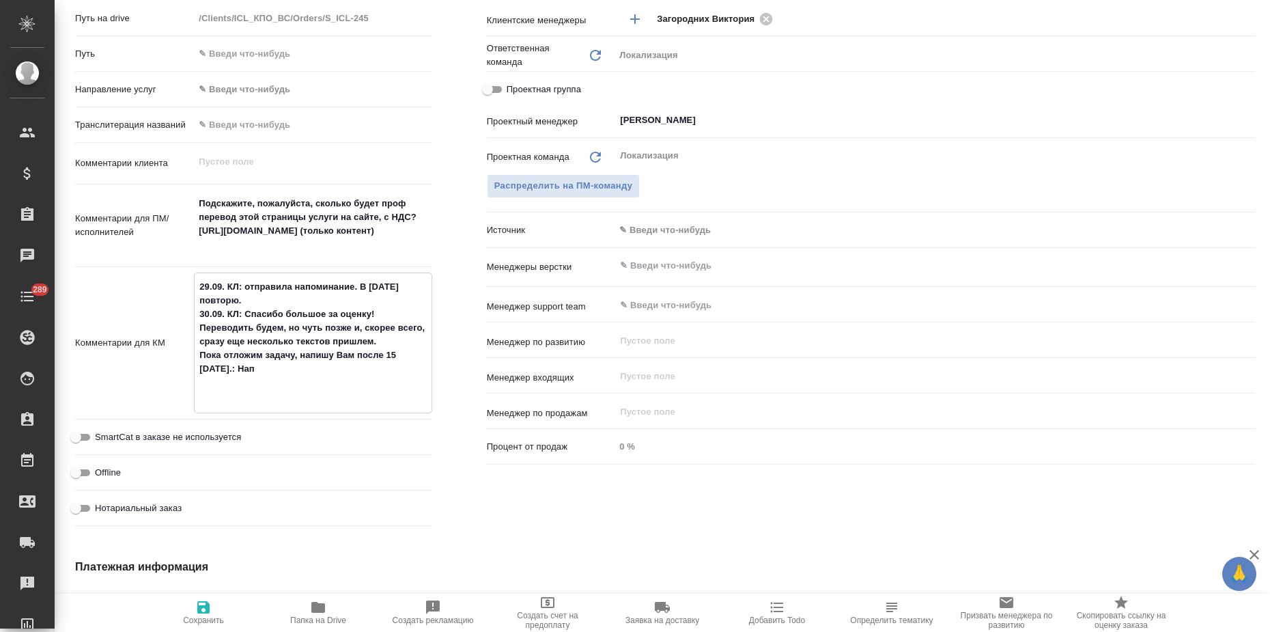
type textarea "x"
type textarea "29.09. КЛ: отправила напоминание. В [DATE] повторю. 30.09. КЛ: Спасибо большое …"
type textarea "x"
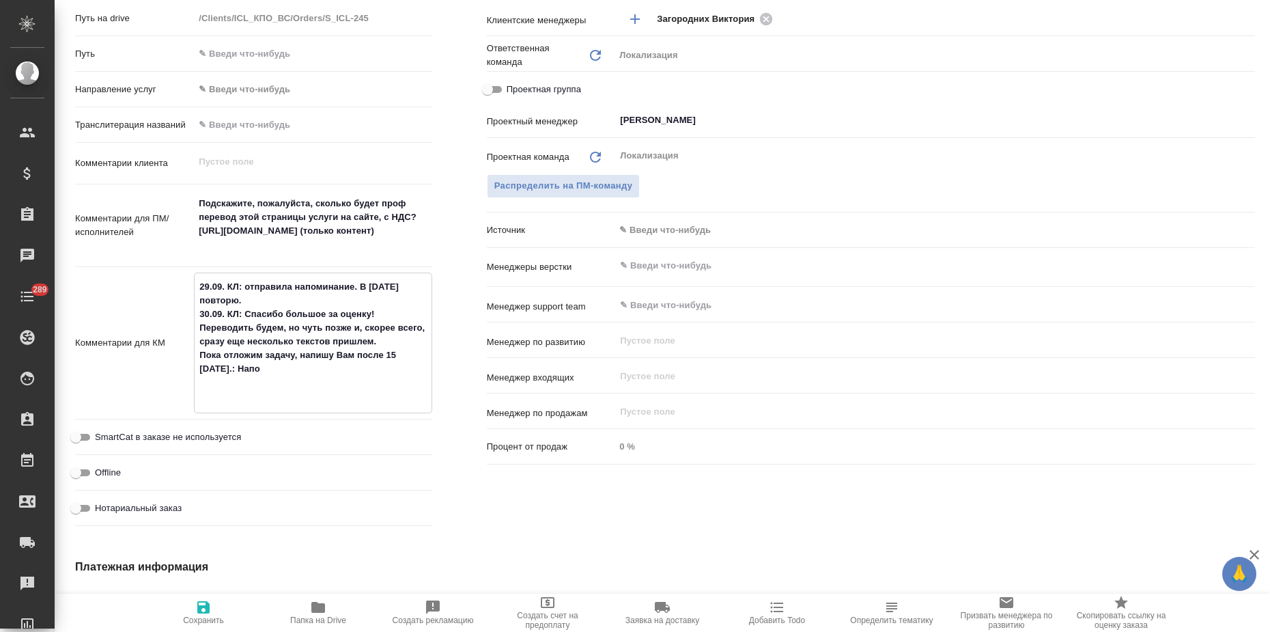
type textarea "29.09. КЛ: отправила напоминание. В [DATE] повторю. 30.09. КЛ: Спасибо большое …"
type textarea "x"
type textarea "29.09. КЛ: отправила напоминание. В [DATE] повторю. 30.09. КЛ: Спасибо большое …"
type textarea "x"
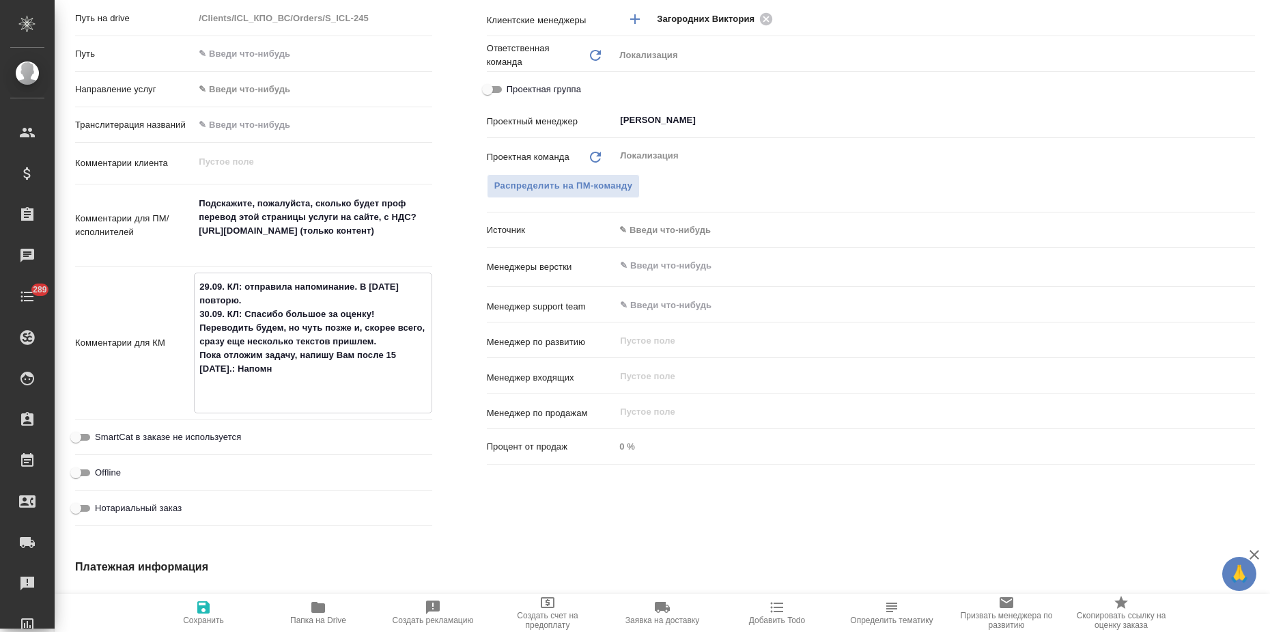
type textarea "x"
type textarea "29.09. КЛ: отправила напоминание. В [DATE] повторю. 30.09. КЛ: Спасибо большое …"
type textarea "x"
click at [202, 610] on icon "button" at bounding box center [203, 607] width 16 height 16
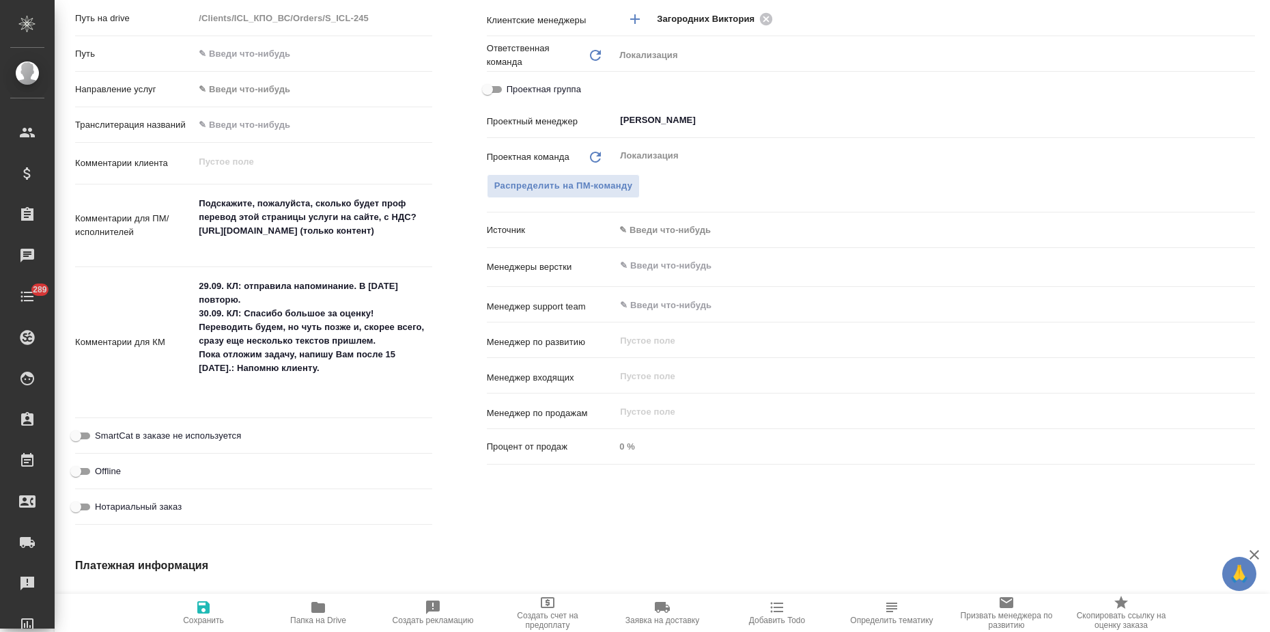
scroll to position [0, 0]
